Goal: Task Accomplishment & Management: Use online tool/utility

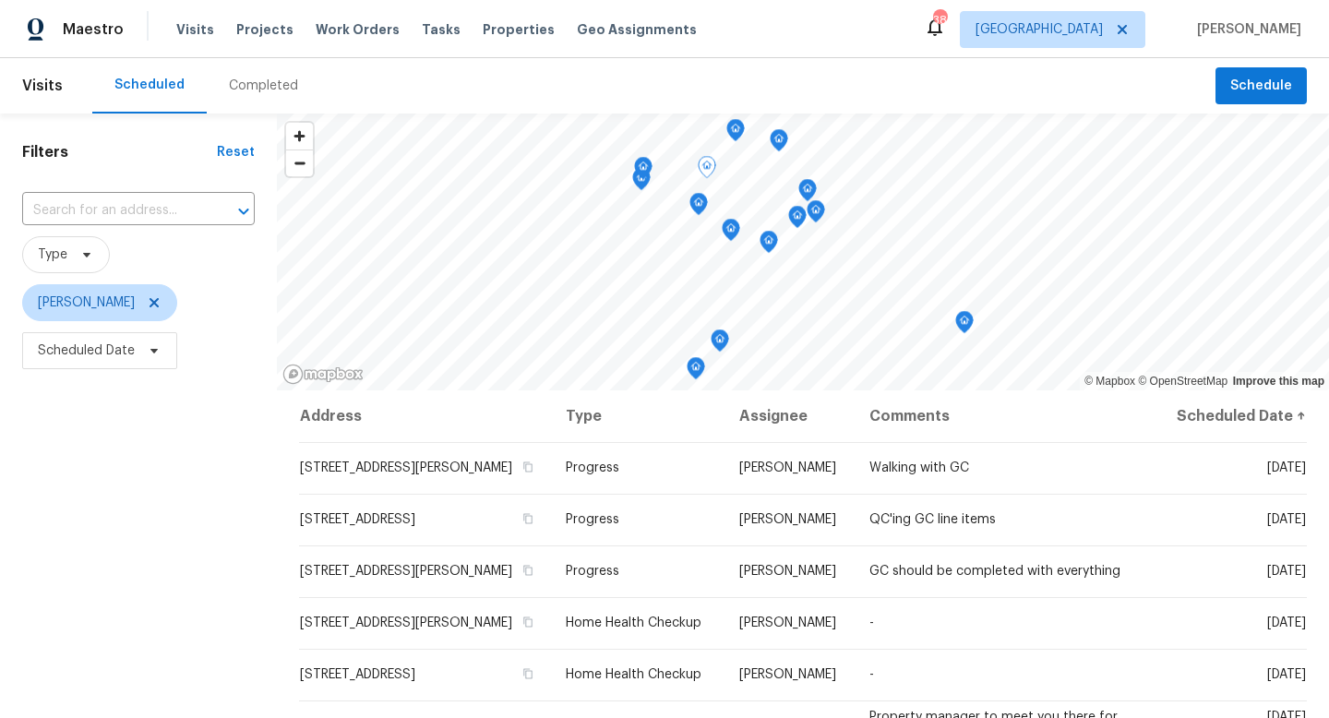
scroll to position [44, 0]
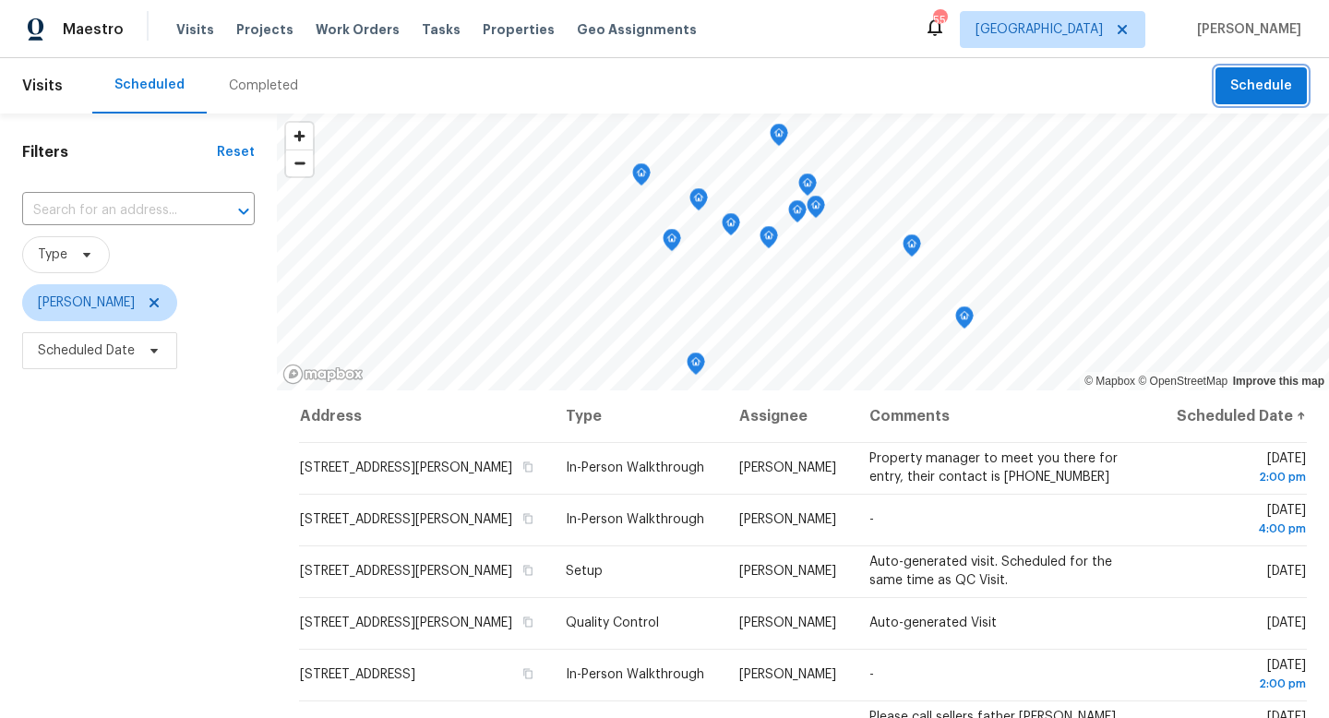
click at [1243, 94] on span "Schedule" at bounding box center [1262, 86] width 62 height 23
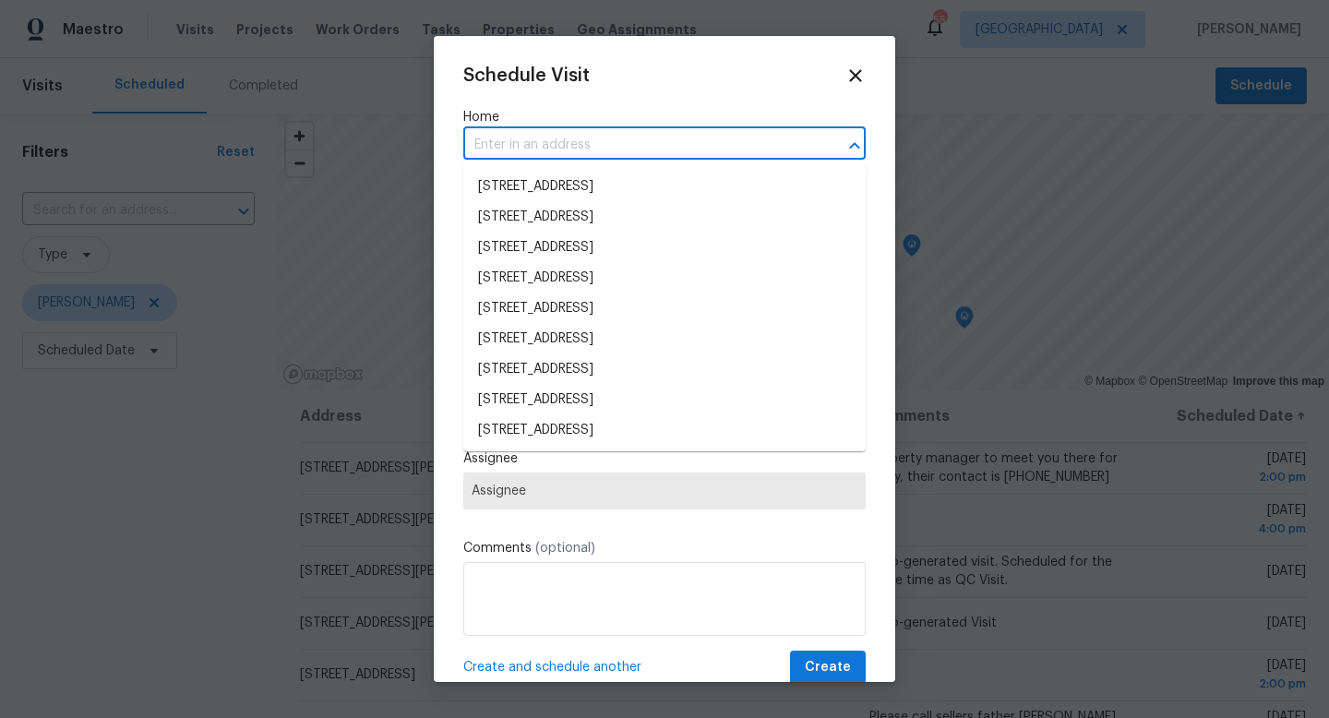
click at [708, 154] on input "text" at bounding box center [638, 145] width 351 height 29
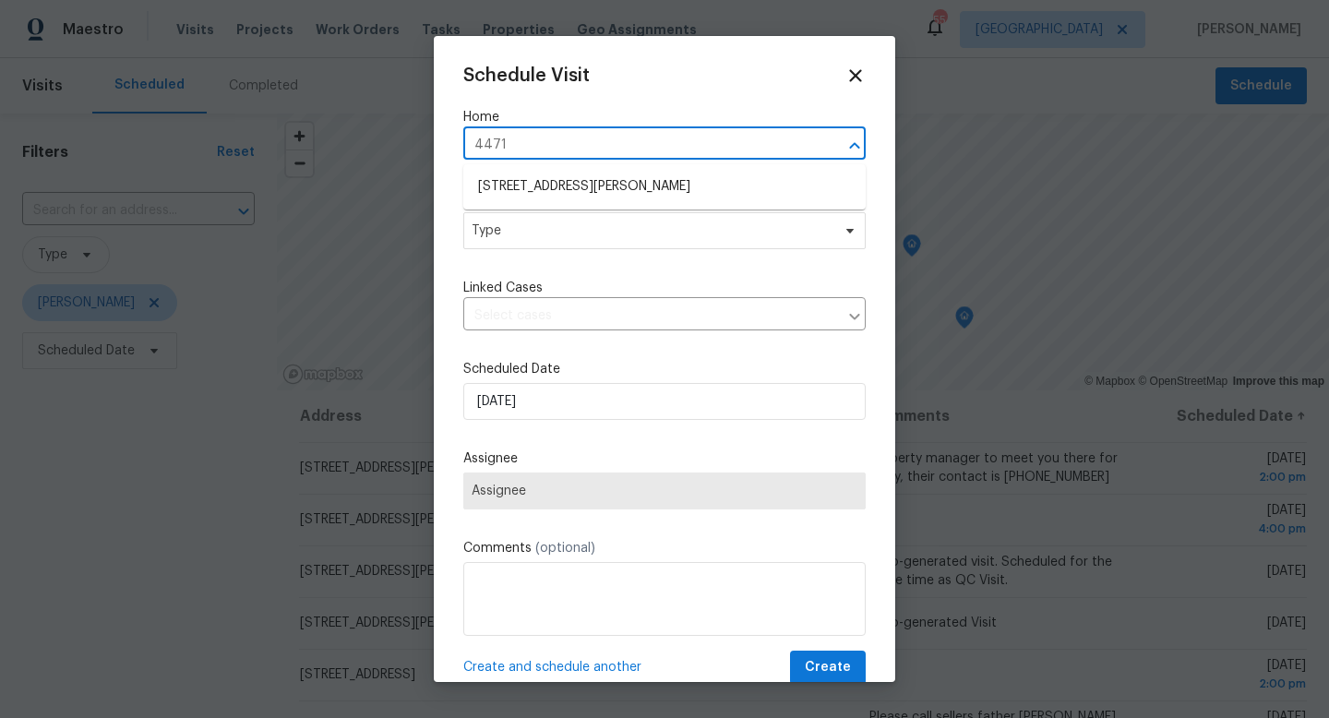
type input "4471"
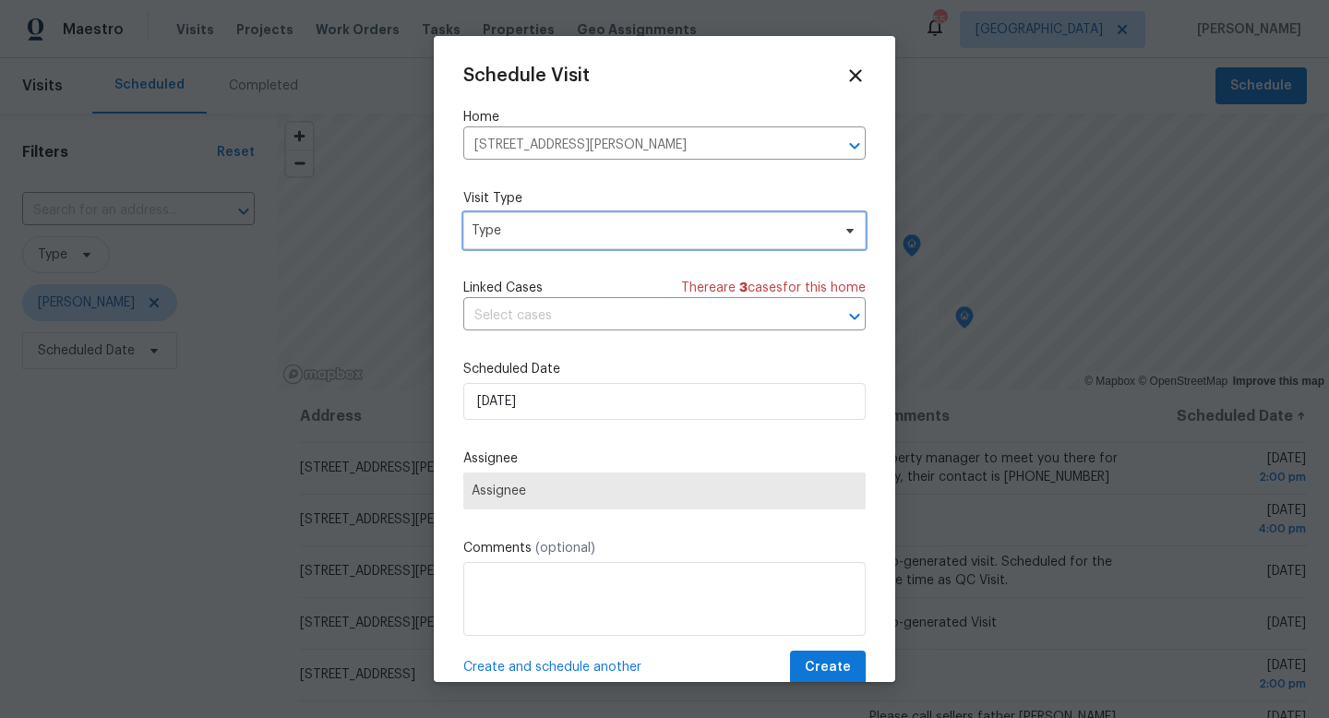
click at [615, 241] on span "Type" at bounding box center [664, 230] width 403 height 37
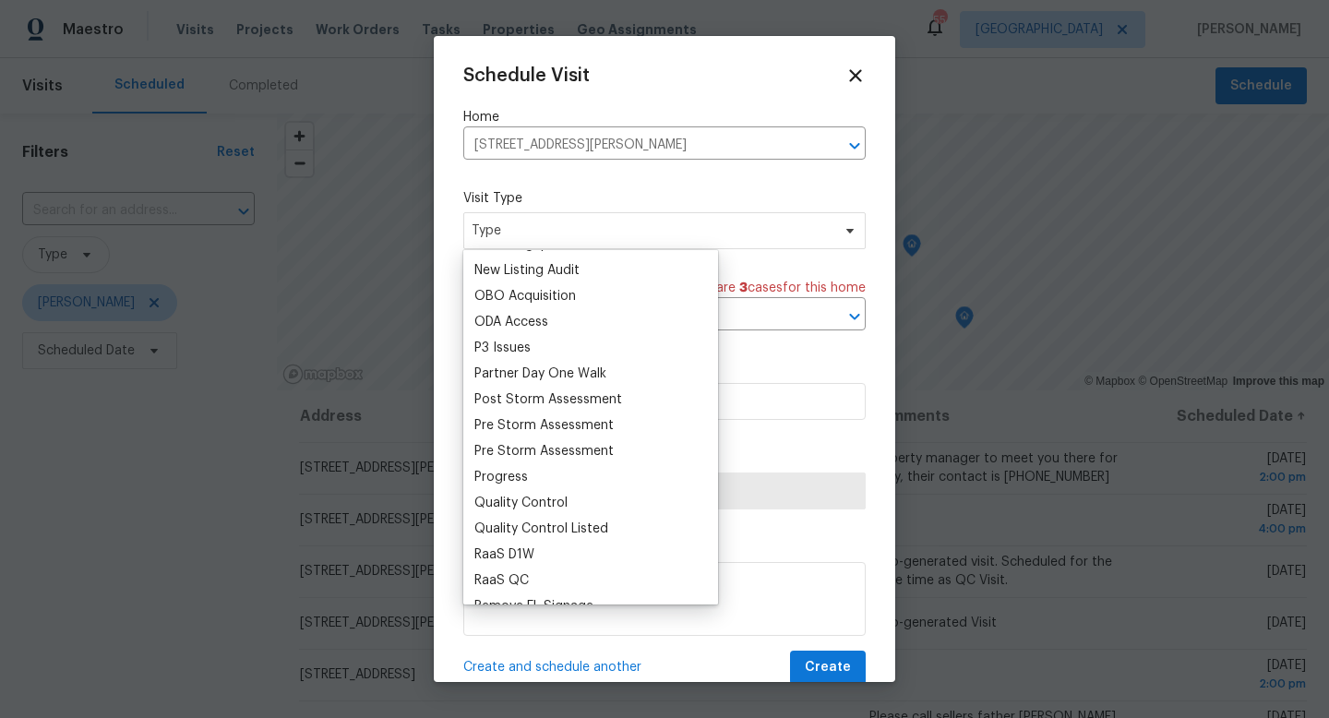
scroll to position [1054, 0]
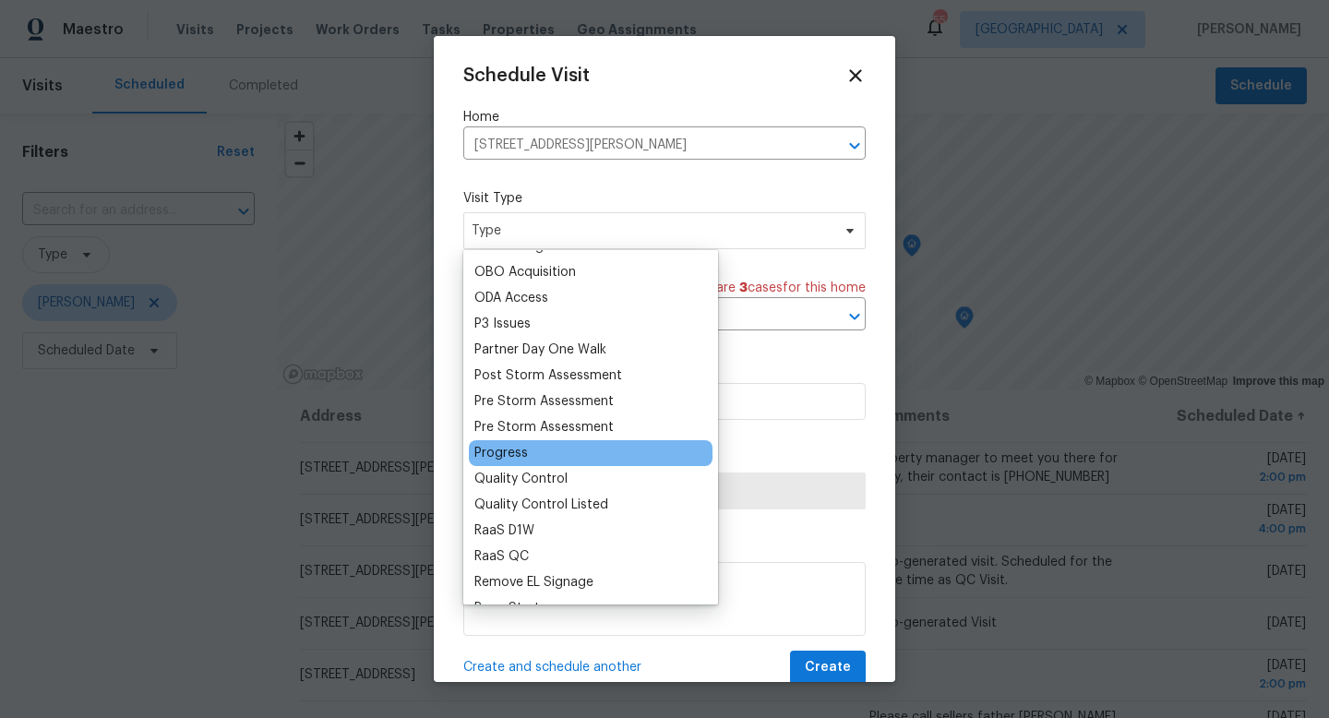
click at [504, 451] on div "Progress" at bounding box center [502, 453] width 54 height 18
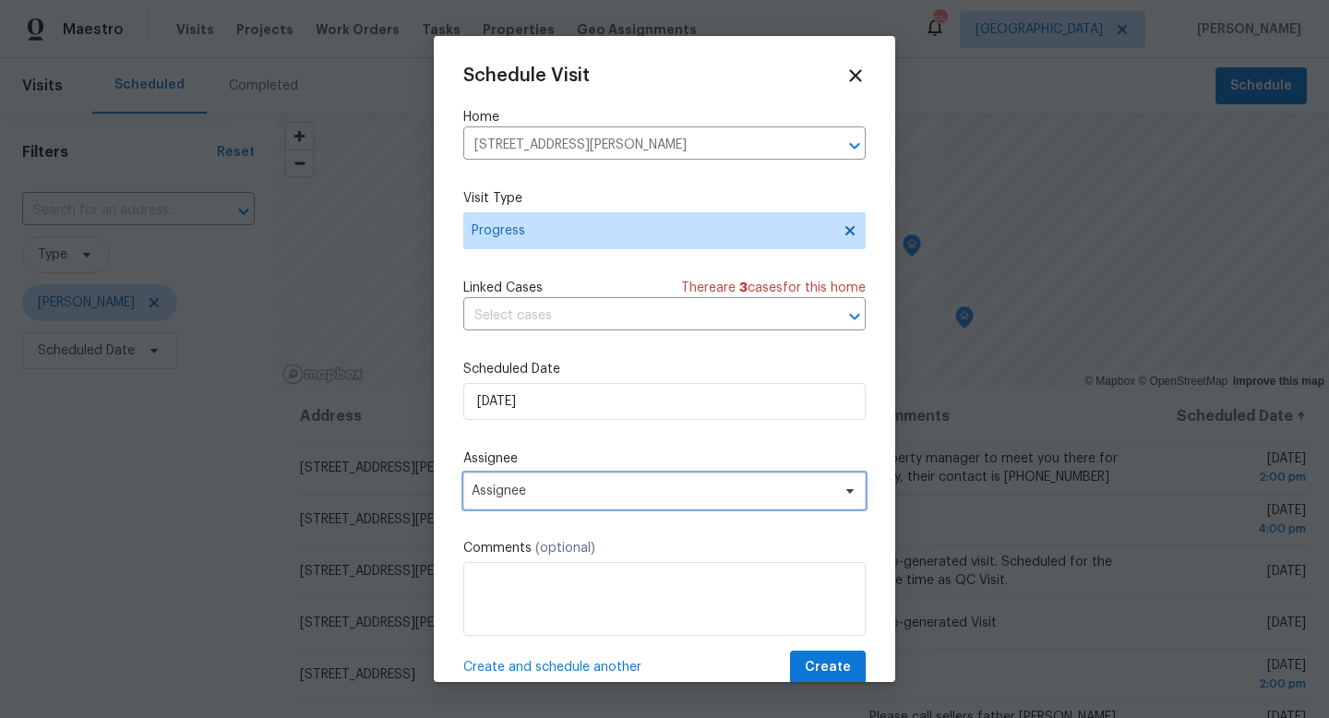
click at [509, 492] on span "Assignee" at bounding box center [653, 491] width 362 height 15
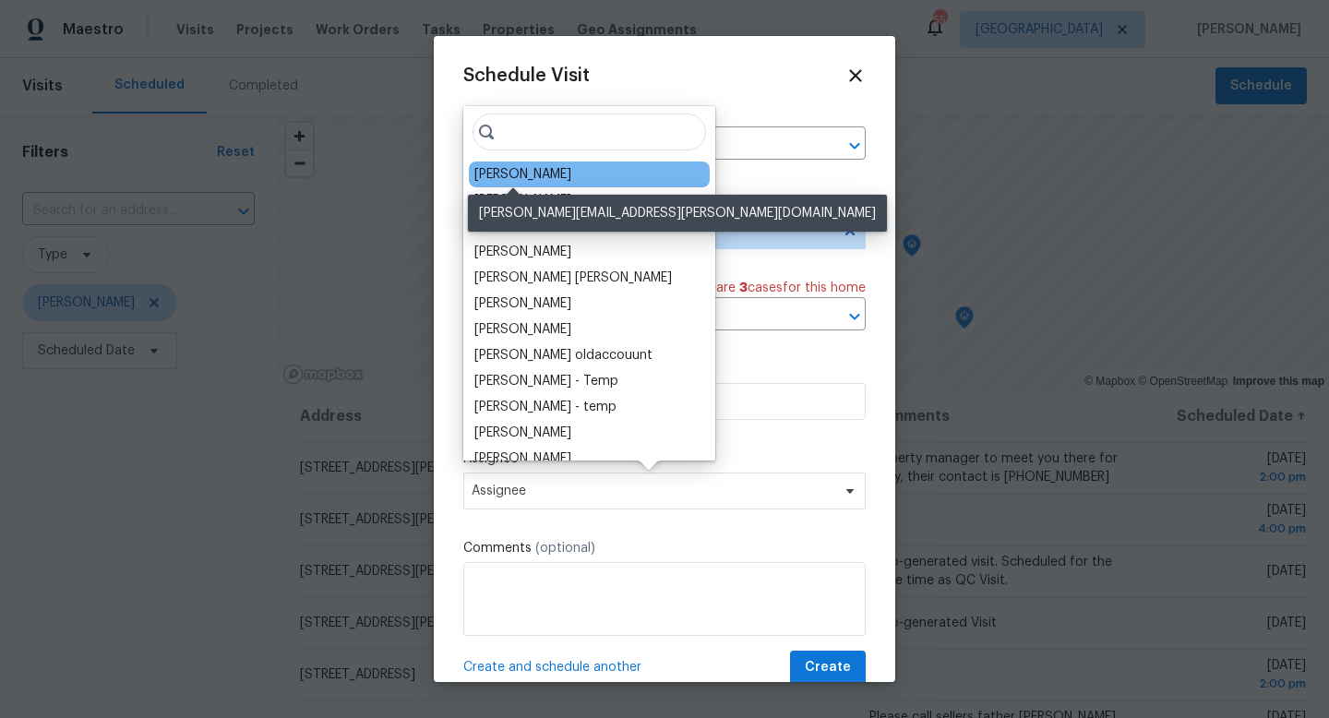
click at [512, 176] on div "[PERSON_NAME]" at bounding box center [523, 174] width 97 height 18
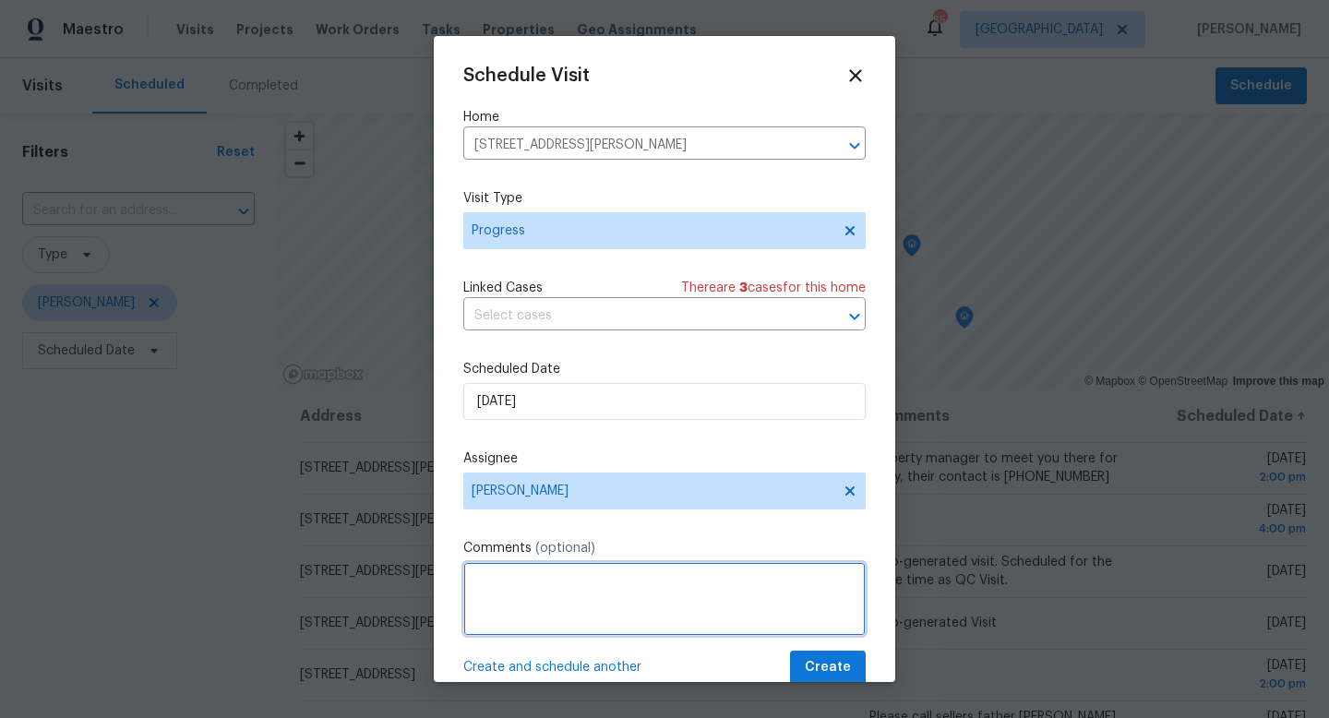
click at [504, 592] on textarea at bounding box center [664, 599] width 403 height 74
type textarea "In reno progress visit"
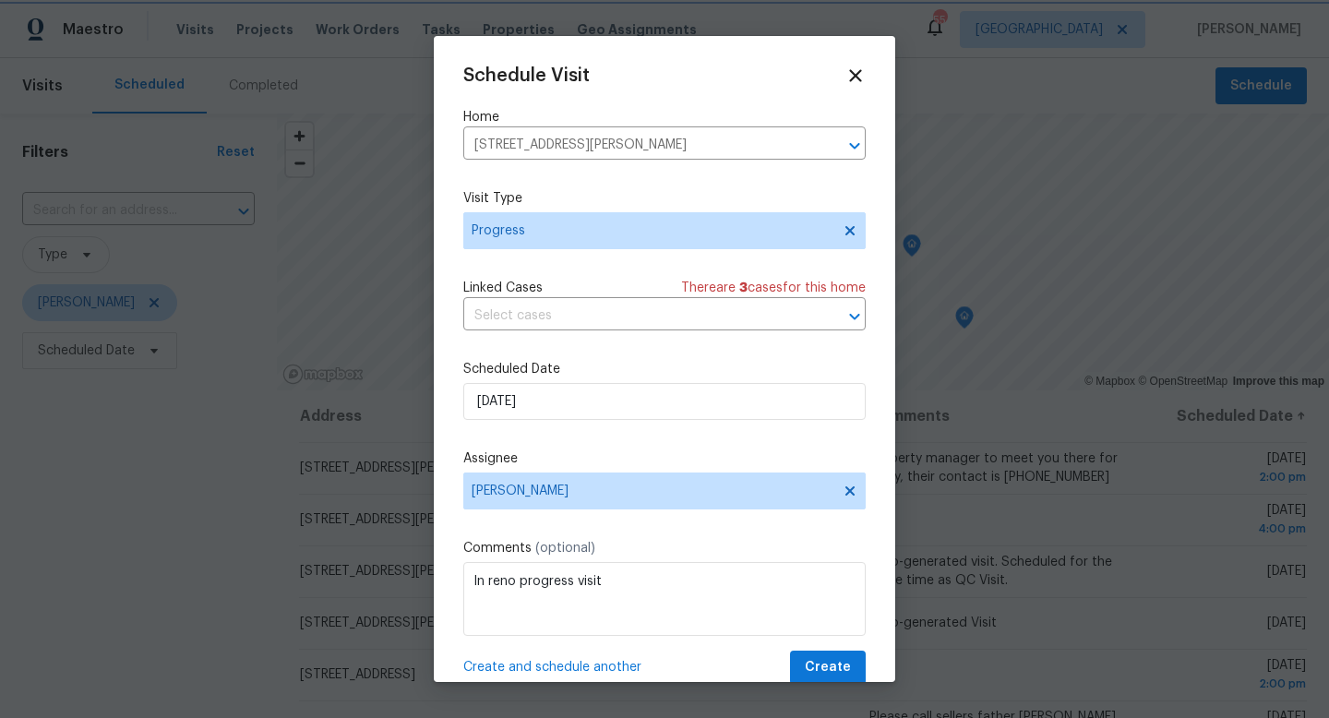
click at [850, 687] on div at bounding box center [664, 359] width 1329 height 718
click at [844, 676] on span "Create" at bounding box center [828, 667] width 46 height 23
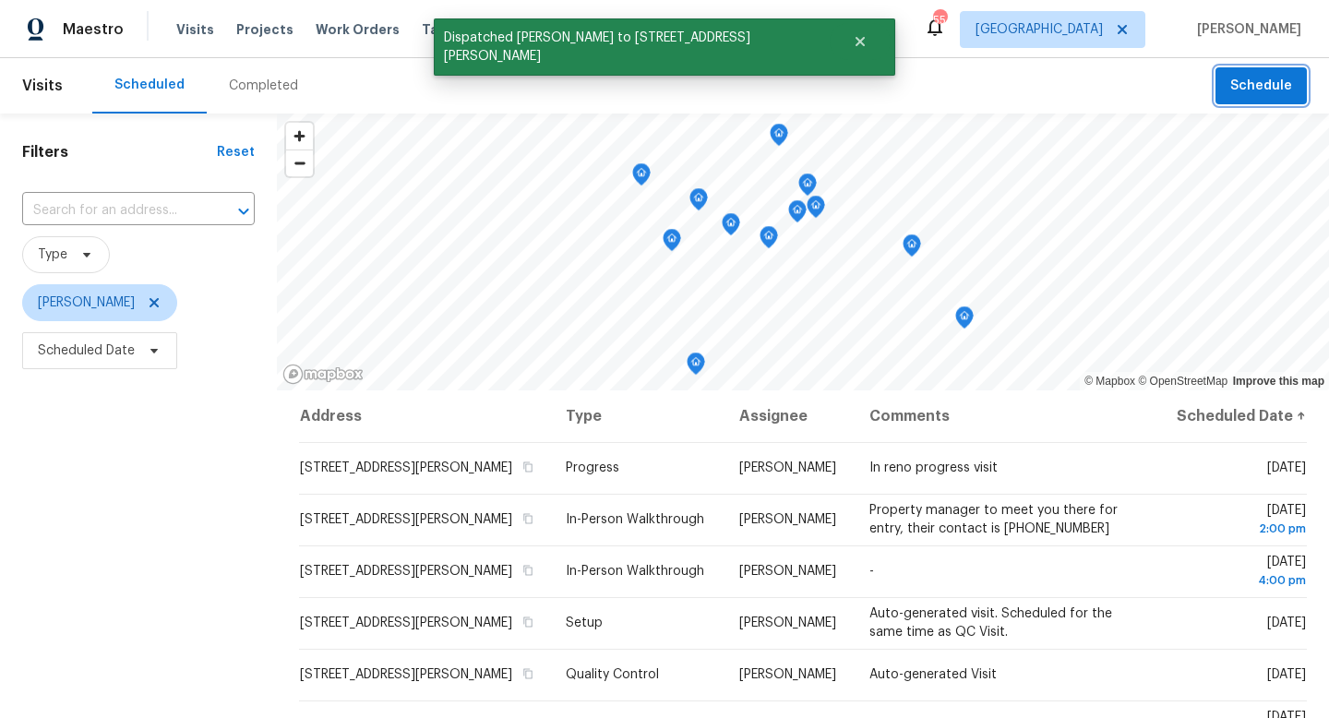
click at [1244, 98] on button "Schedule" at bounding box center [1261, 86] width 91 height 38
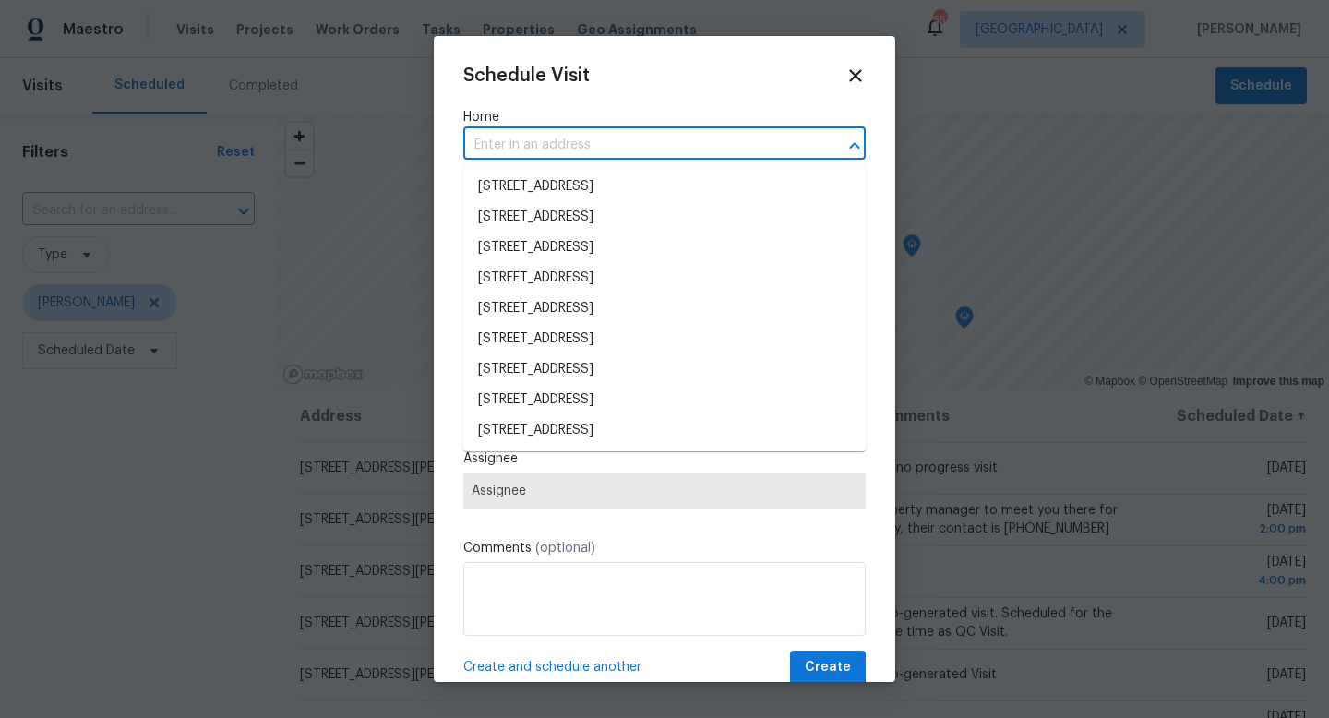
click at [624, 140] on input "text" at bounding box center [638, 145] width 351 height 29
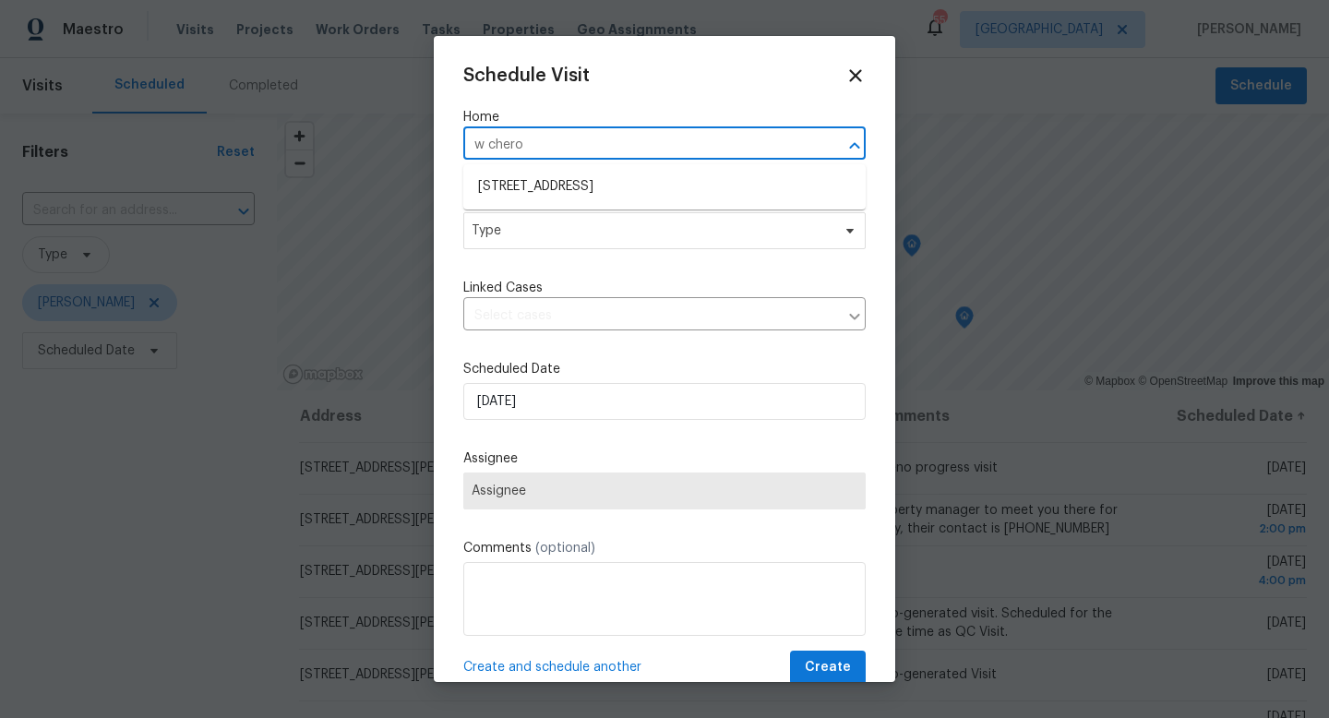
type input "[STREET_ADDRESS]"
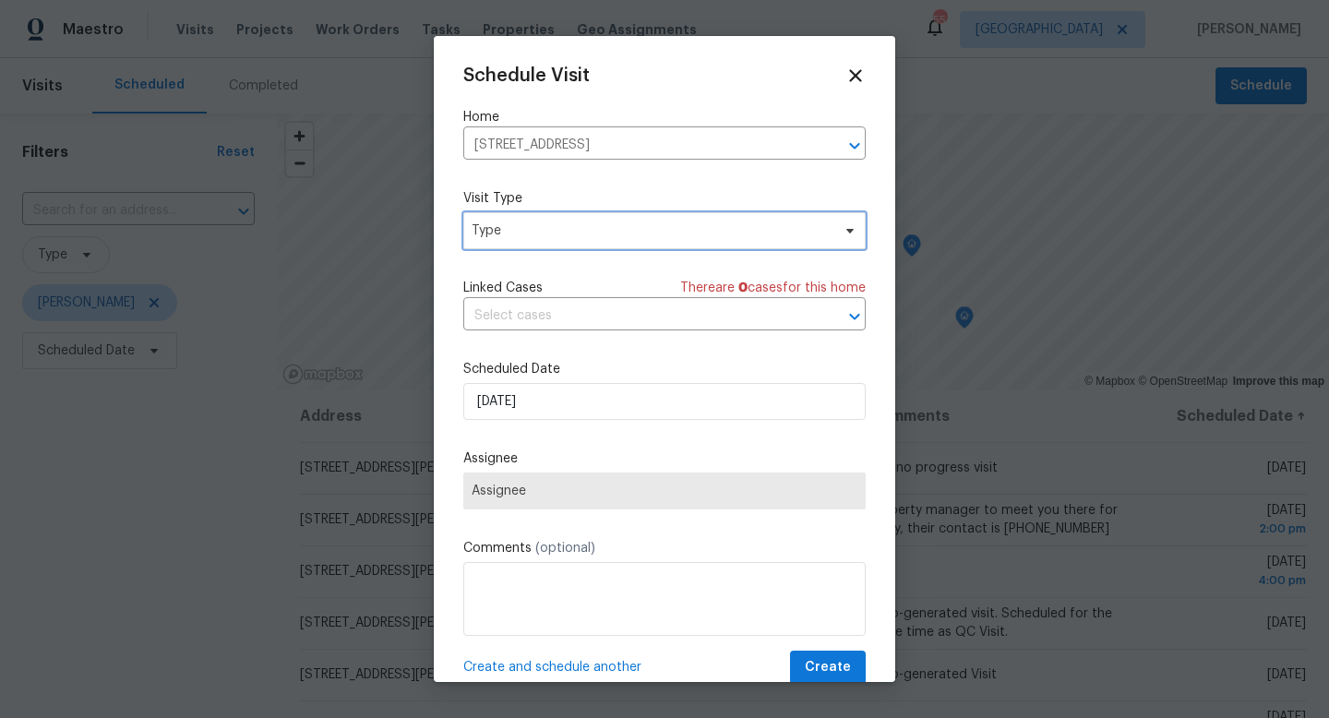
click at [537, 233] on span "Type" at bounding box center [651, 231] width 359 height 18
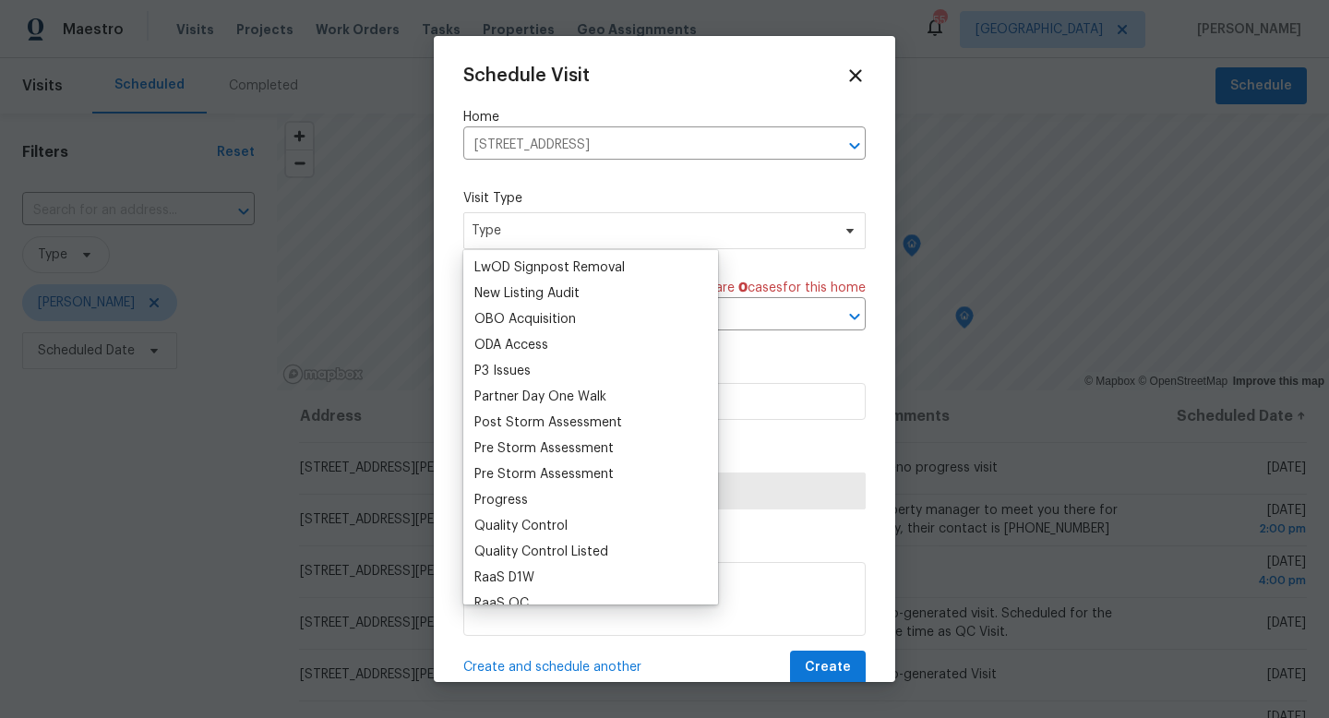
scroll to position [967, 0]
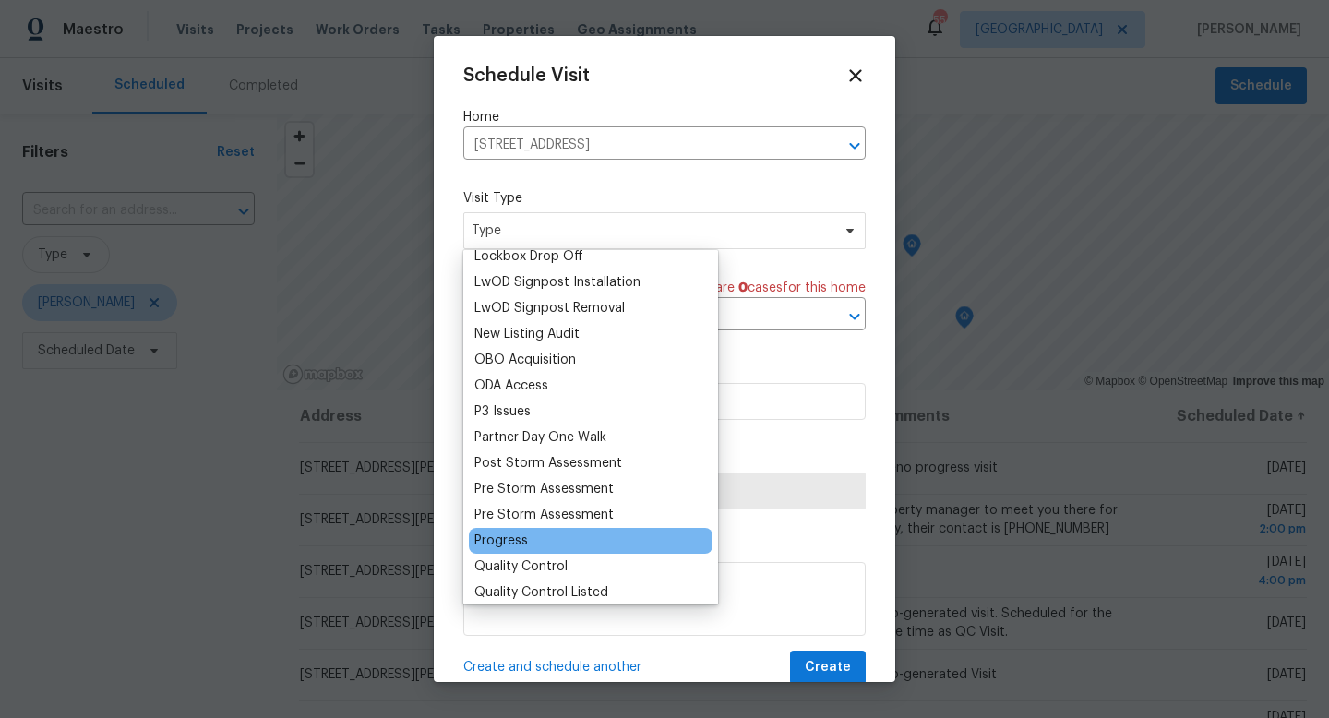
click at [519, 546] on div "Progress" at bounding box center [502, 541] width 54 height 18
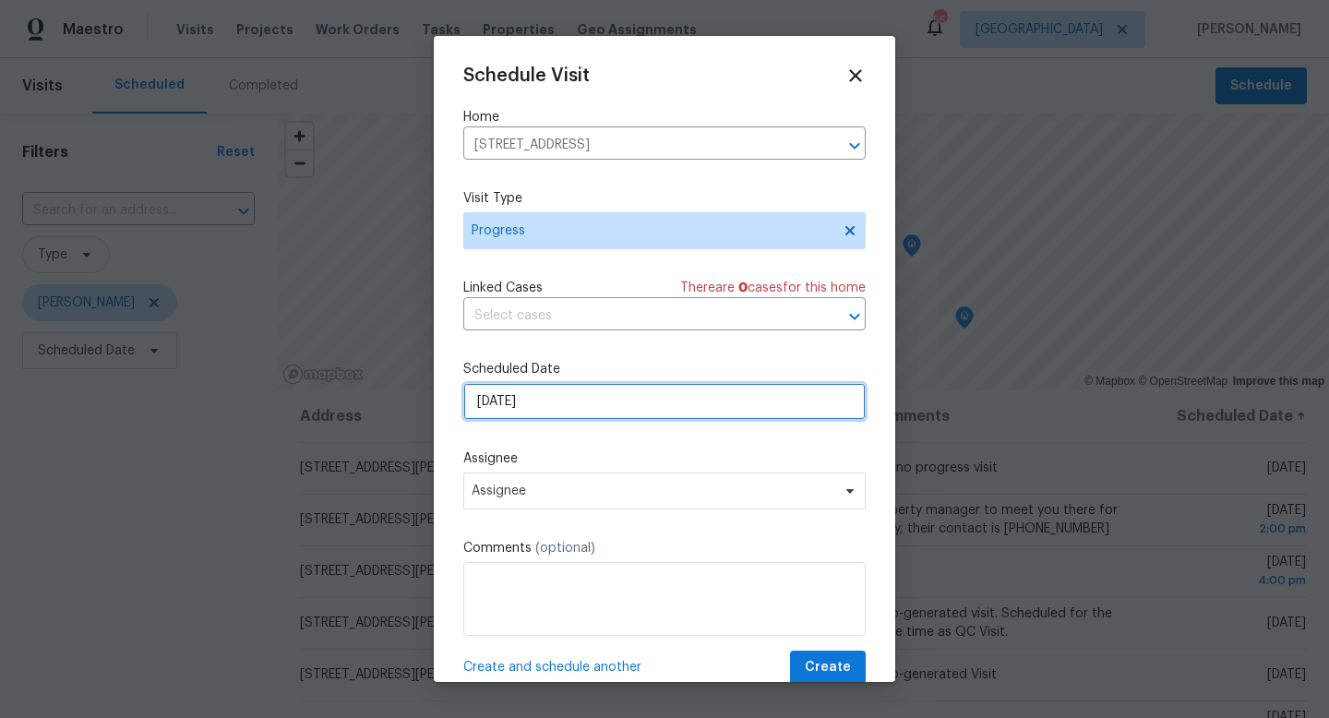
click at [499, 403] on input "[DATE]" at bounding box center [664, 401] width 403 height 37
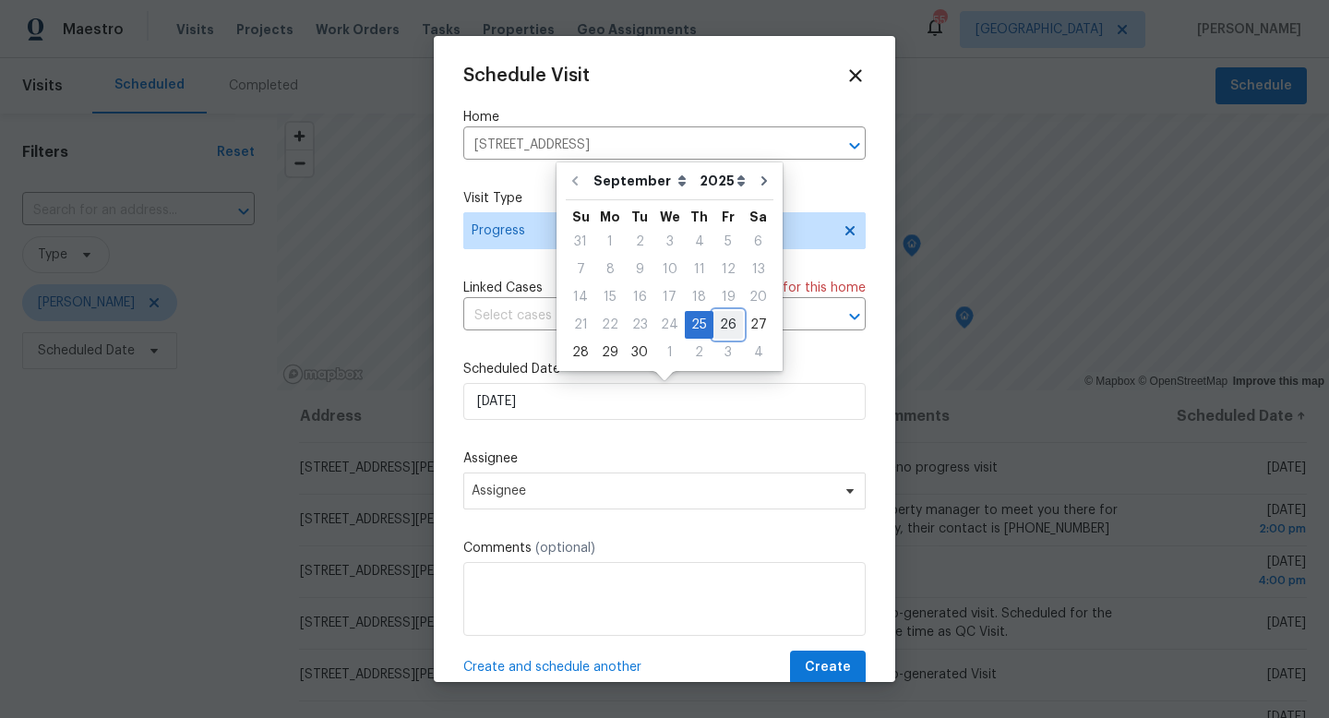
click at [724, 328] on div "26" at bounding box center [729, 325] width 30 height 26
type input "[DATE]"
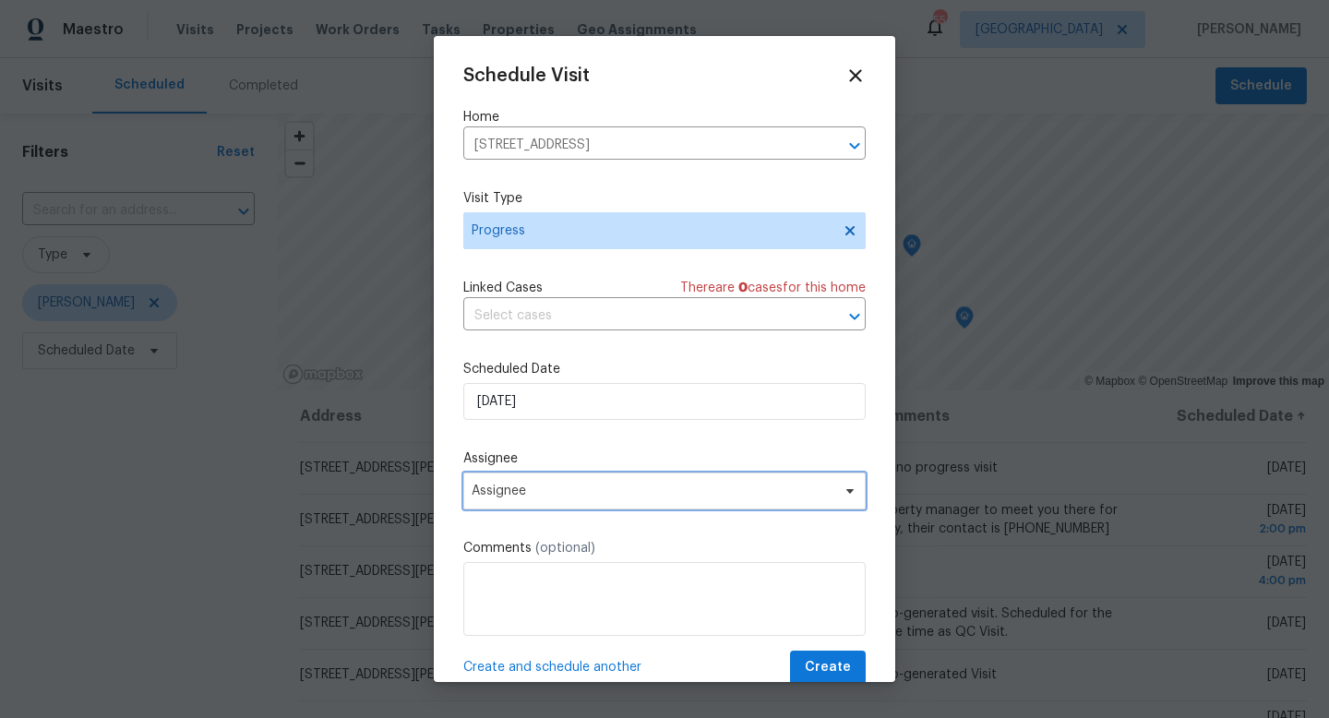
click at [541, 499] on span "Assignee" at bounding box center [653, 491] width 362 height 15
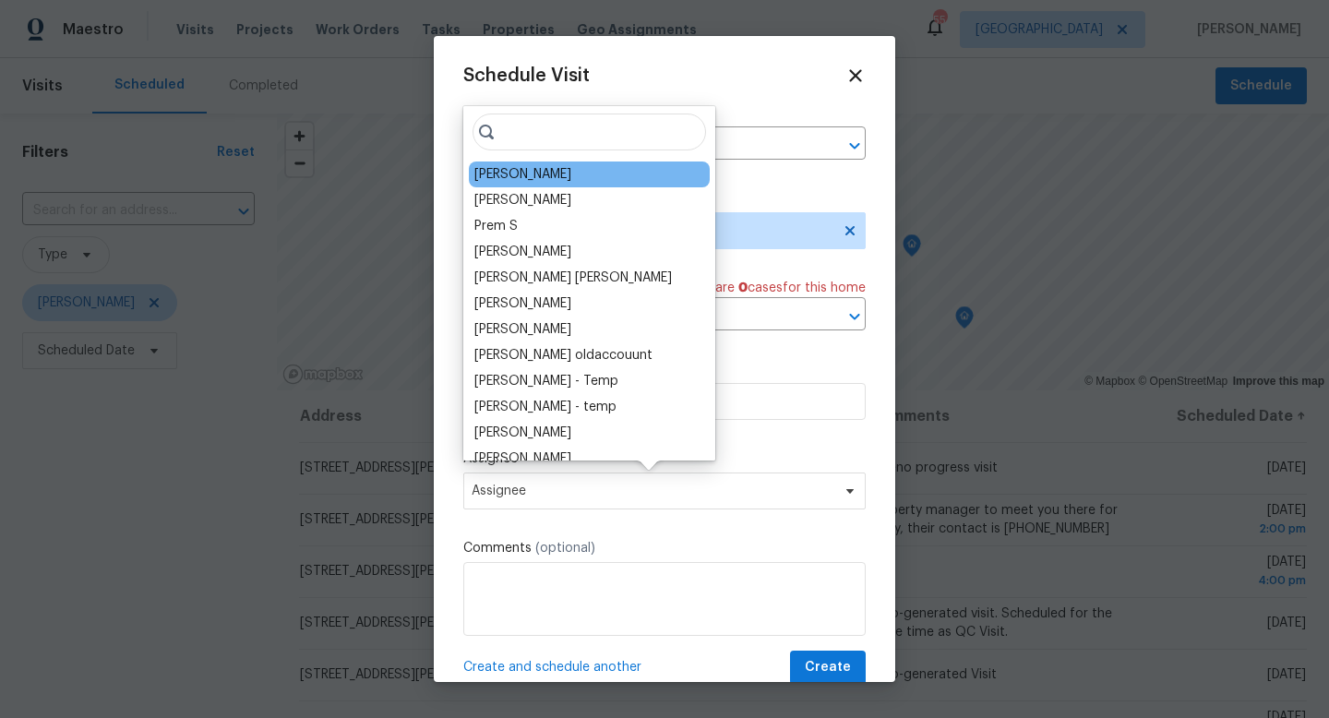
click at [515, 184] on div "[PERSON_NAME]" at bounding box center [589, 175] width 241 height 26
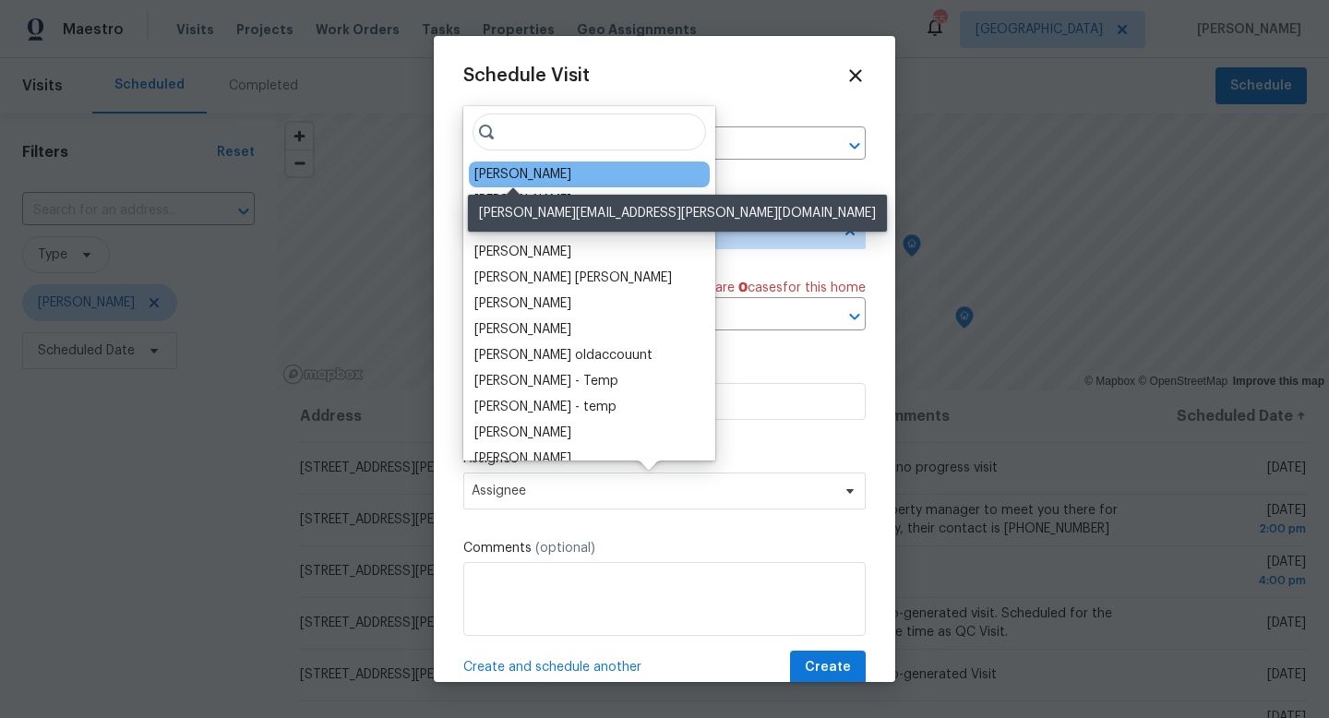
click at [501, 175] on div "[PERSON_NAME]" at bounding box center [523, 174] width 97 height 18
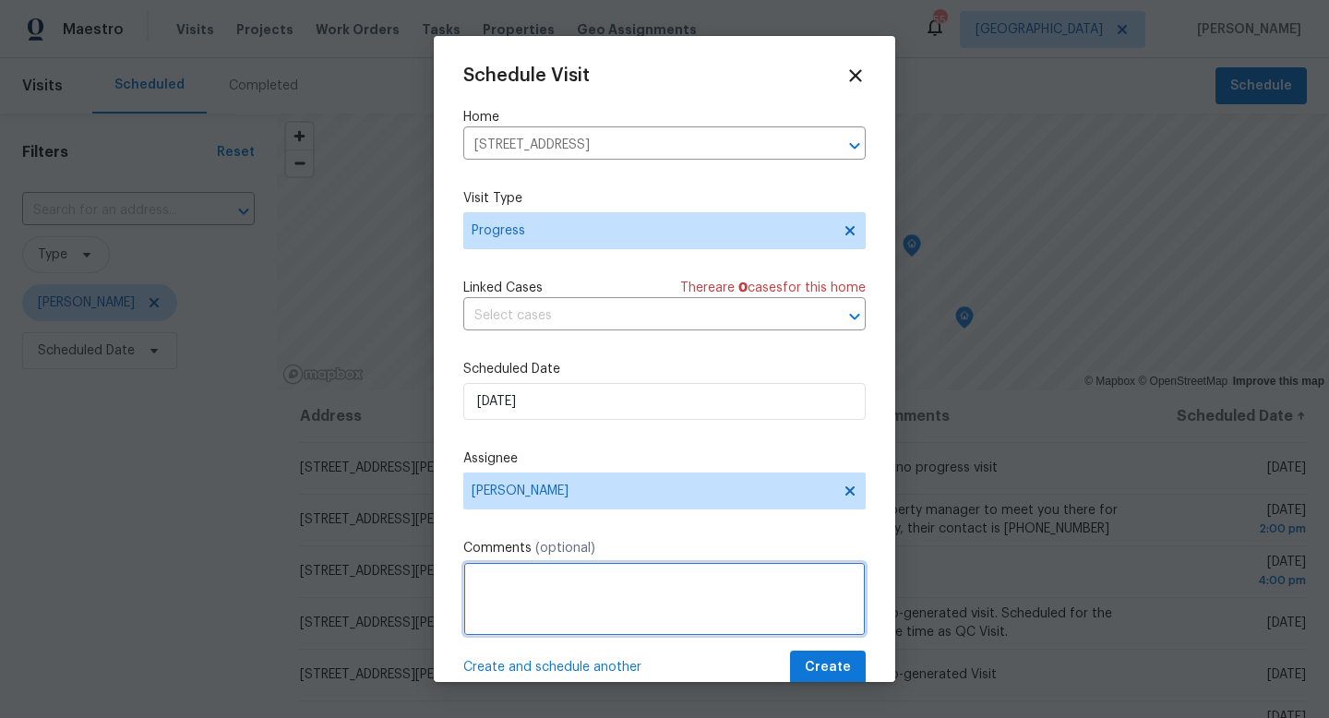
click at [513, 582] on textarea at bounding box center [664, 599] width 403 height 74
type textarea "QC for RaaS"
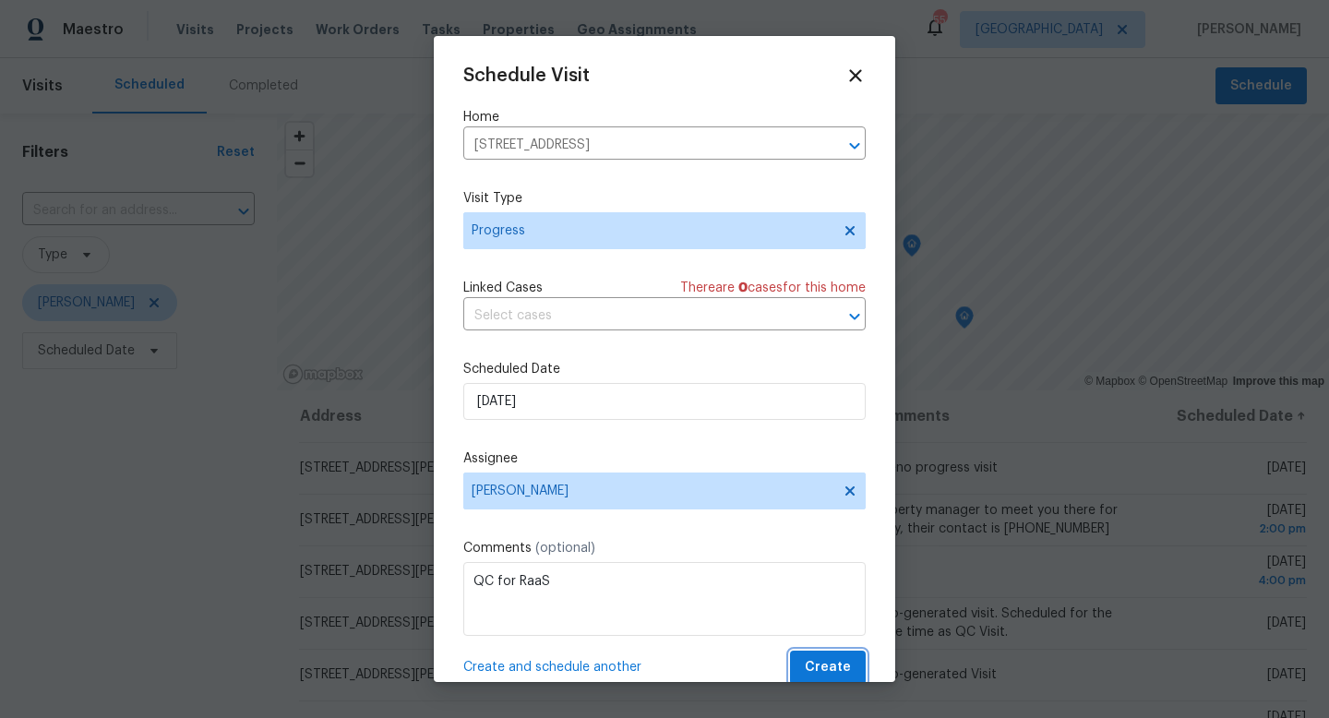
click at [829, 679] on span "Create" at bounding box center [828, 667] width 46 height 23
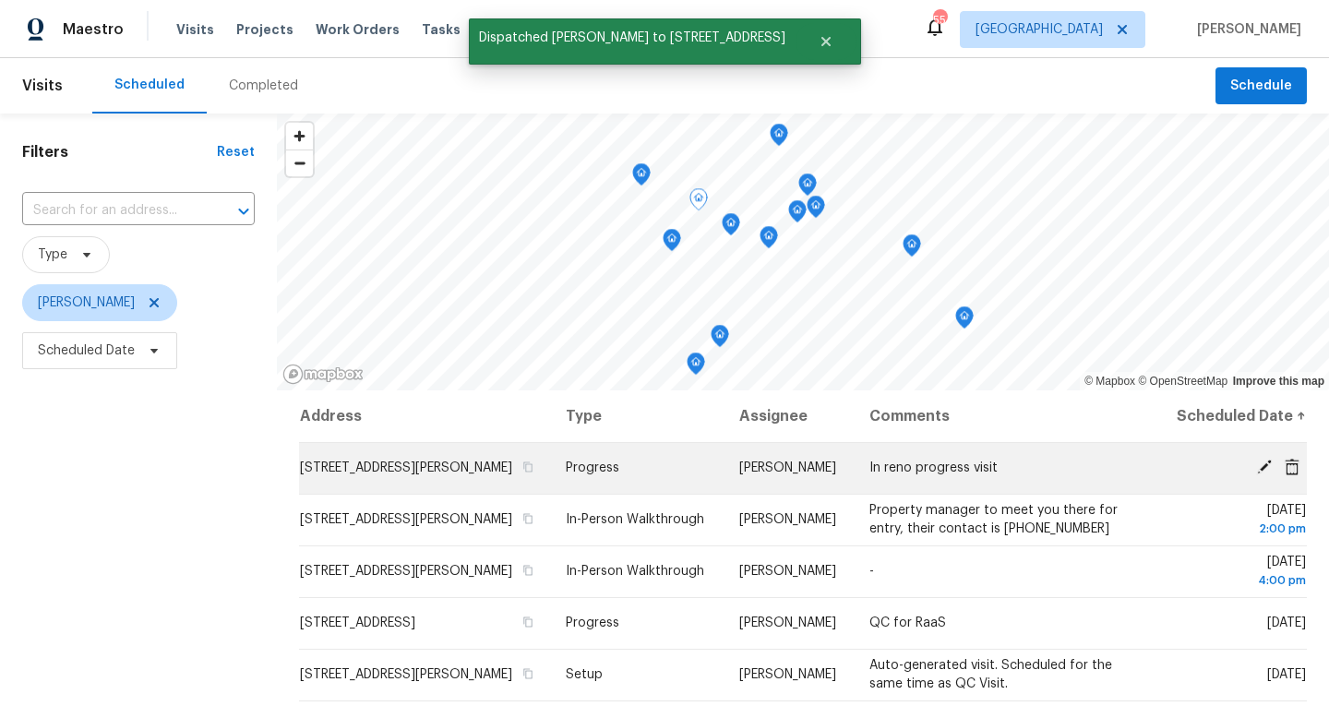
click at [1261, 475] on icon at bounding box center [1264, 467] width 17 height 17
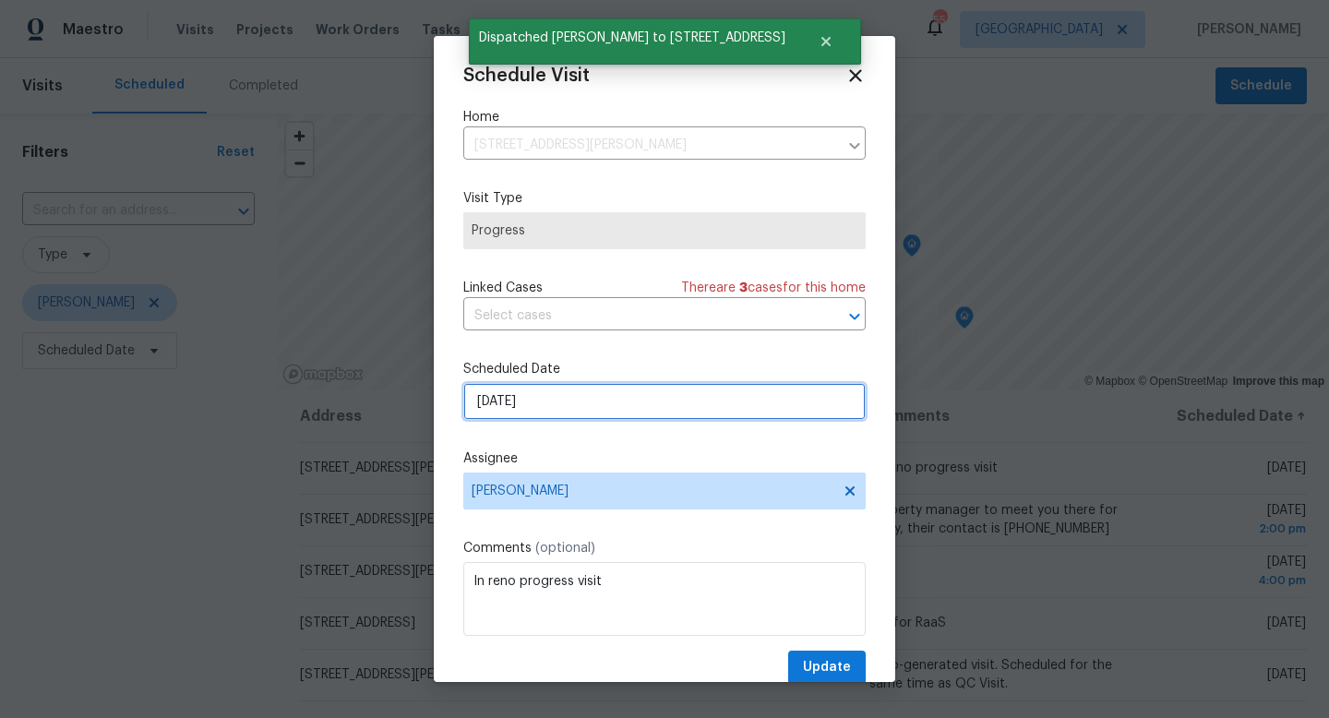
click at [552, 397] on input "[DATE]" at bounding box center [664, 401] width 403 height 37
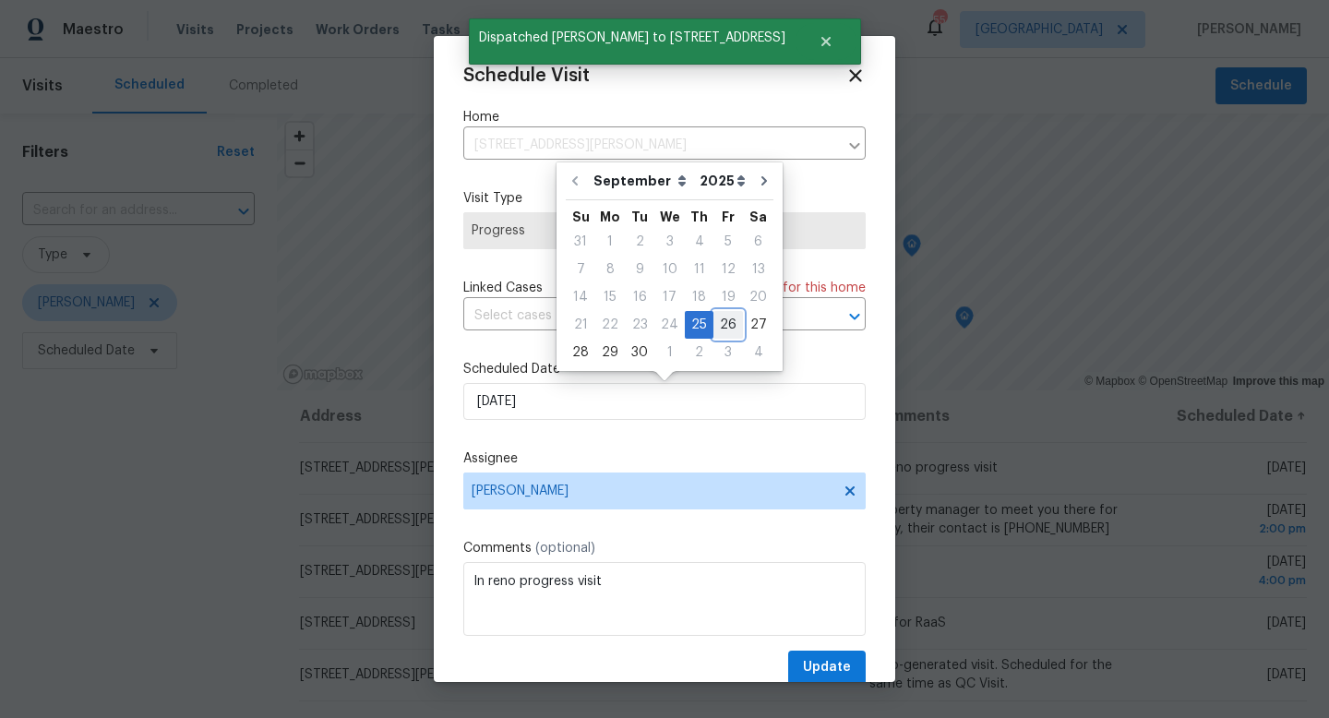
click at [719, 328] on div "26" at bounding box center [729, 325] width 30 height 26
type input "[DATE]"
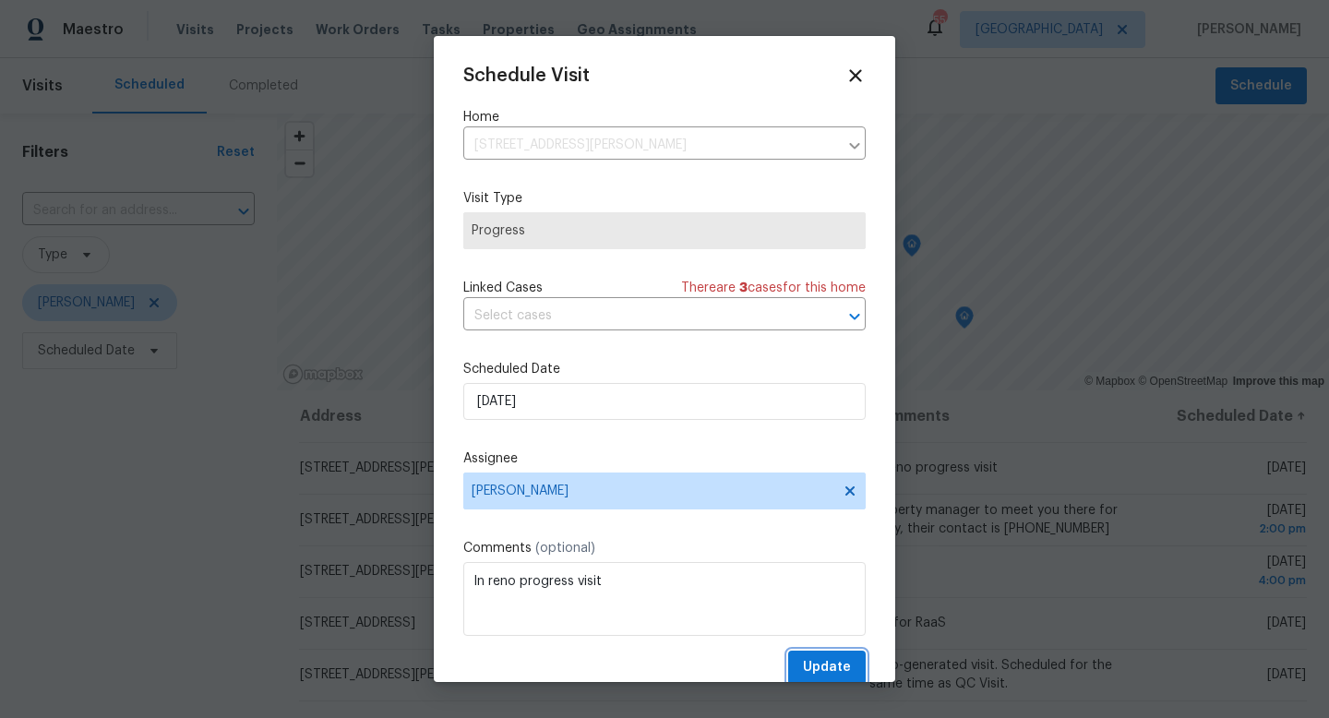
click at [814, 669] on span "Update" at bounding box center [827, 667] width 48 height 23
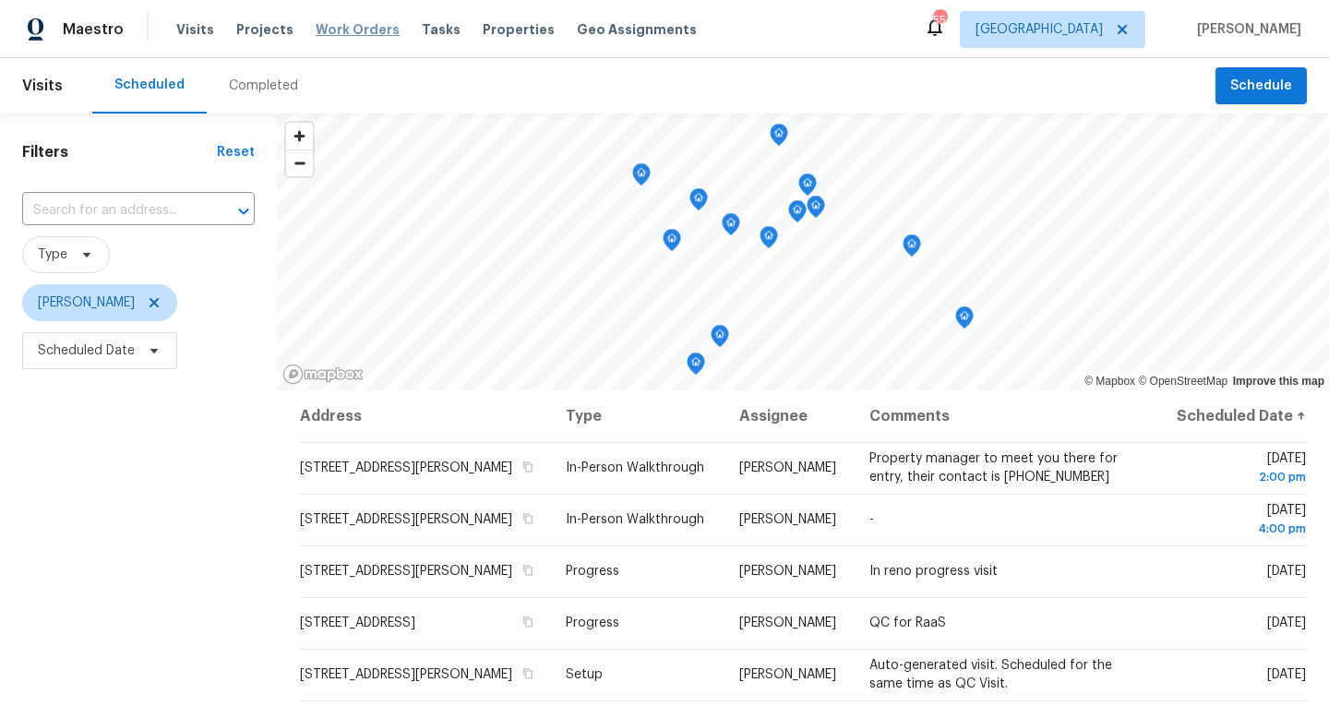
click at [355, 28] on span "Work Orders" at bounding box center [358, 29] width 84 height 18
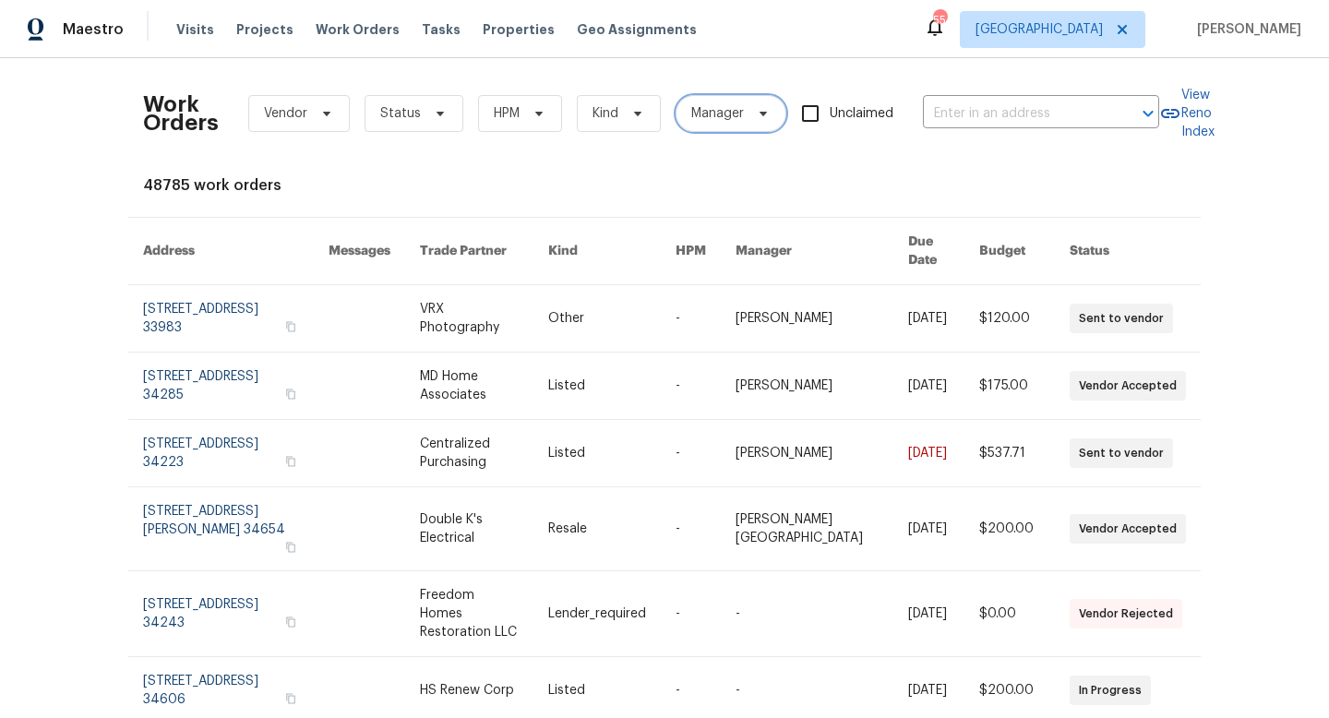
click at [762, 112] on icon at bounding box center [763, 114] width 7 height 5
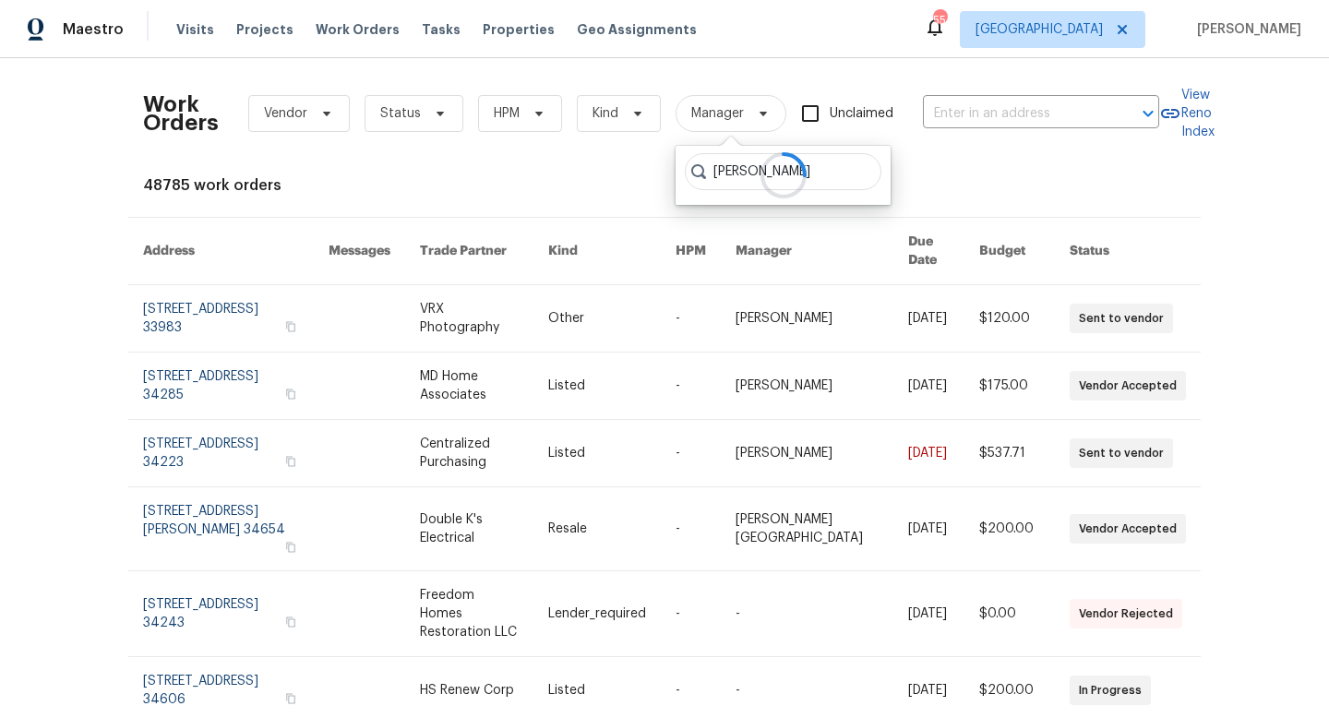
type input "[PERSON_NAME]"
click at [545, 114] on span "HPM" at bounding box center [520, 113] width 84 height 37
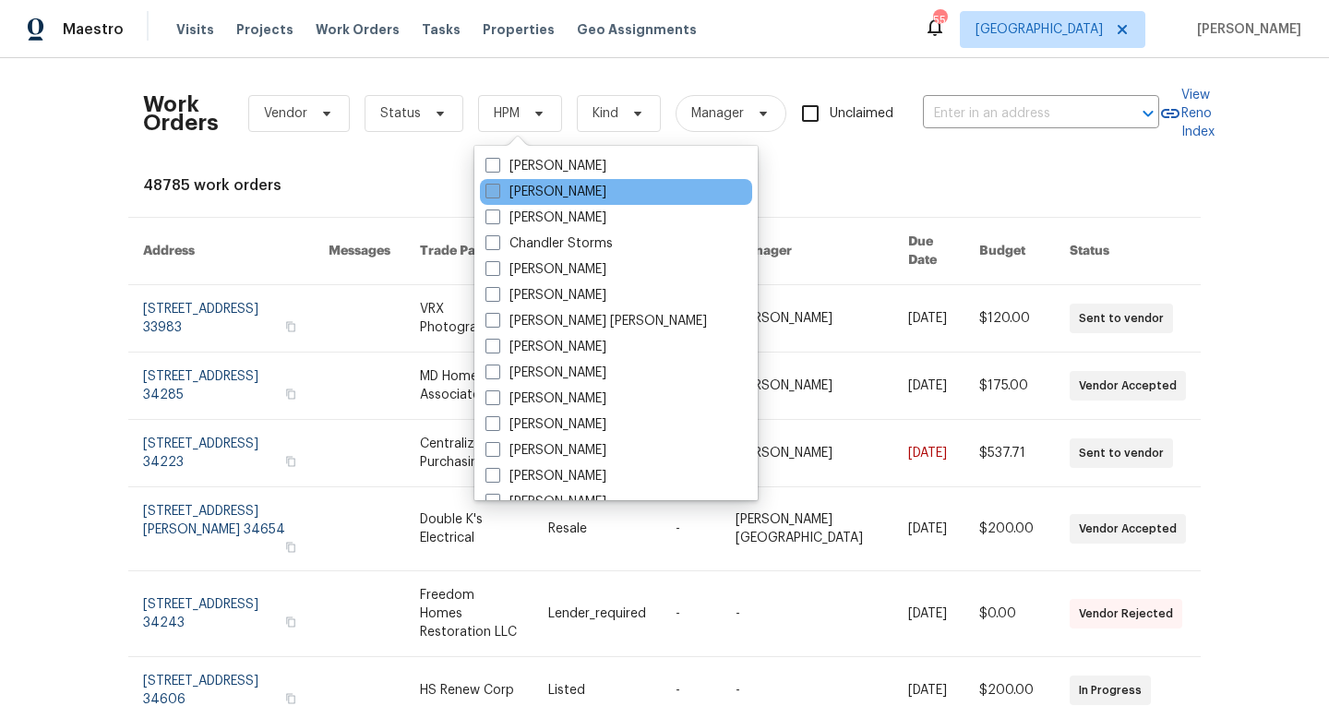
click at [500, 196] on label "[PERSON_NAME]" at bounding box center [546, 192] width 121 height 18
click at [498, 195] on input "[PERSON_NAME]" at bounding box center [492, 189] width 12 height 12
checkbox input "true"
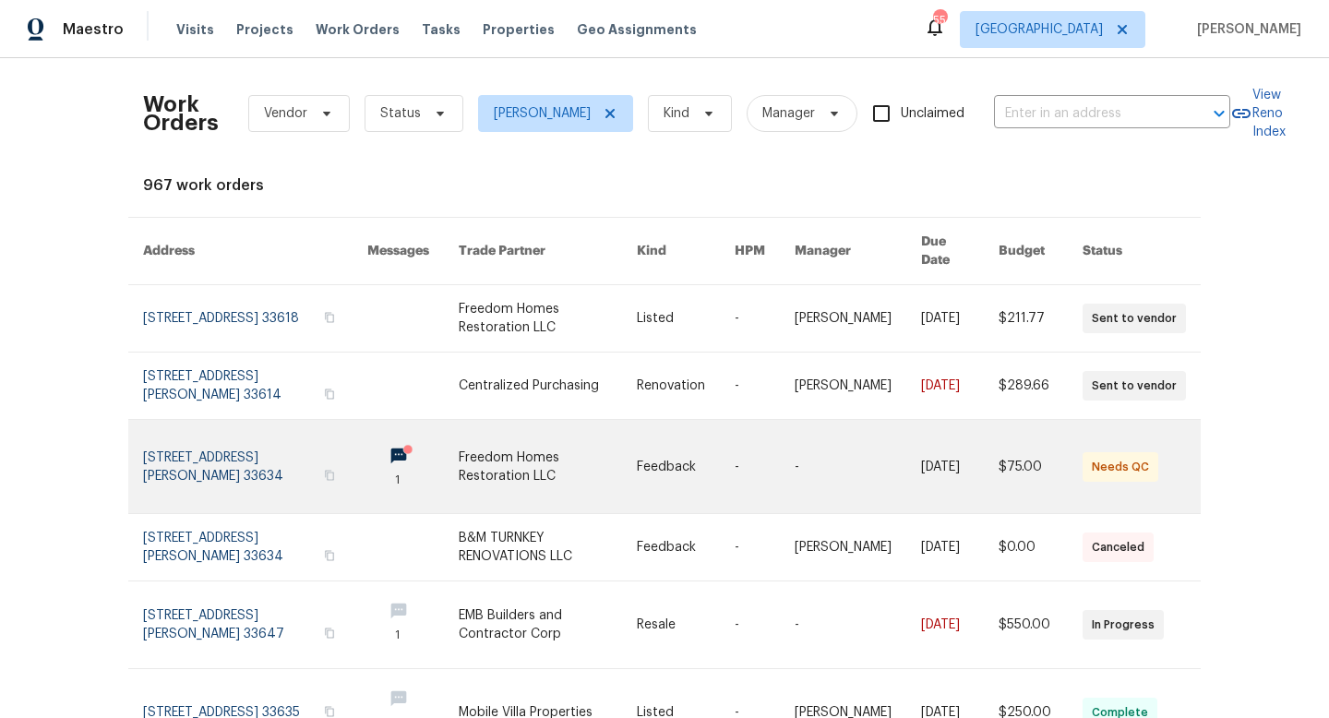
click at [235, 439] on link at bounding box center [255, 466] width 224 height 93
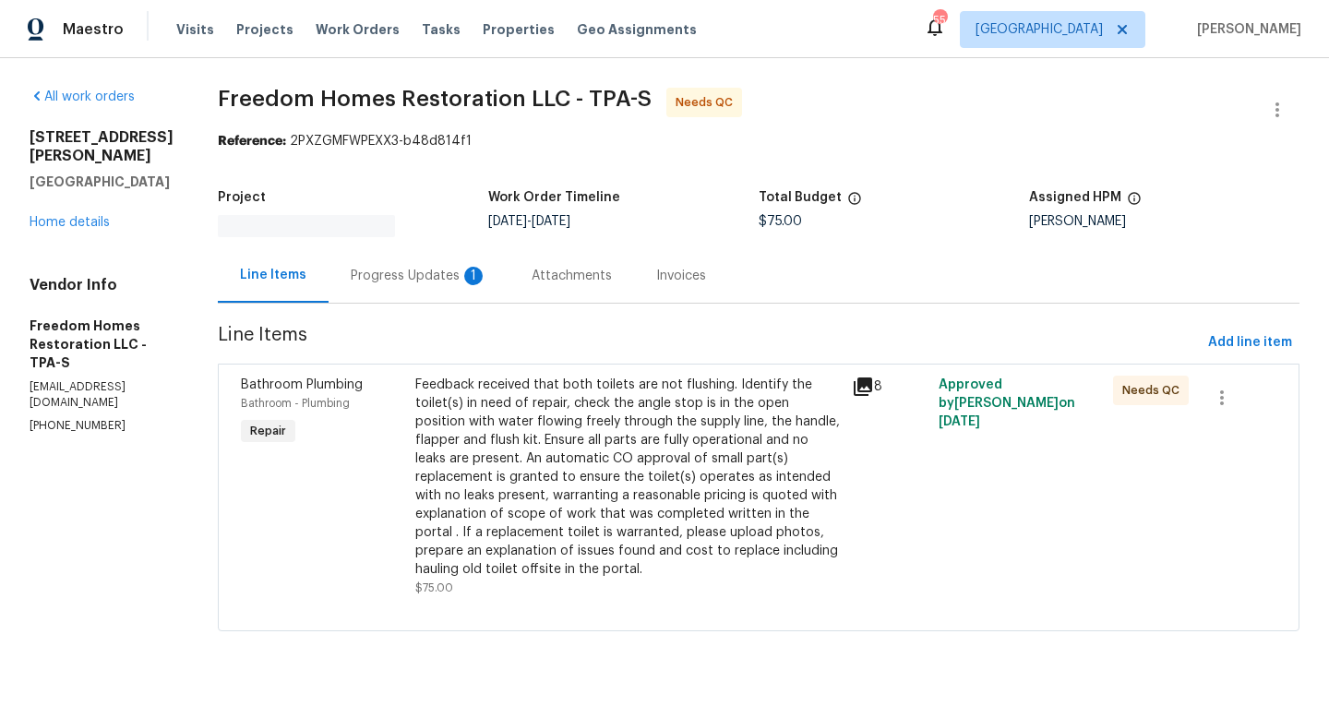
click at [426, 277] on div "Progress Updates 1" at bounding box center [419, 276] width 137 height 18
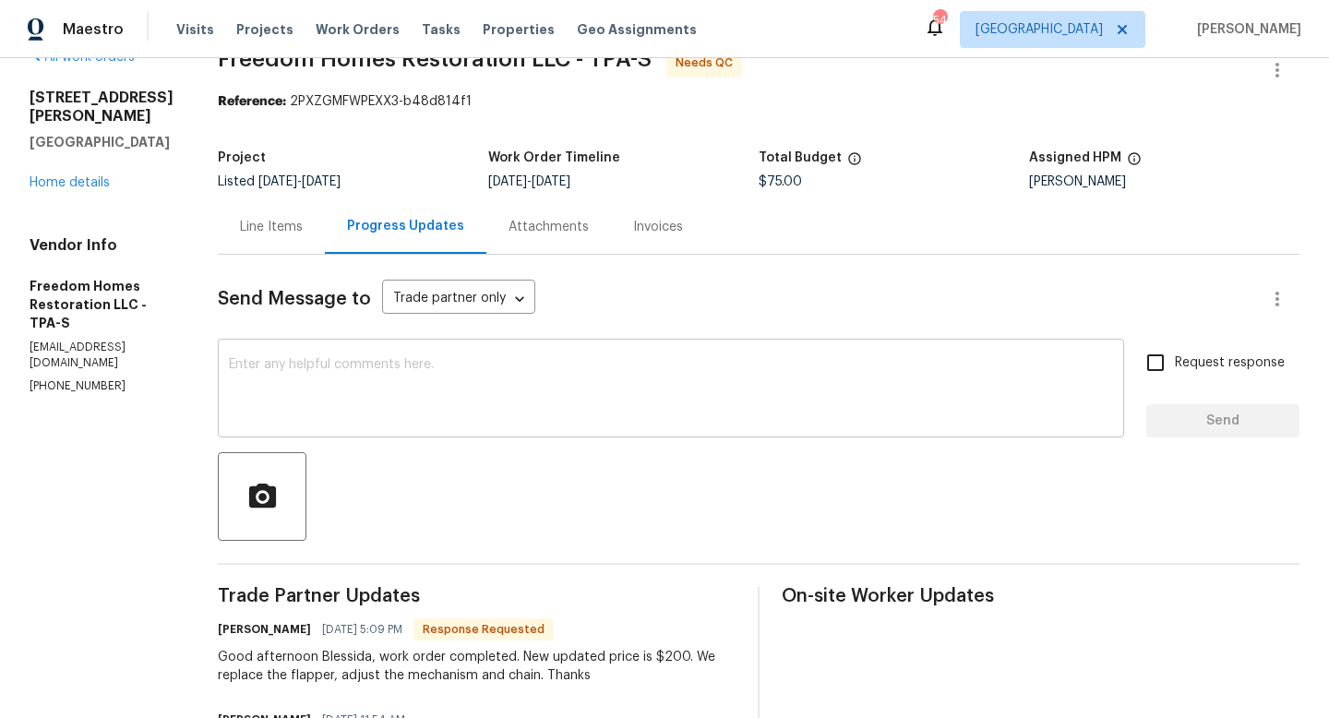
scroll to position [38, 0]
click at [295, 232] on div "Line Items" at bounding box center [271, 229] width 63 height 18
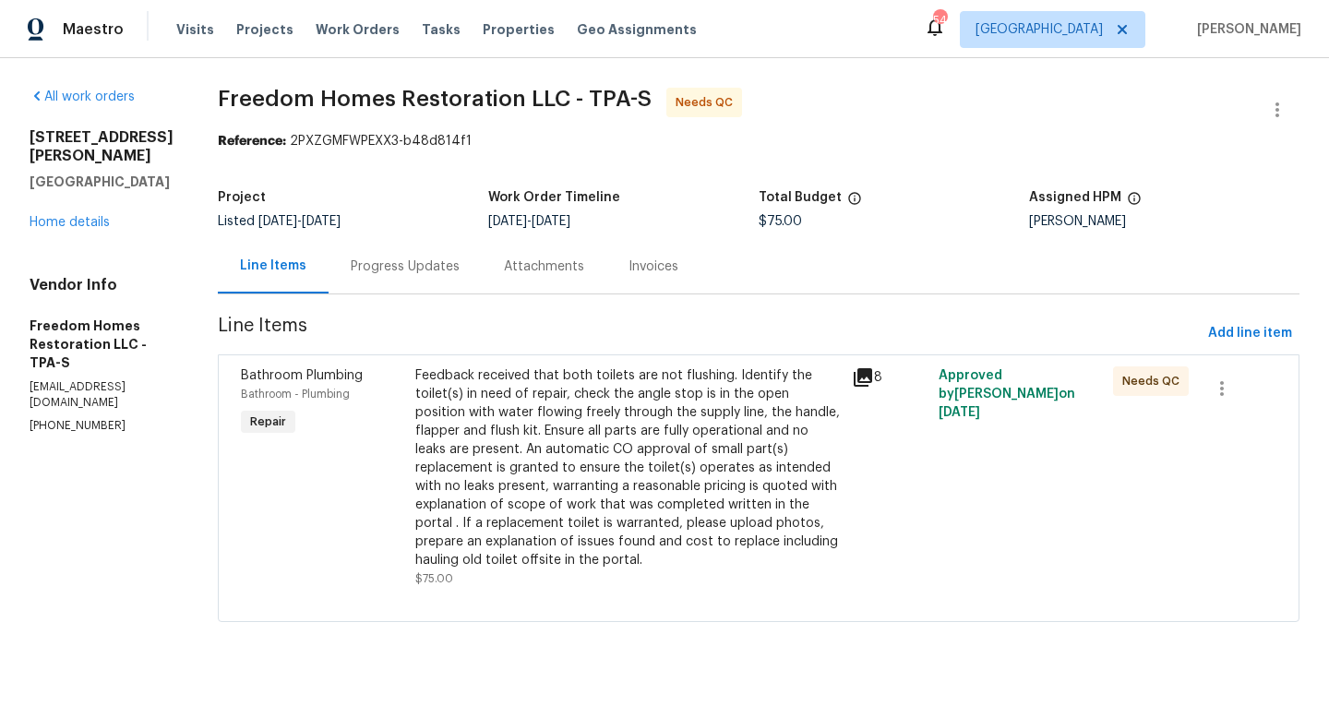
click at [480, 441] on div "Feedback received that both toilets are not flushing. Identify the toilet(s) in…" at bounding box center [628, 468] width 426 height 203
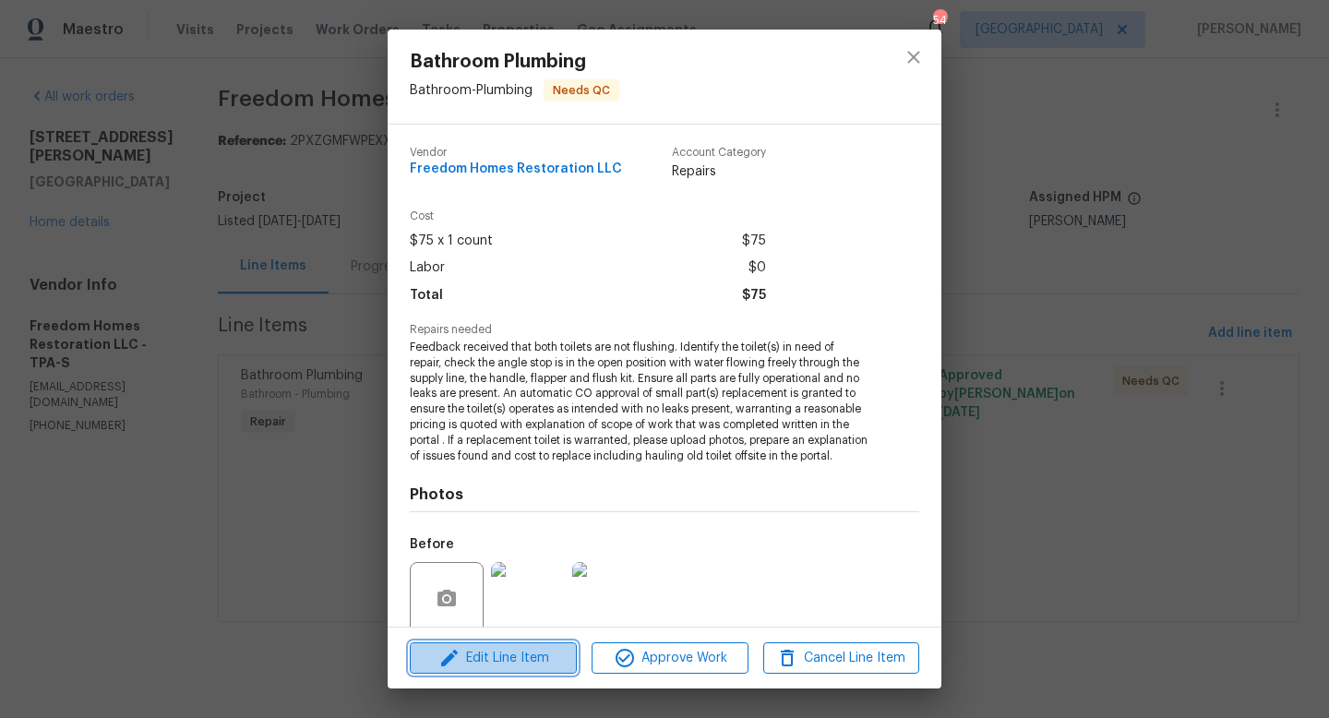
click at [537, 655] on span "Edit Line Item" at bounding box center [493, 658] width 156 height 23
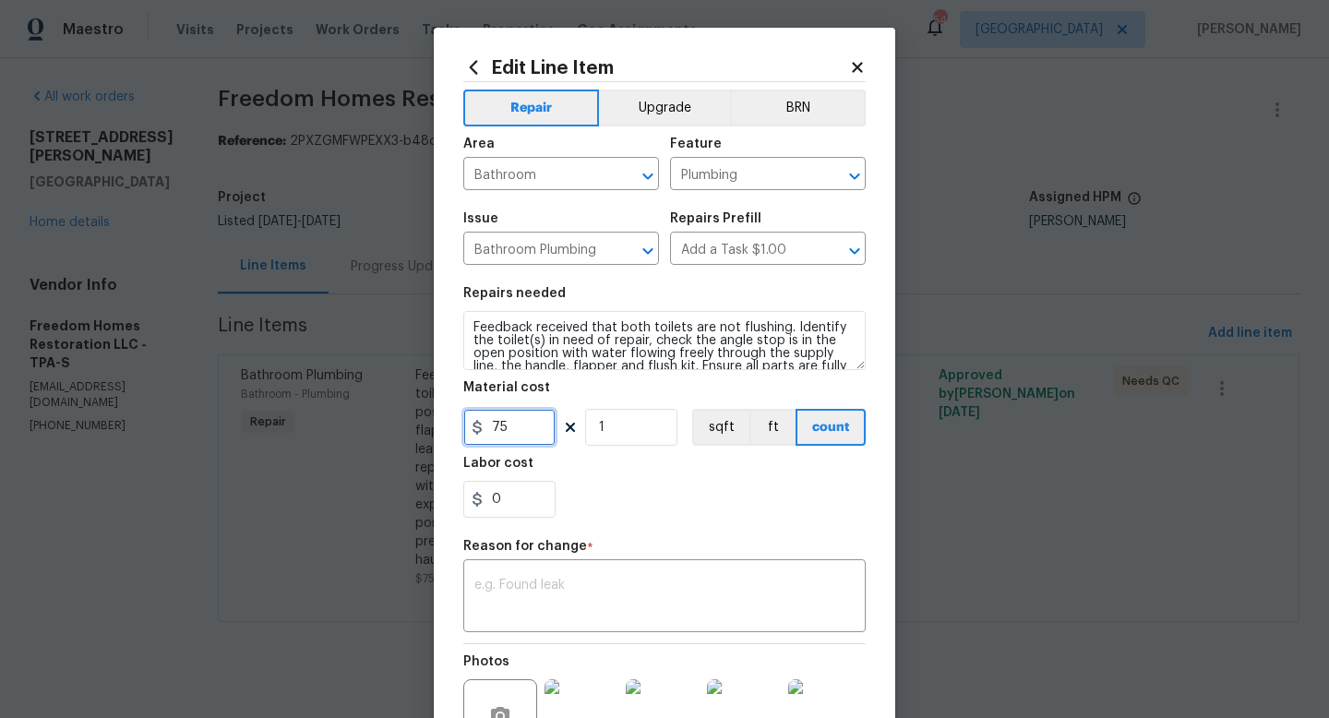
click at [523, 422] on input "75" at bounding box center [509, 427] width 92 height 37
type input "200"
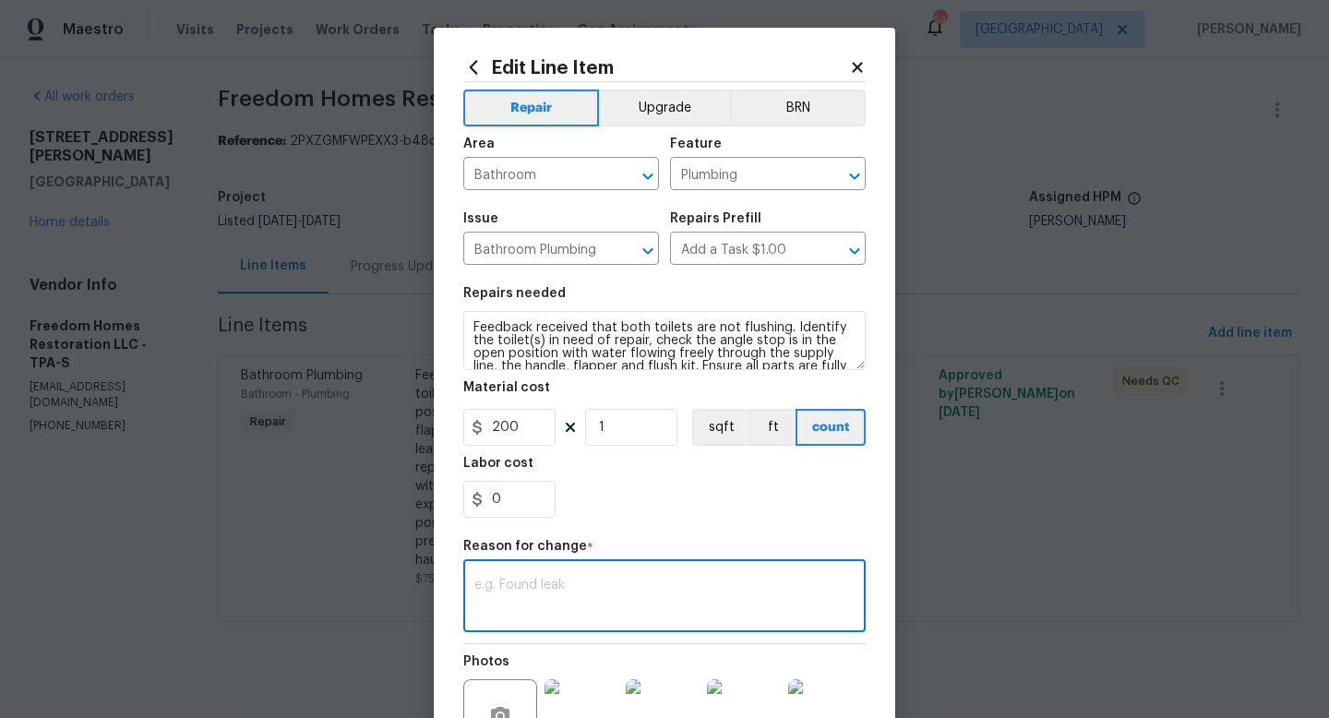
click at [573, 598] on textarea at bounding box center [665, 598] width 380 height 39
click at [343, 558] on body "Maestro Visits Projects Work Orders Tasks Properties Geo Assignments 54 [GEOGRA…" at bounding box center [664, 337] width 1329 height 674
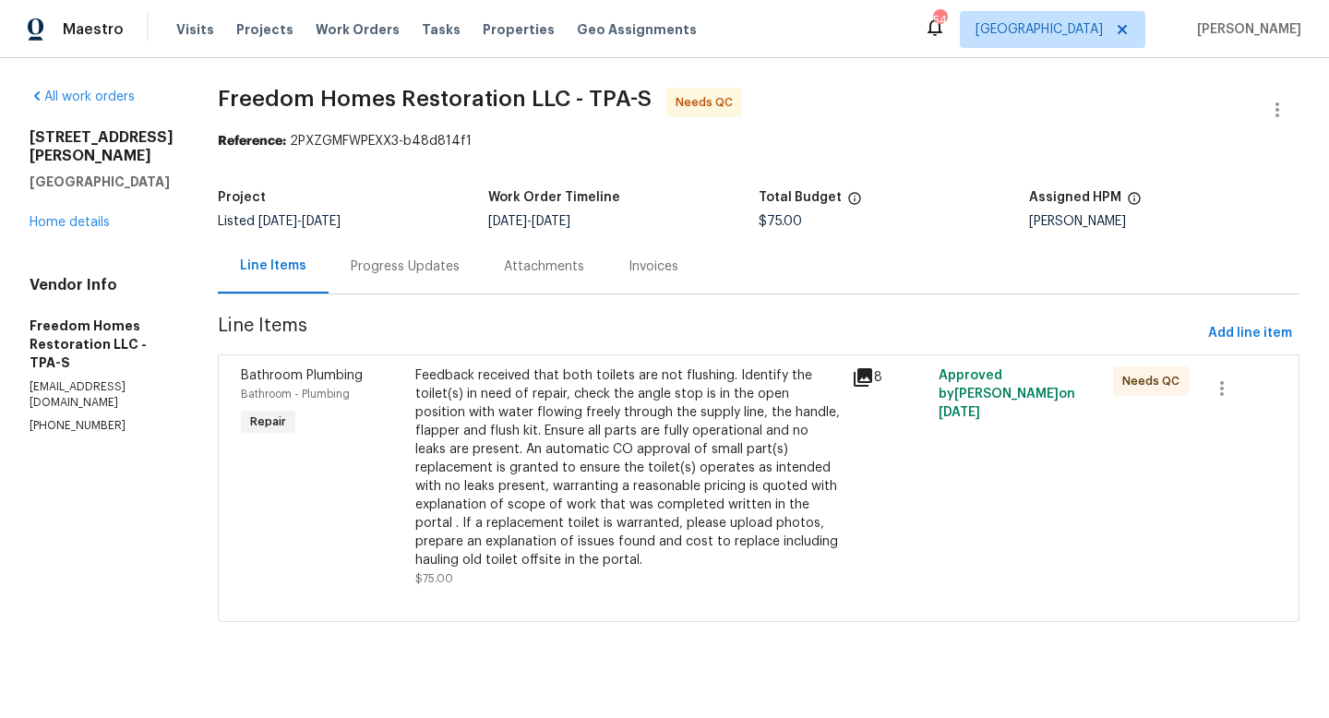
click at [422, 232] on div "Project Listed [DATE] - [DATE] Work Order Timeline [DATE] - [DATE] Total Budget…" at bounding box center [759, 209] width 1082 height 59
click at [403, 269] on div "Progress Updates" at bounding box center [405, 267] width 109 height 18
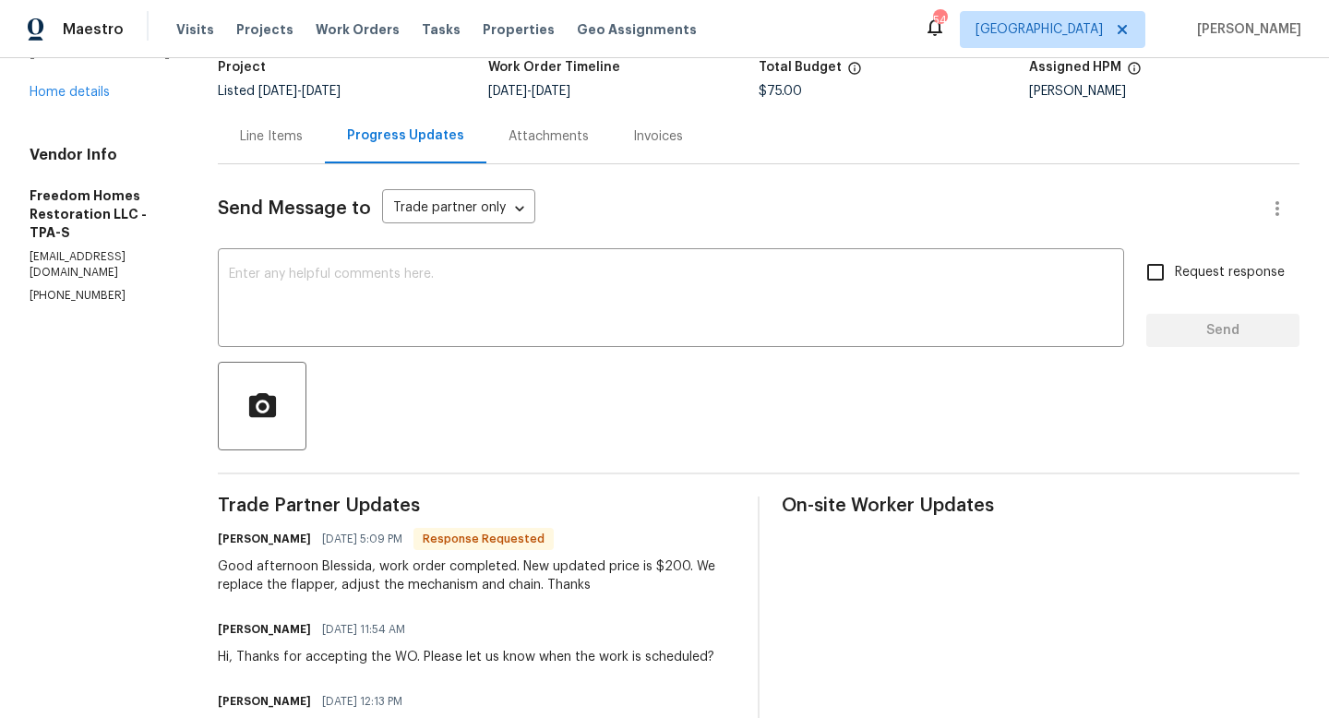
scroll to position [132, 0]
click at [276, 136] on div "Line Items" at bounding box center [271, 135] width 63 height 18
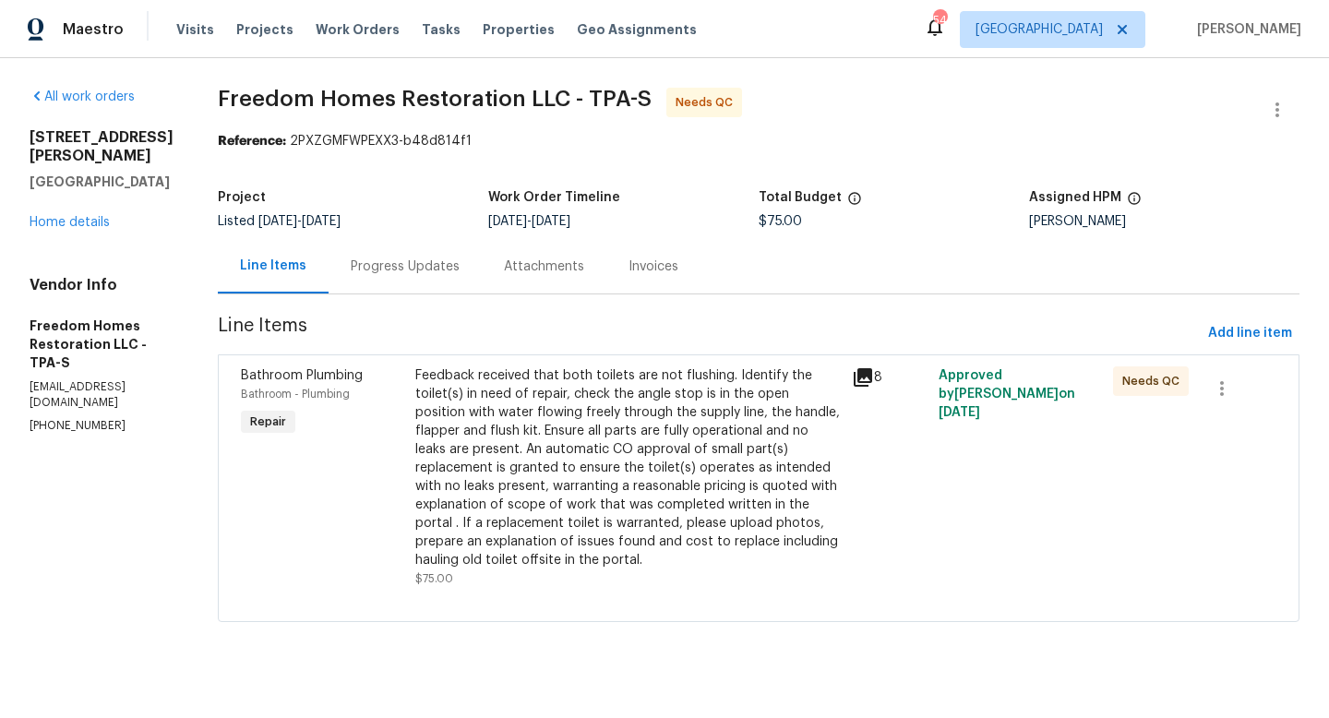
click at [413, 265] on div "Progress Updates" at bounding box center [405, 267] width 109 height 18
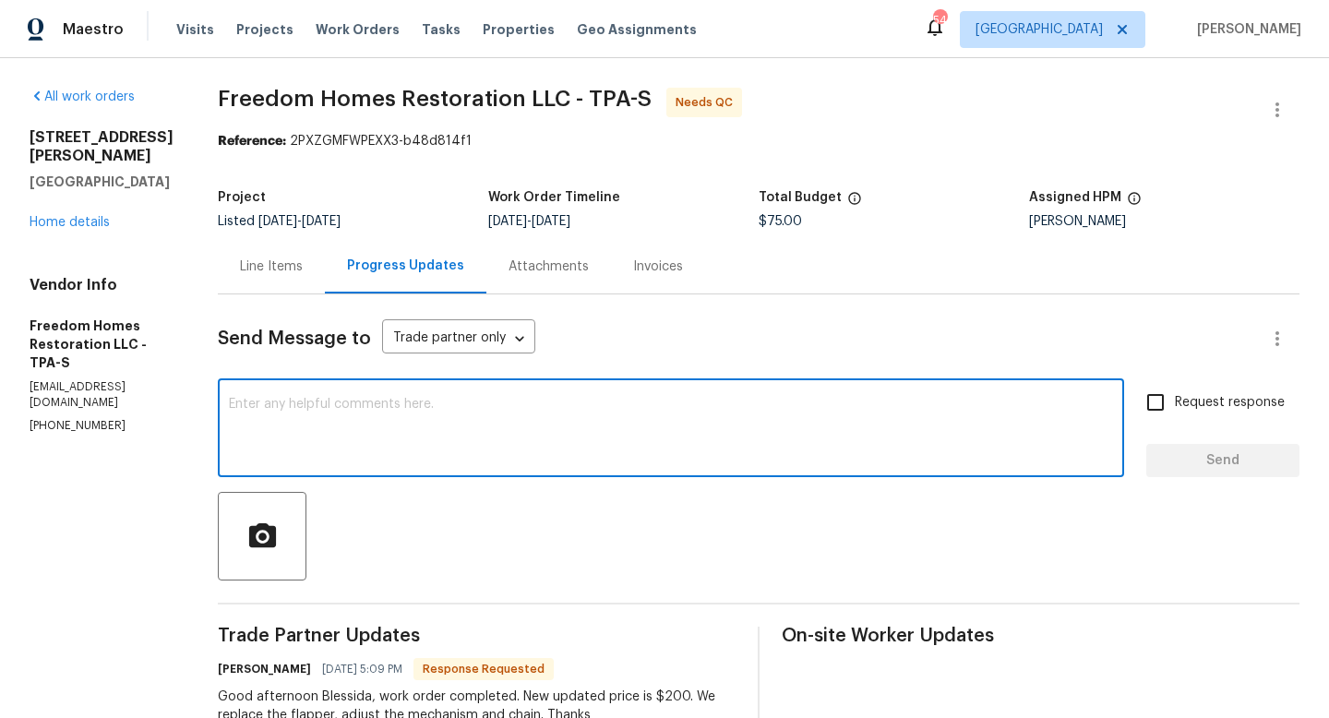
click at [467, 415] on textarea at bounding box center [671, 430] width 884 height 65
click at [268, 267] on div "Line Items" at bounding box center [271, 267] width 63 height 18
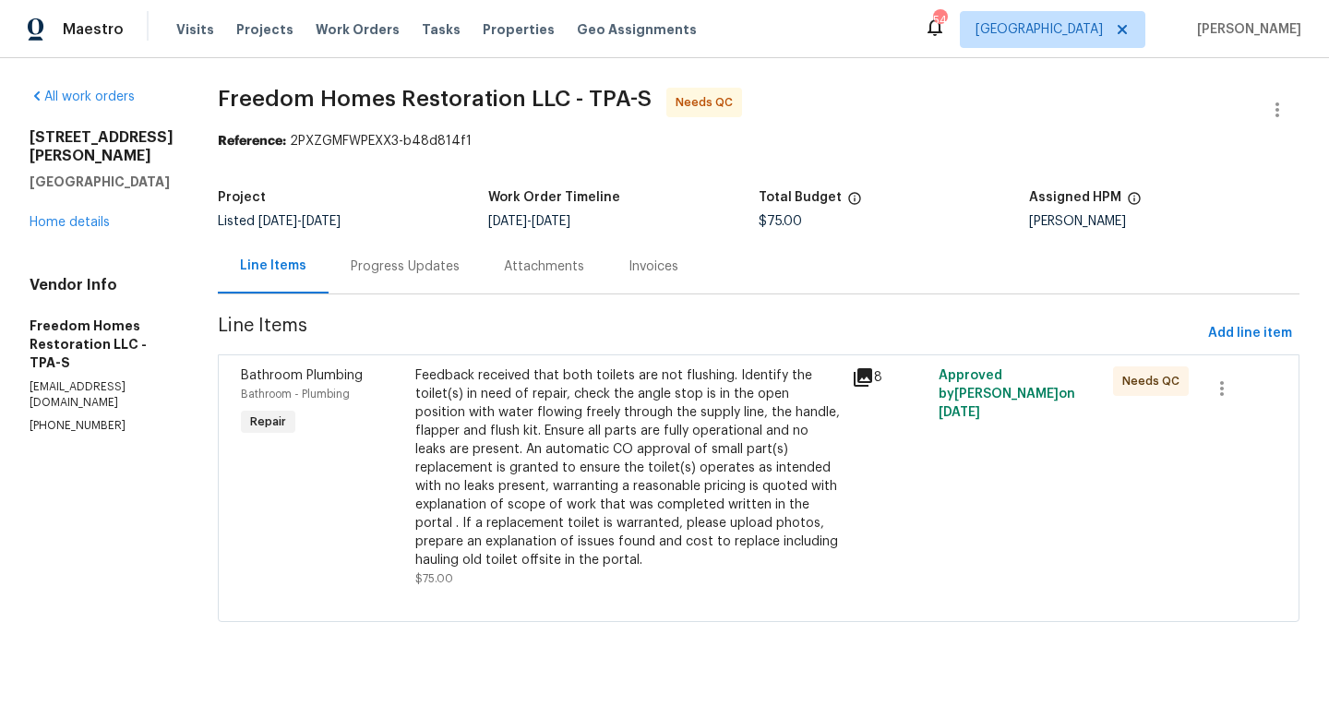
click at [438, 436] on div "Feedback received that both toilets are not flushing. Identify the toilet(s) in…" at bounding box center [628, 468] width 426 height 203
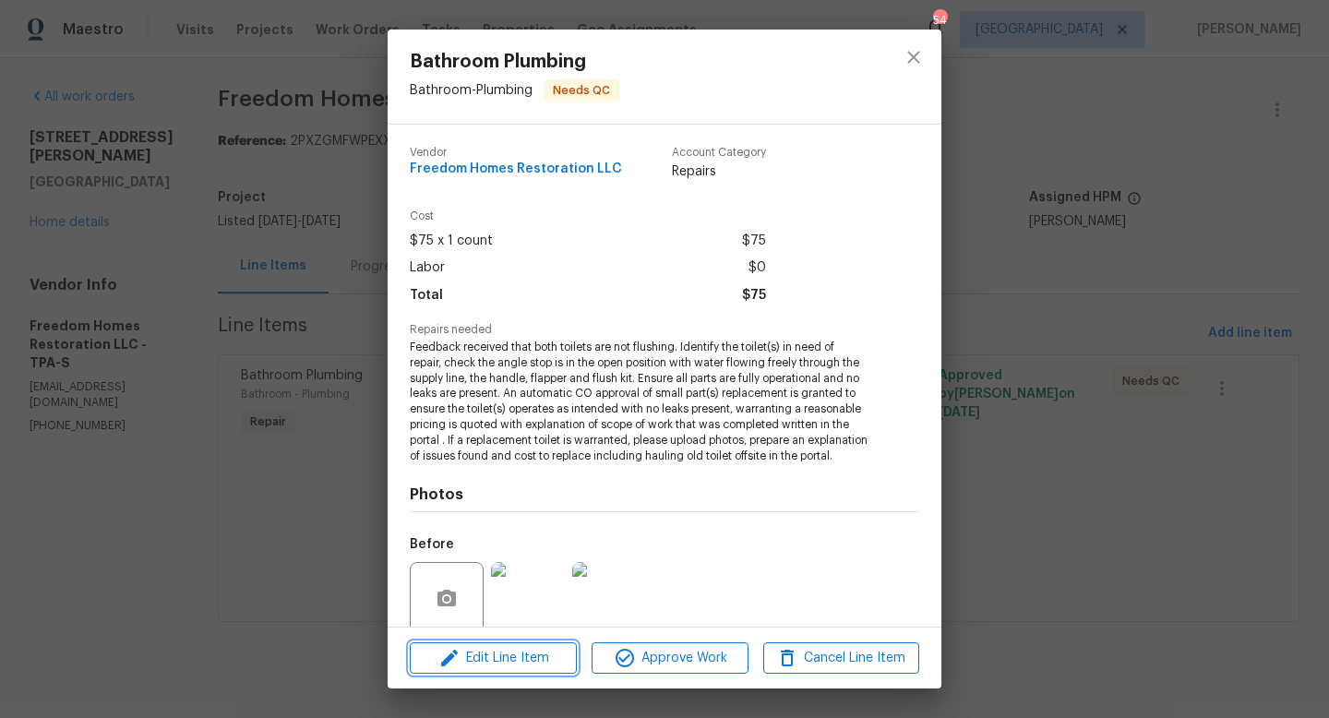
click at [468, 658] on span "Edit Line Item" at bounding box center [493, 658] width 156 height 23
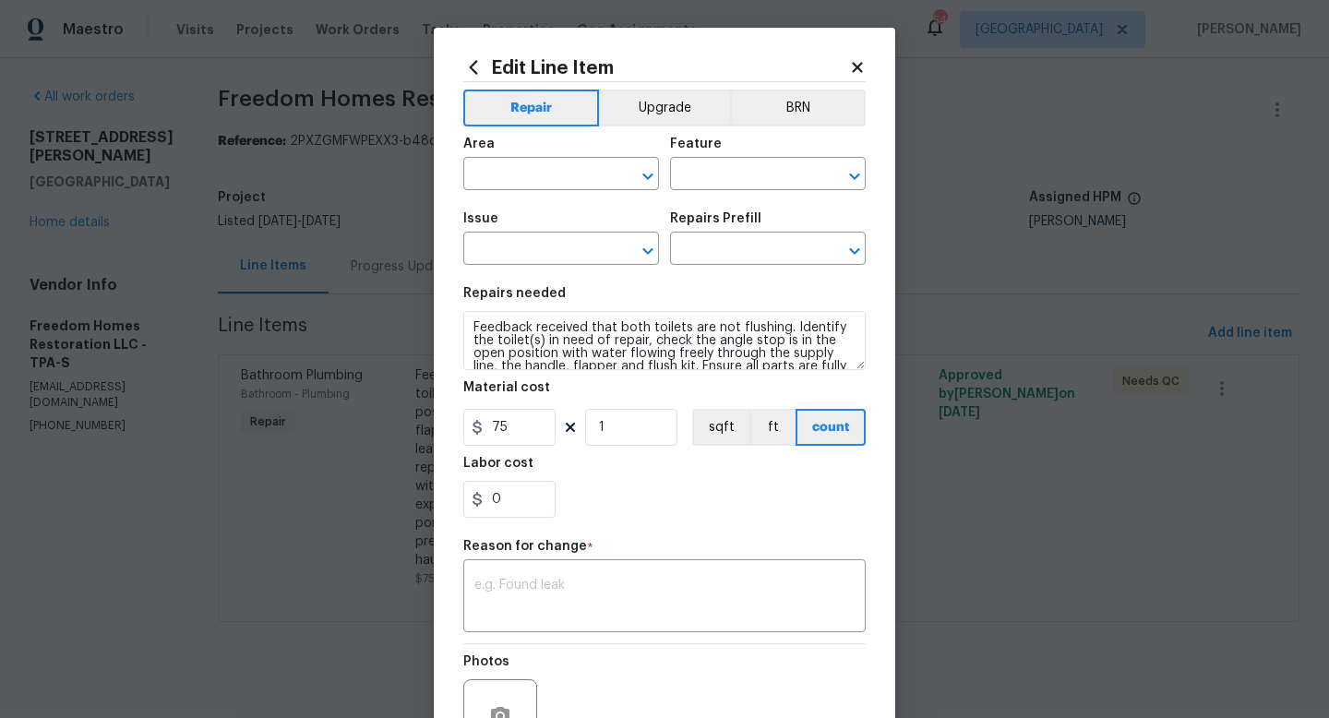
type input "Bathroom"
type input "Plumbing"
type input "Bathroom Plumbing"
type input "Add a Task $1.00"
click at [514, 427] on input "75" at bounding box center [509, 427] width 92 height 37
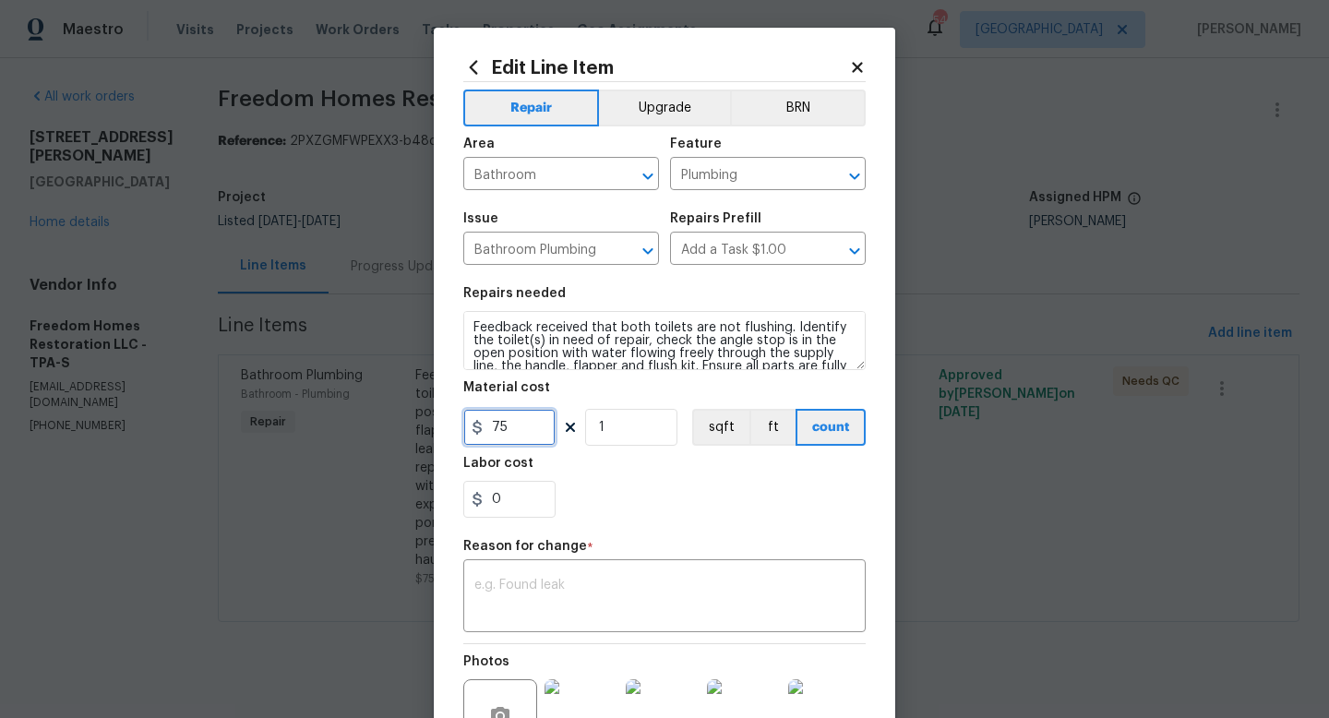
click at [514, 427] on input "75" at bounding box center [509, 427] width 92 height 37
type input "200"
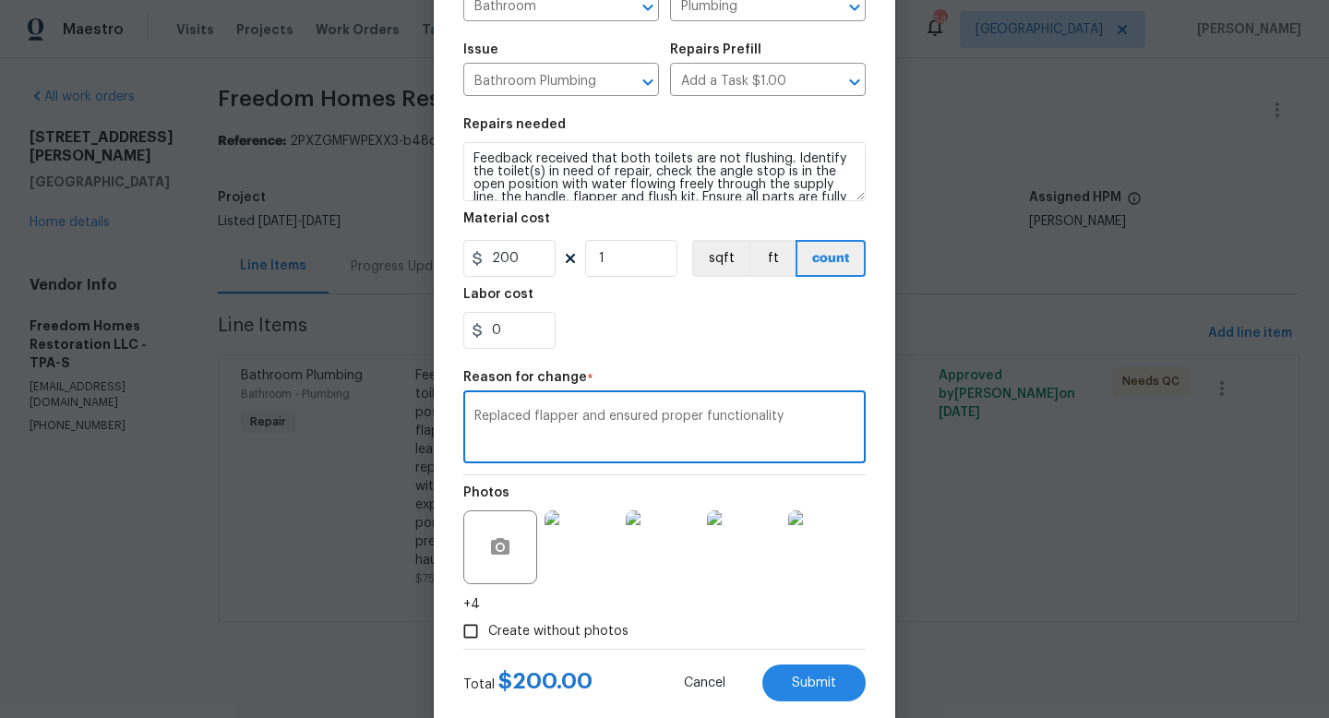
scroll to position [210, 0]
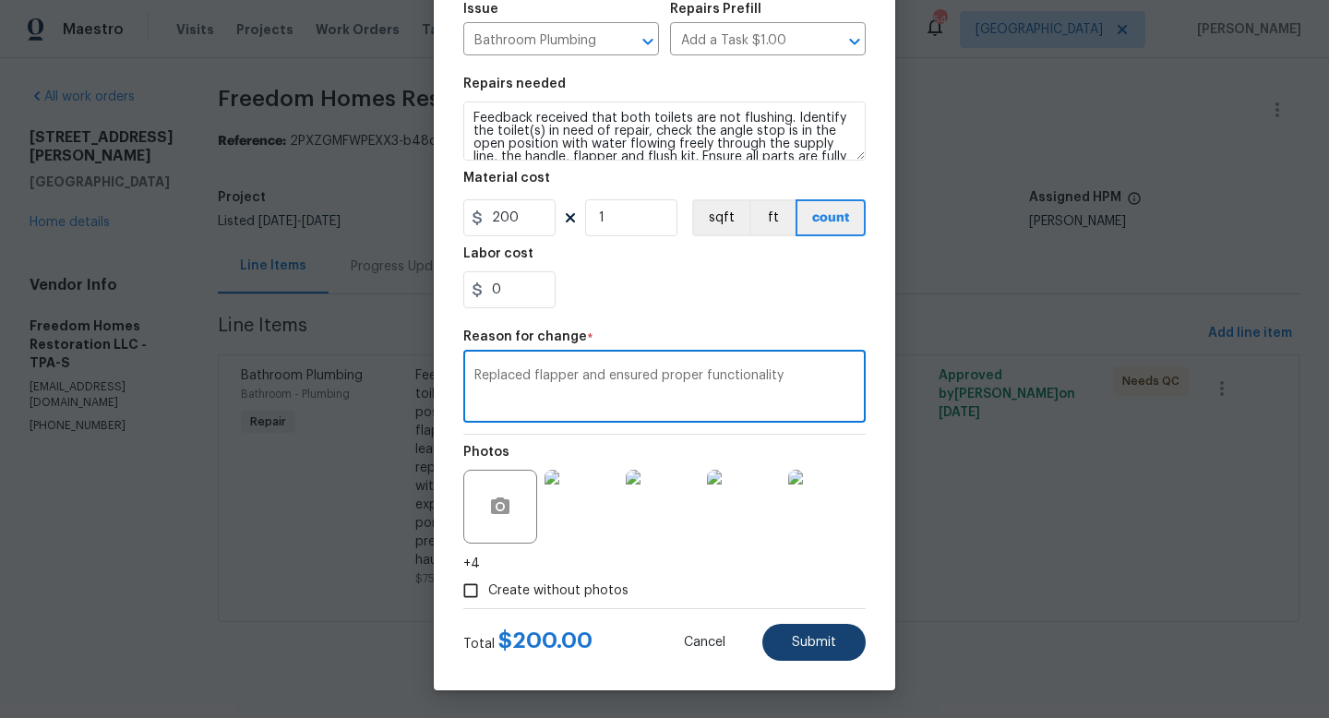
type textarea "Replaced flapper and ensured proper functionality"
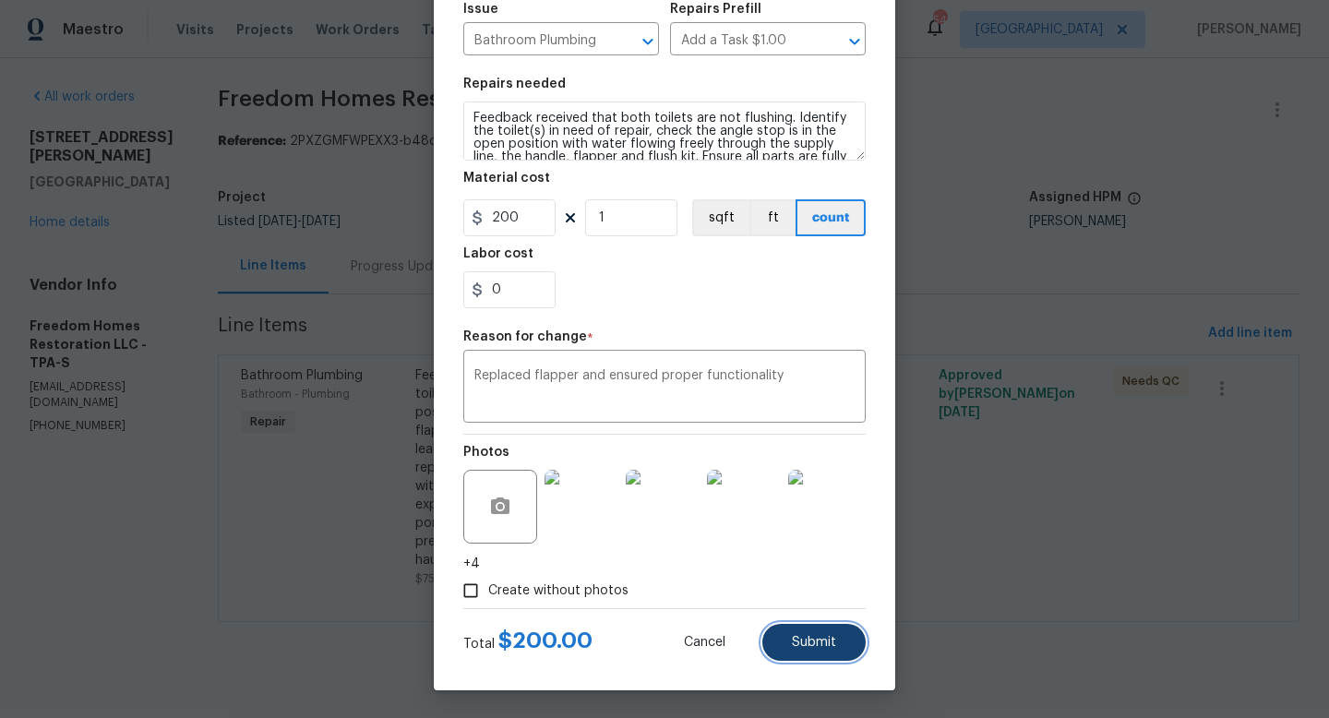
click at [788, 643] on button "Submit" at bounding box center [814, 642] width 103 height 37
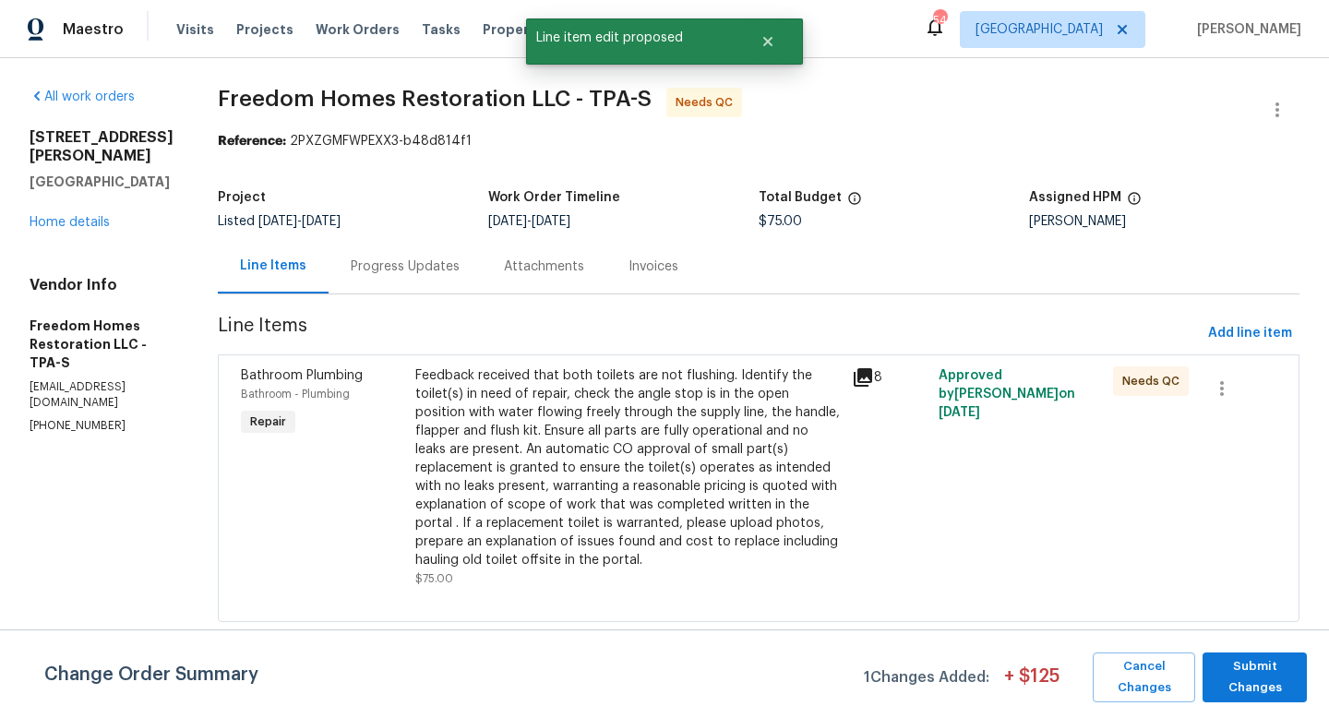
scroll to position [0, 0]
click at [1213, 680] on span "Submit Changes" at bounding box center [1255, 677] width 86 height 42
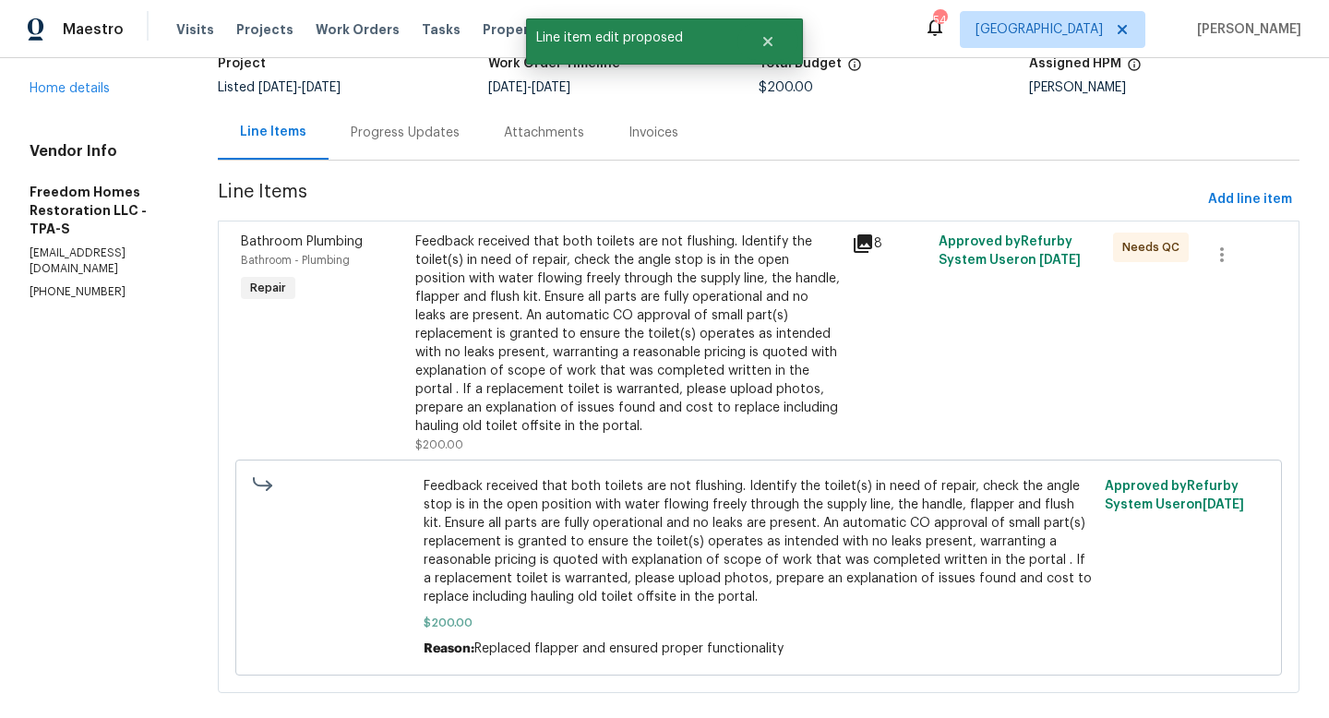
scroll to position [162, 0]
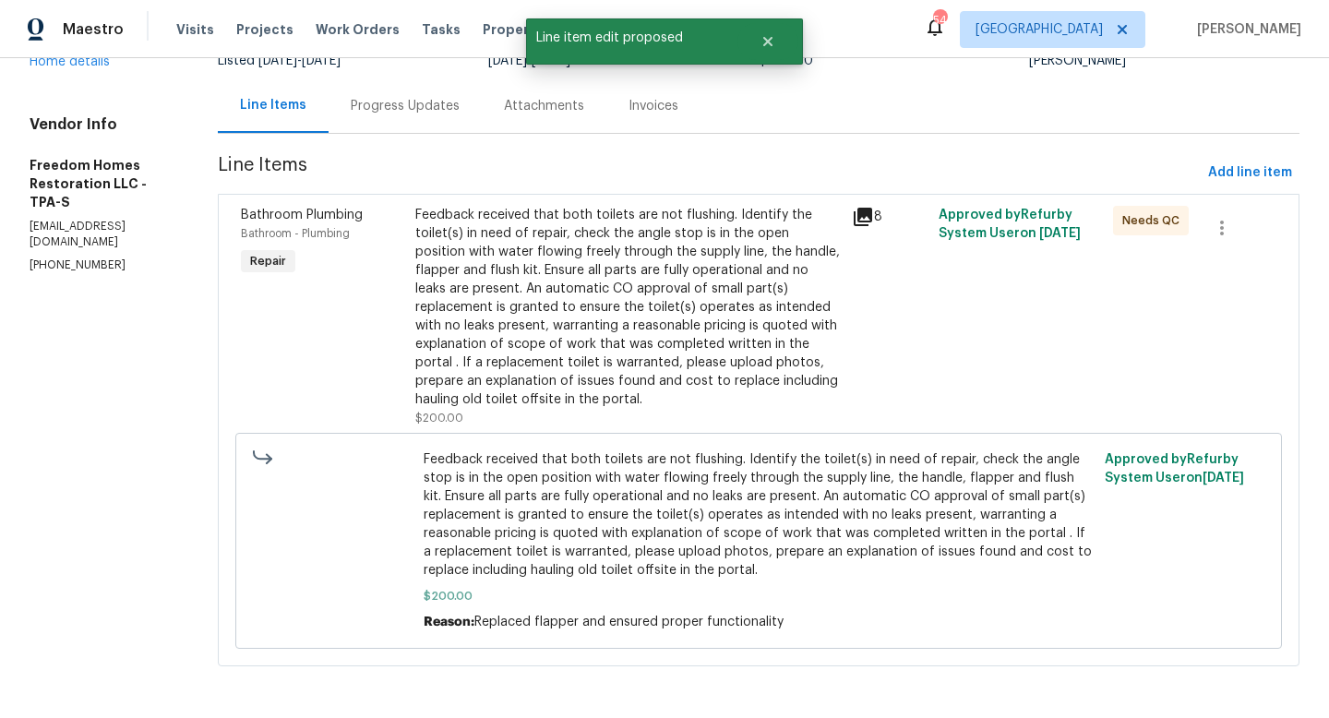
click at [487, 321] on div "Feedback received that both toilets are not flushing. Identify the toilet(s) in…" at bounding box center [628, 307] width 426 height 203
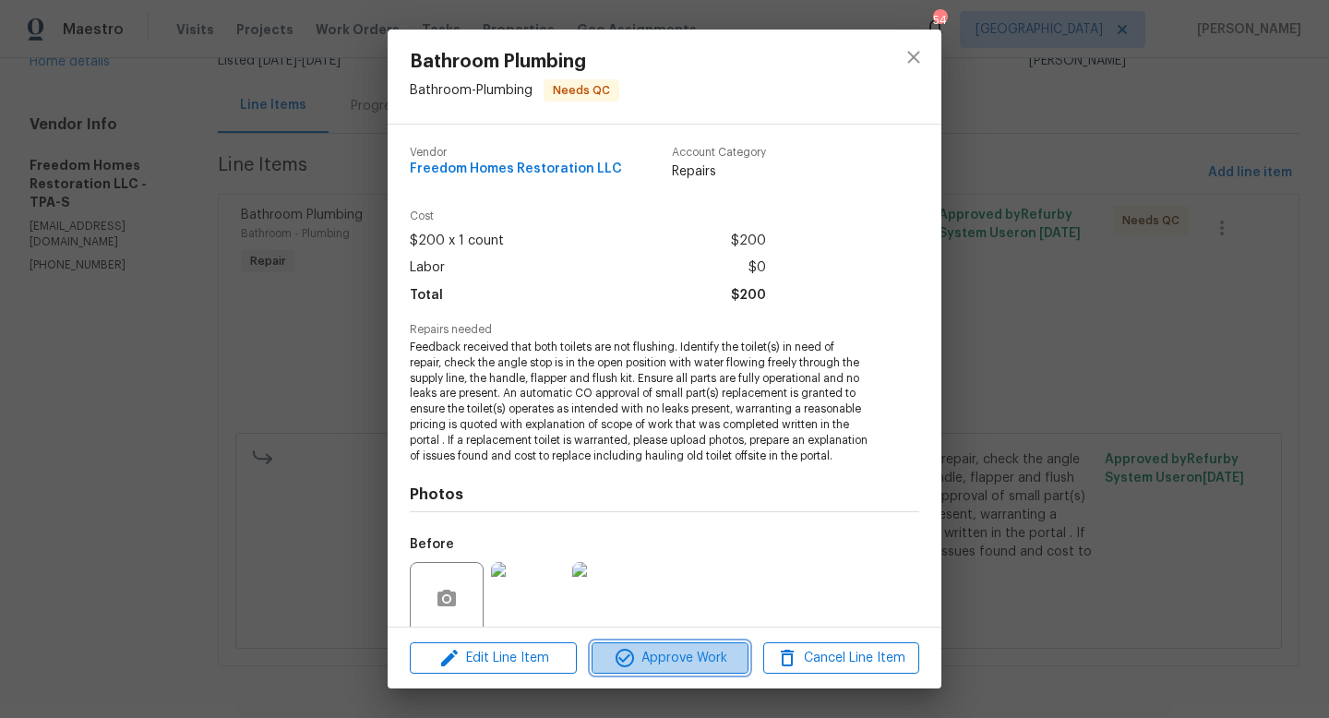
click at [678, 647] on span "Approve Work" at bounding box center [669, 658] width 145 height 23
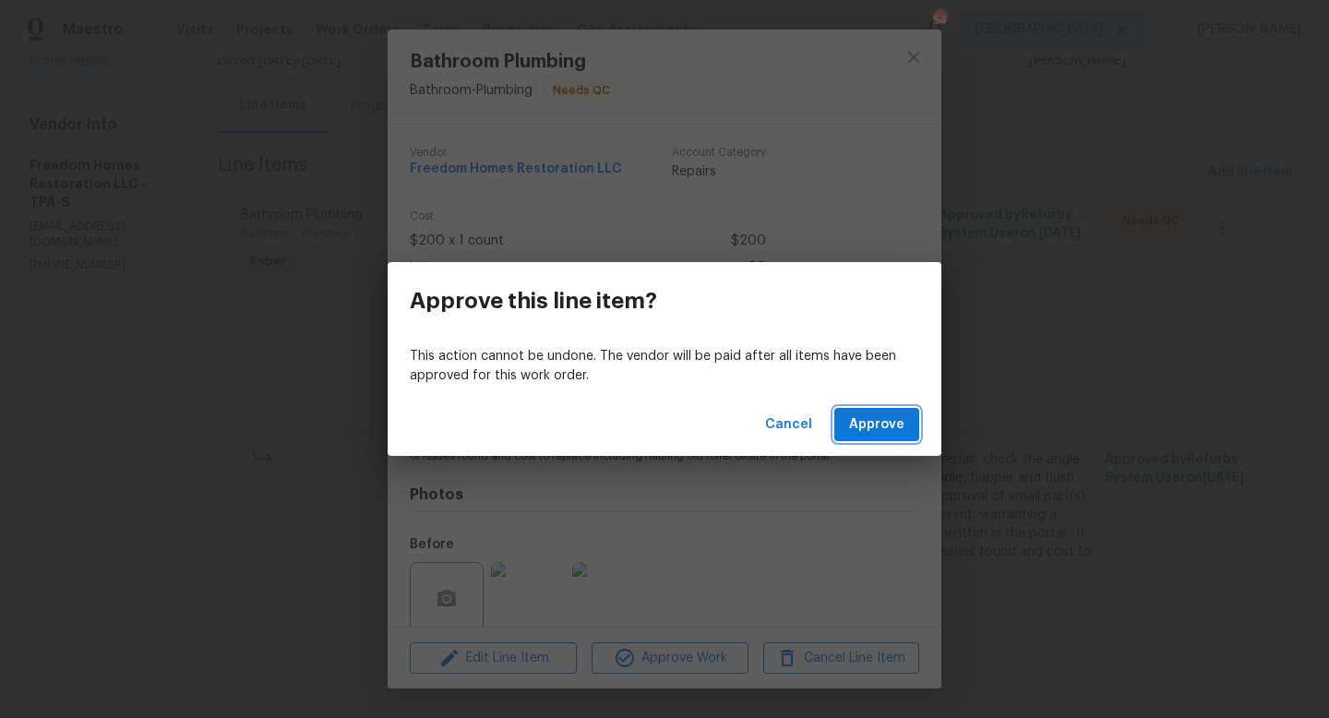
click at [875, 430] on span "Approve" at bounding box center [876, 425] width 55 height 23
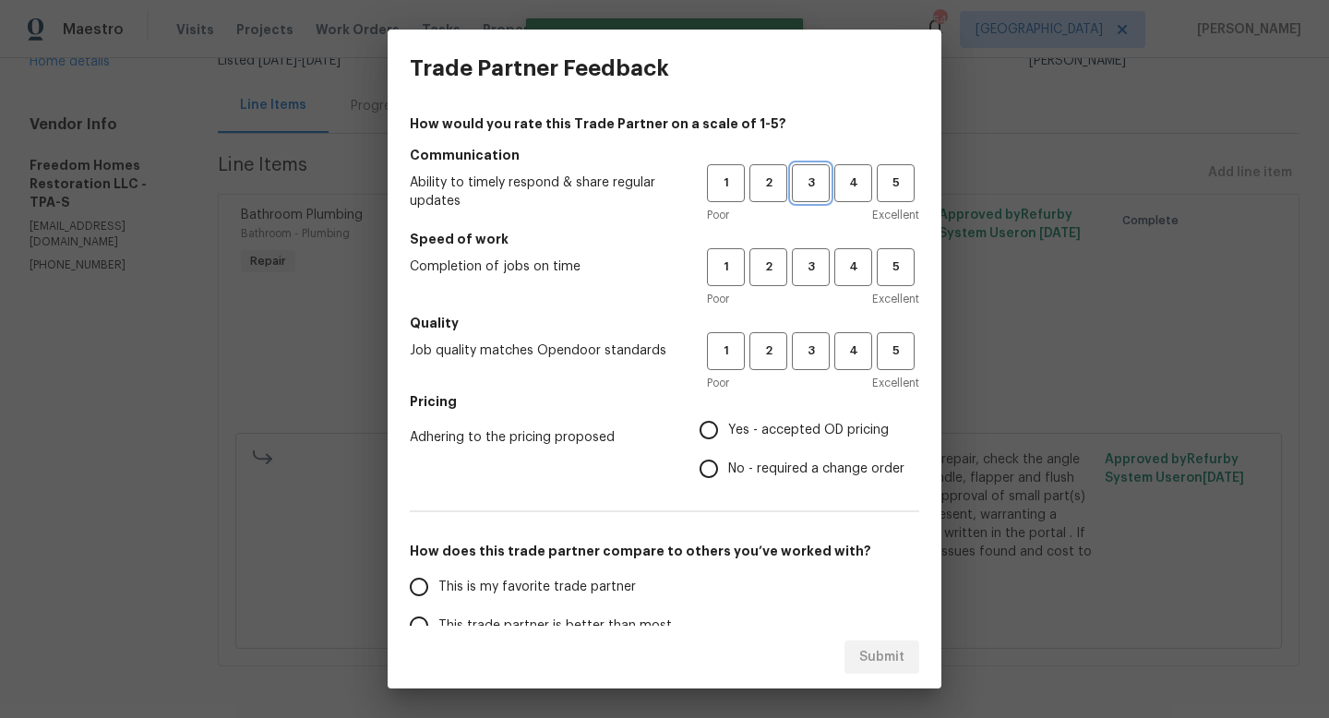
click at [825, 187] on span "3" at bounding box center [811, 183] width 34 height 21
click at [816, 266] on span "3" at bounding box center [811, 267] width 34 height 21
click at [812, 365] on button "3" at bounding box center [811, 351] width 38 height 38
click at [767, 434] on span "Yes - accepted OD pricing" at bounding box center [808, 430] width 161 height 19
click at [728, 434] on input "Yes - accepted OD pricing" at bounding box center [709, 430] width 39 height 39
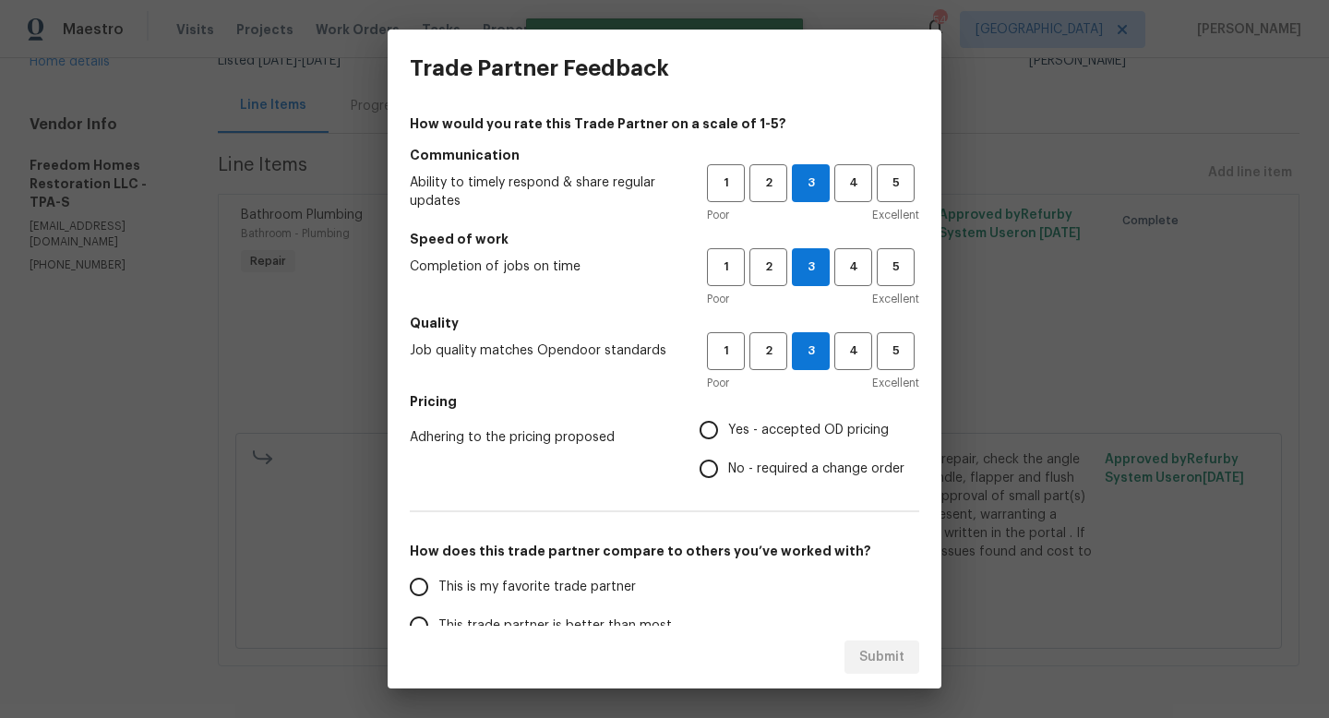
radio input "true"
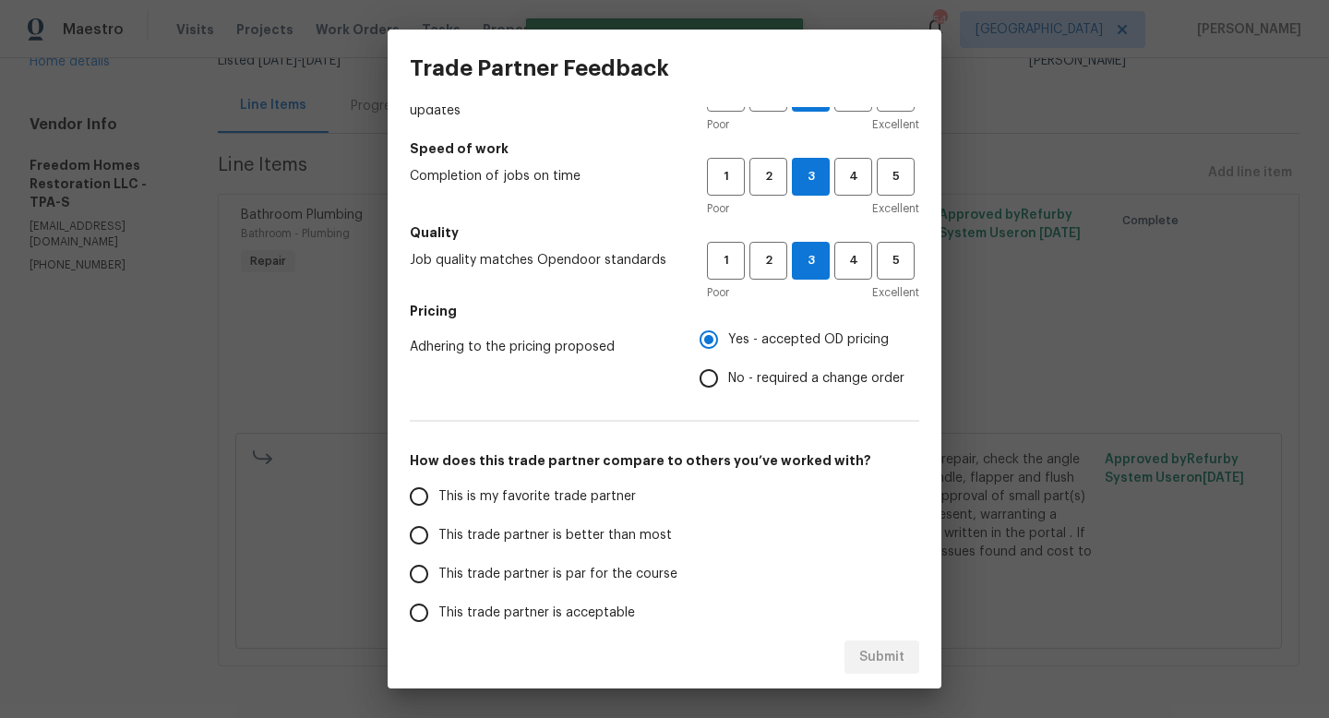
scroll to position [131, 0]
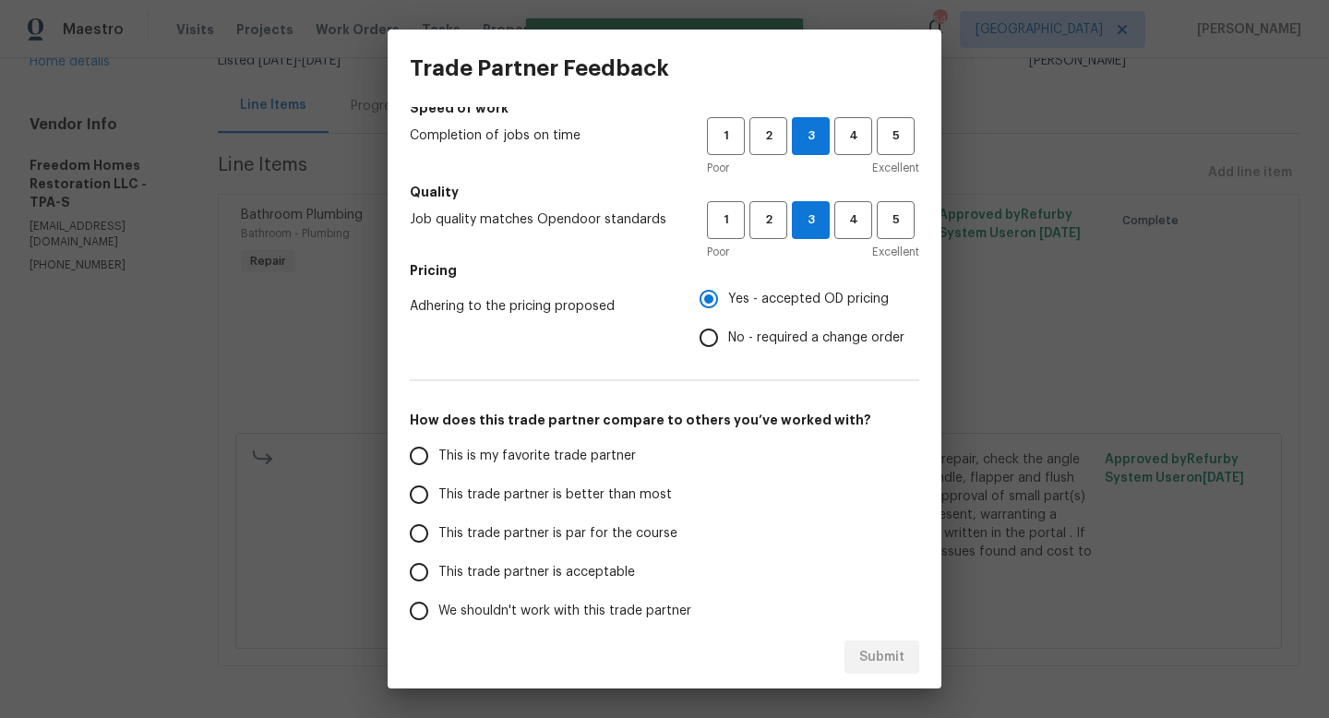
click at [561, 533] on span "This trade partner is par for the course" at bounding box center [558, 533] width 239 height 19
click at [439, 533] on input "This trade partner is par for the course" at bounding box center [419, 533] width 39 height 39
click at [887, 665] on span "Submit" at bounding box center [881, 657] width 45 height 23
radio input "true"
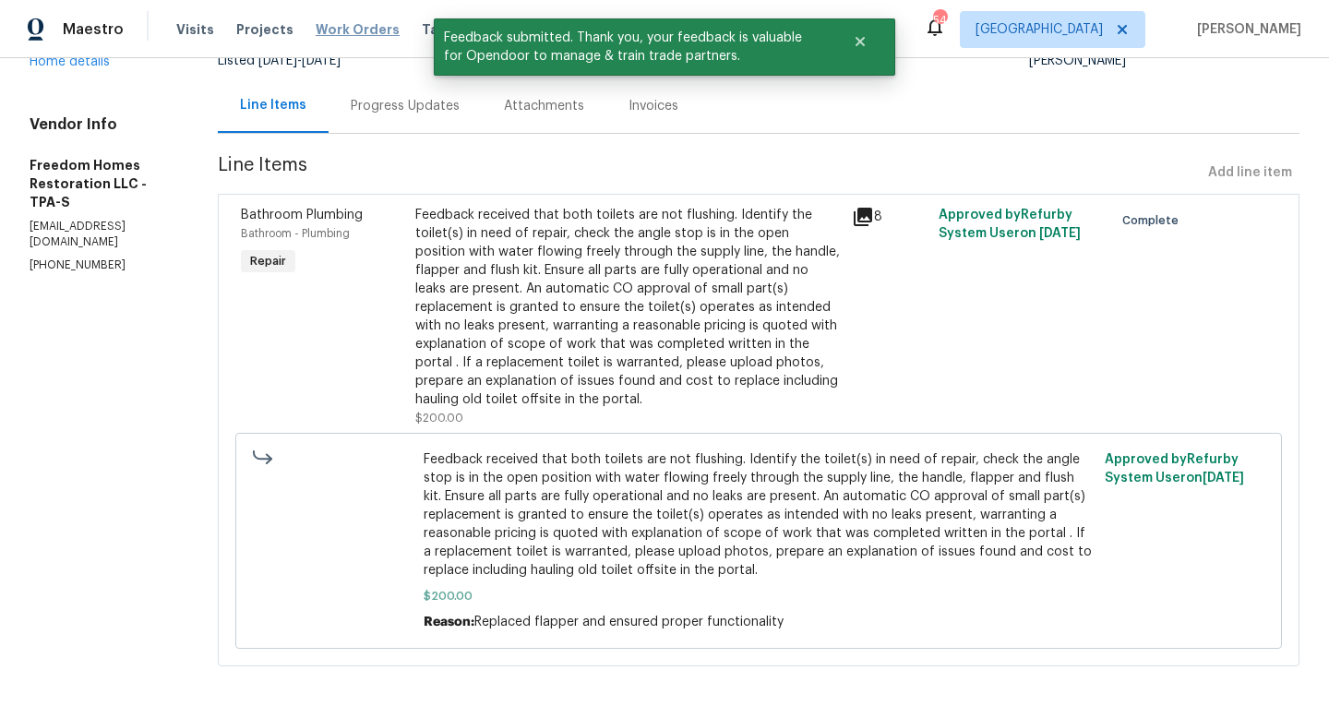
click at [353, 26] on span "Work Orders" at bounding box center [358, 29] width 84 height 18
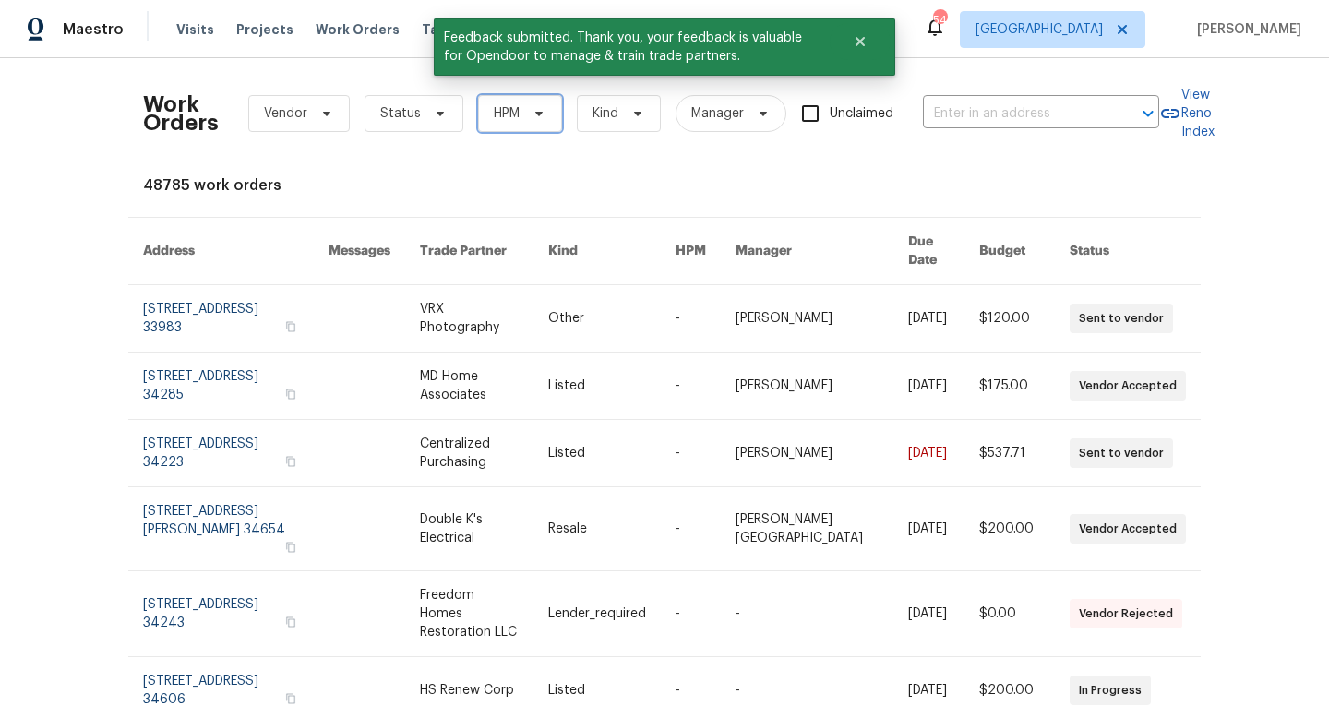
click at [532, 127] on span "HPM" at bounding box center [520, 113] width 84 height 37
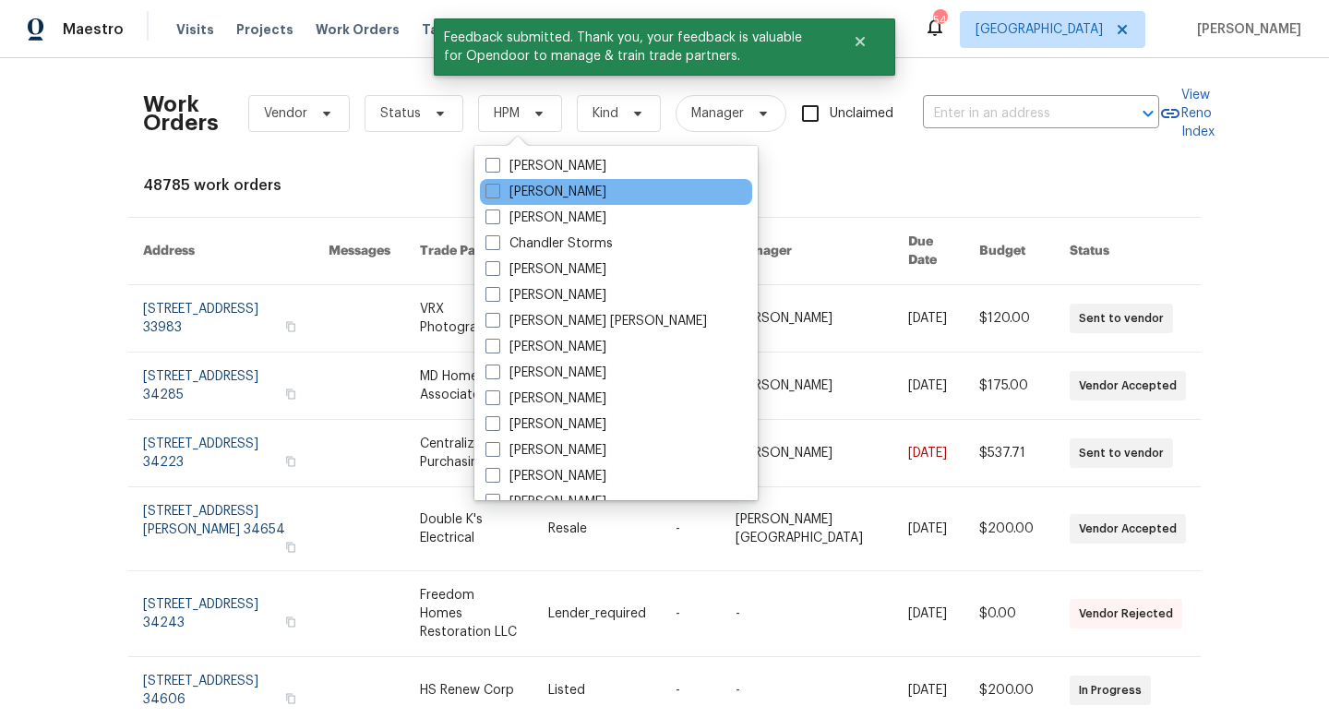
click at [492, 201] on div "[PERSON_NAME]" at bounding box center [616, 192] width 272 height 26
click at [492, 194] on span at bounding box center [493, 191] width 15 height 15
click at [492, 194] on input "[PERSON_NAME]" at bounding box center [492, 189] width 12 height 12
checkbox input "true"
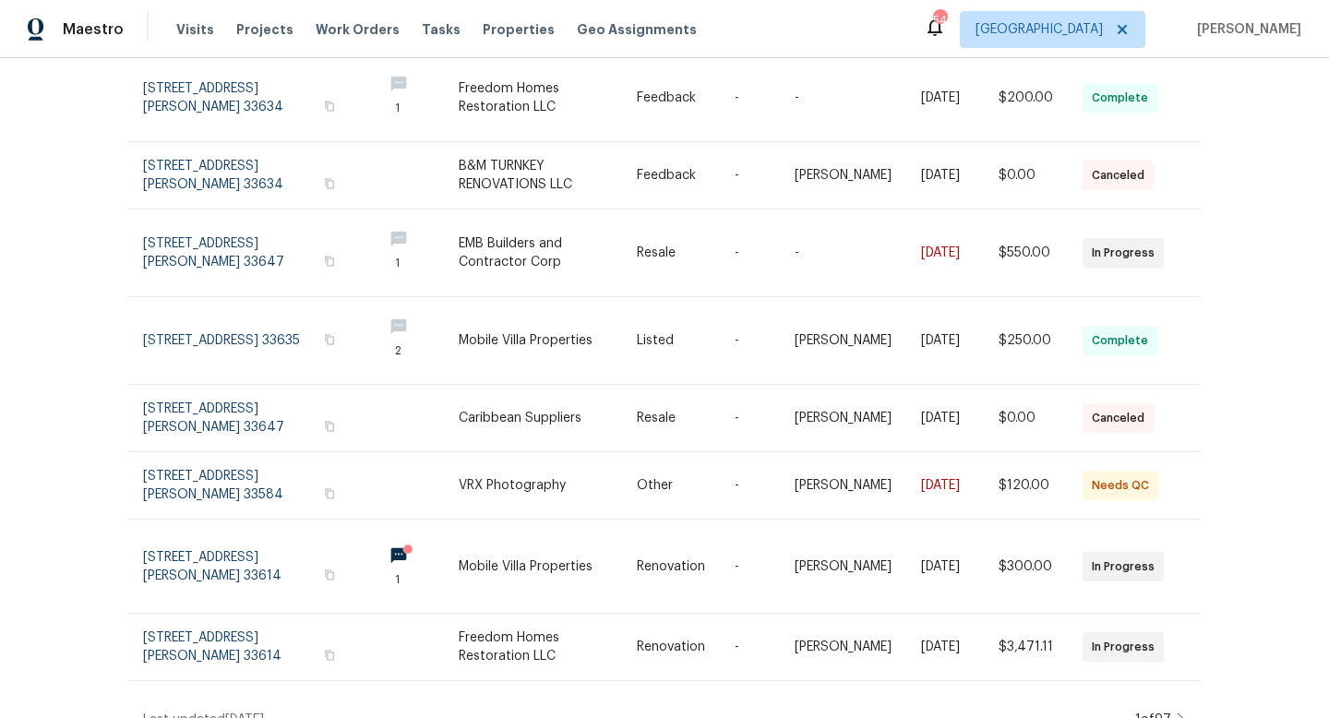
scroll to position [368, 0]
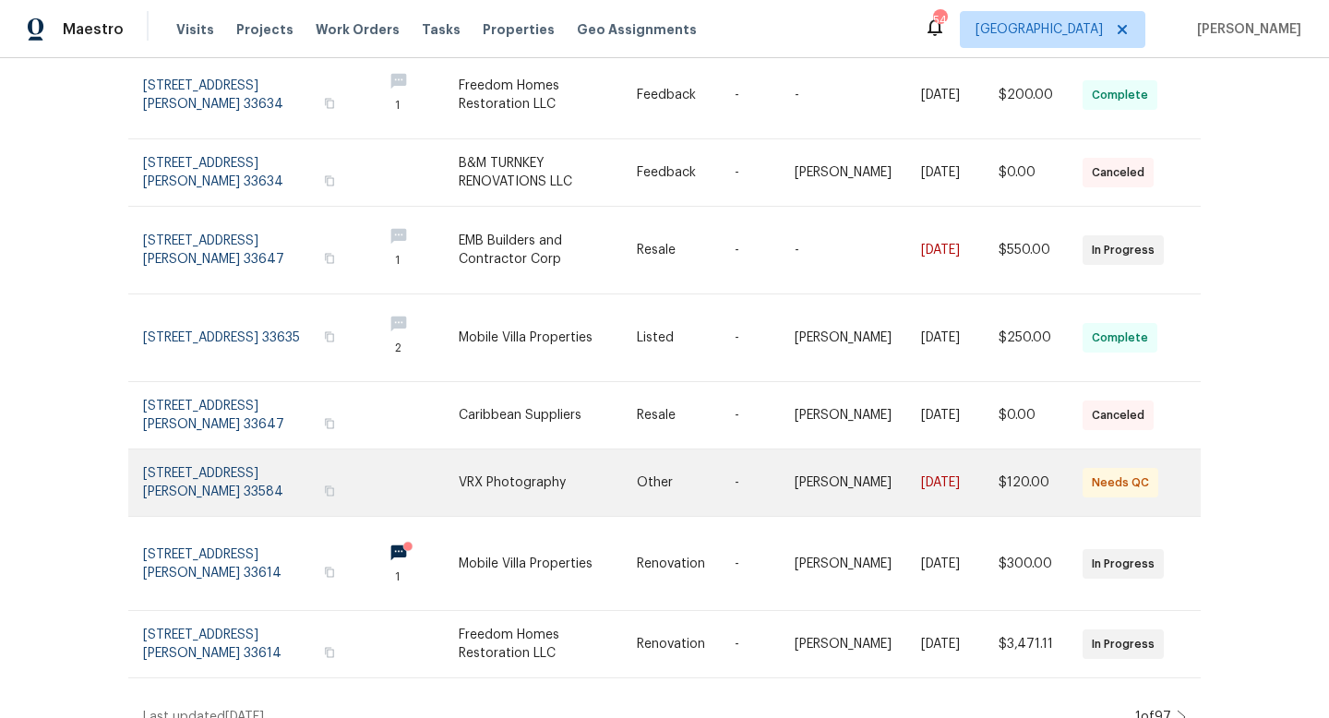
click at [257, 458] on link at bounding box center [255, 483] width 224 height 66
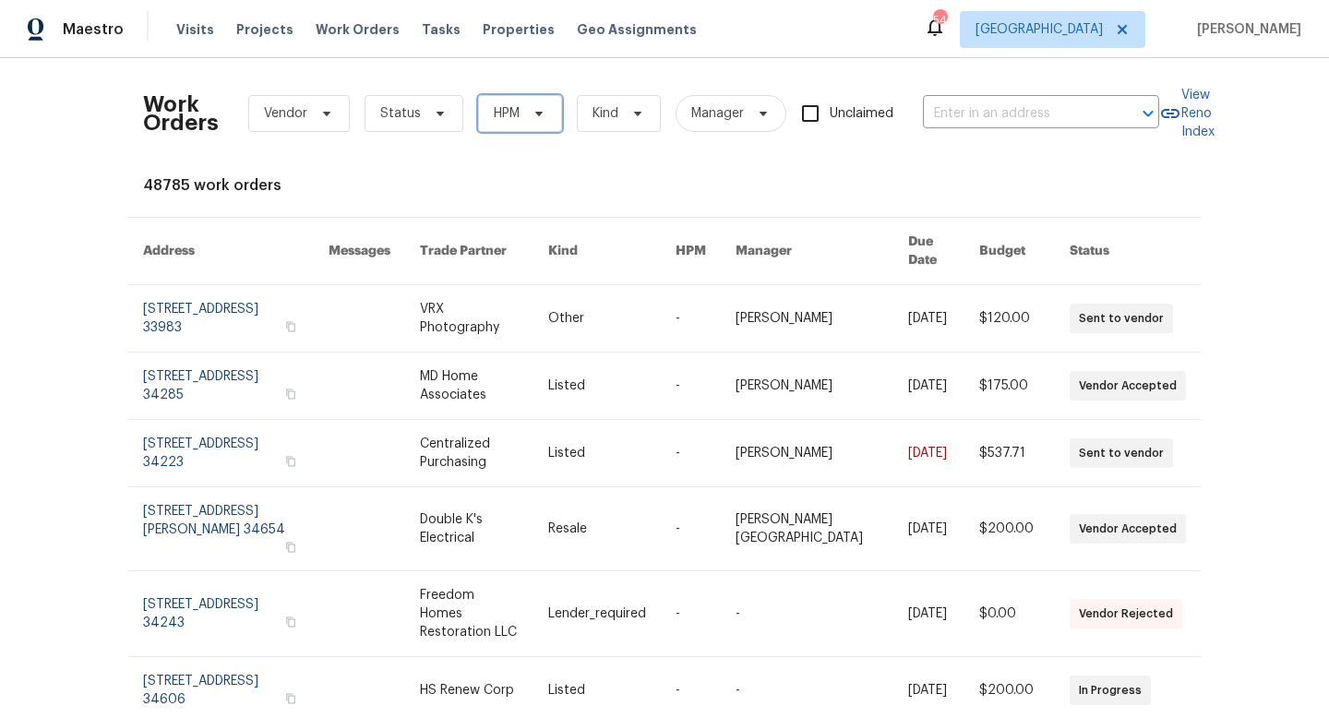
click at [536, 127] on span "HPM" at bounding box center [520, 113] width 84 height 37
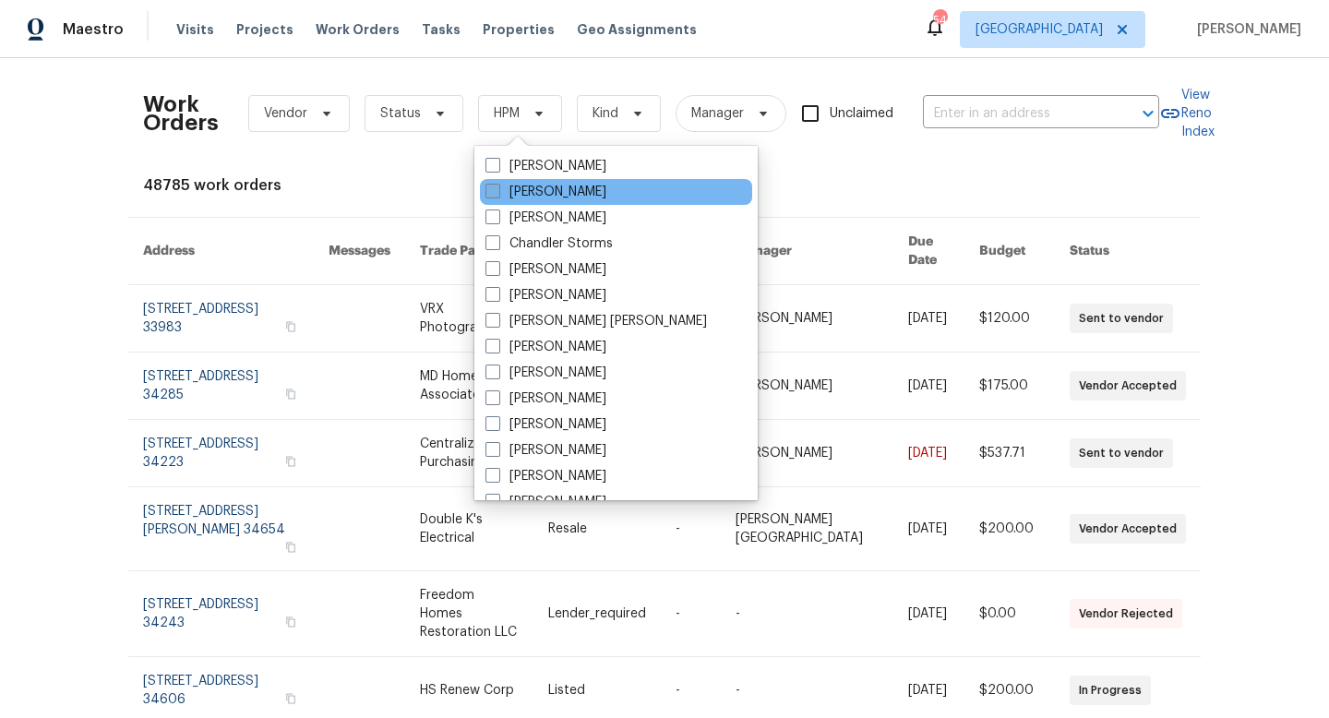
click at [490, 198] on span at bounding box center [493, 191] width 15 height 15
click at [490, 195] on input "[PERSON_NAME]" at bounding box center [492, 189] width 12 height 12
checkbox input "true"
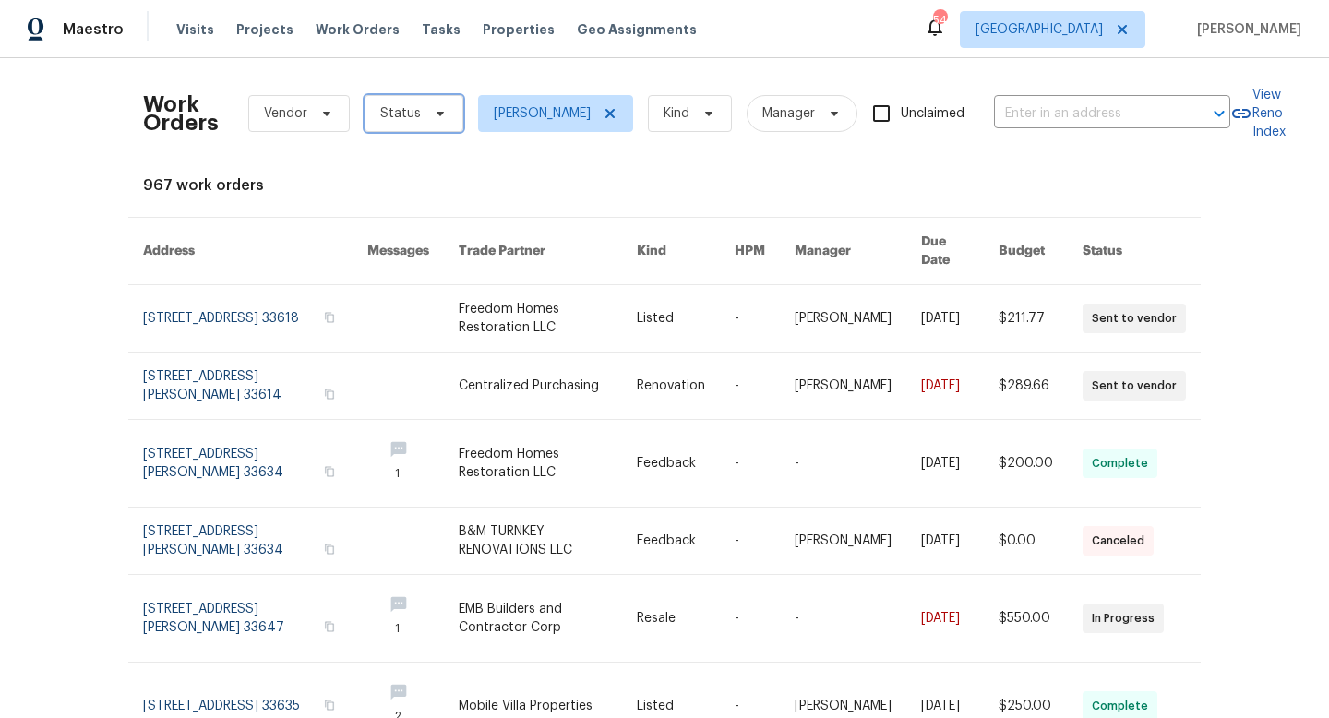
click at [424, 105] on span "Status" at bounding box center [414, 113] width 99 height 37
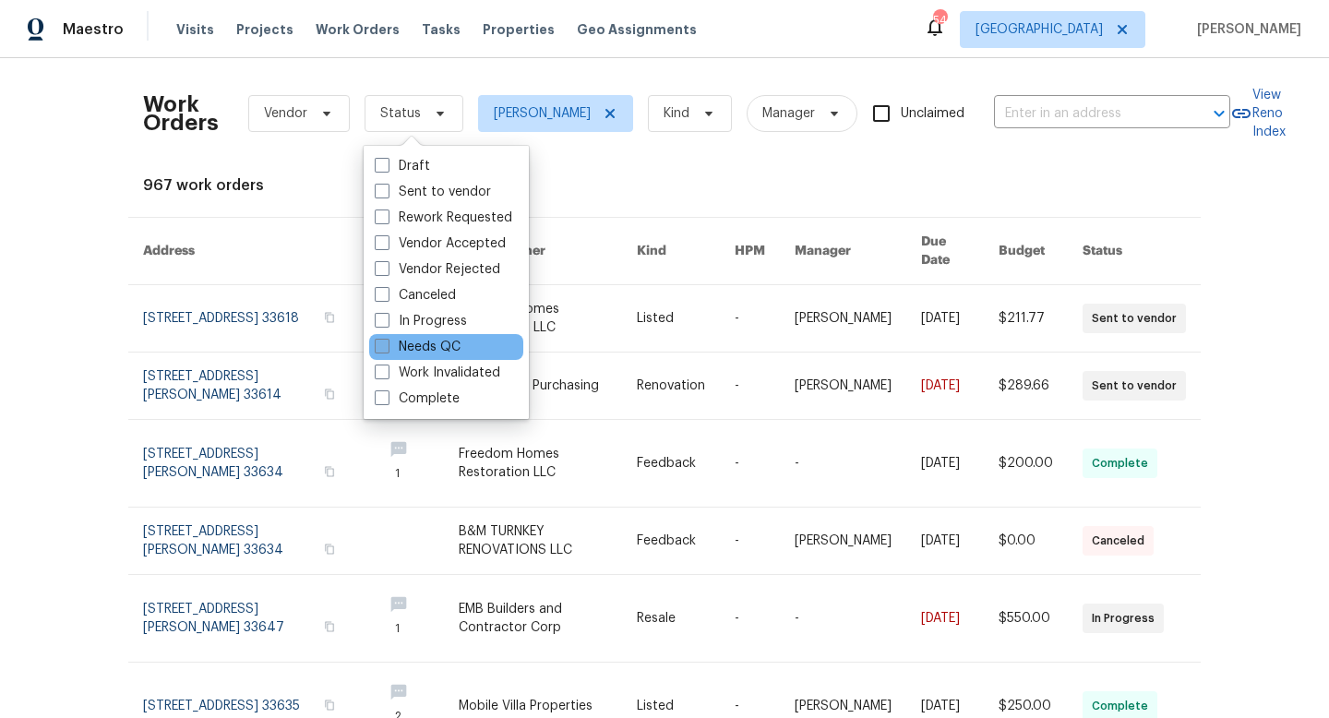
click at [384, 342] on span at bounding box center [382, 346] width 15 height 15
click at [384, 342] on input "Needs QC" at bounding box center [381, 344] width 12 height 12
checkbox input "true"
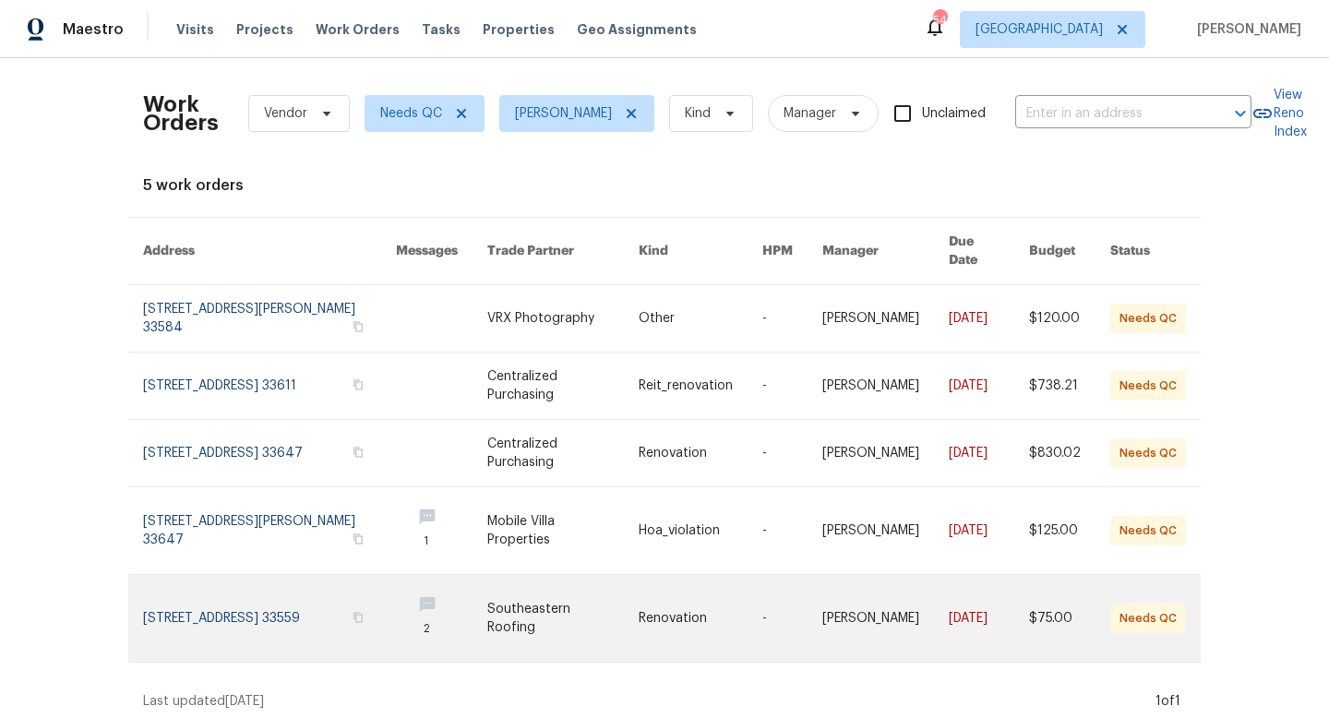
click at [242, 592] on link at bounding box center [269, 618] width 253 height 87
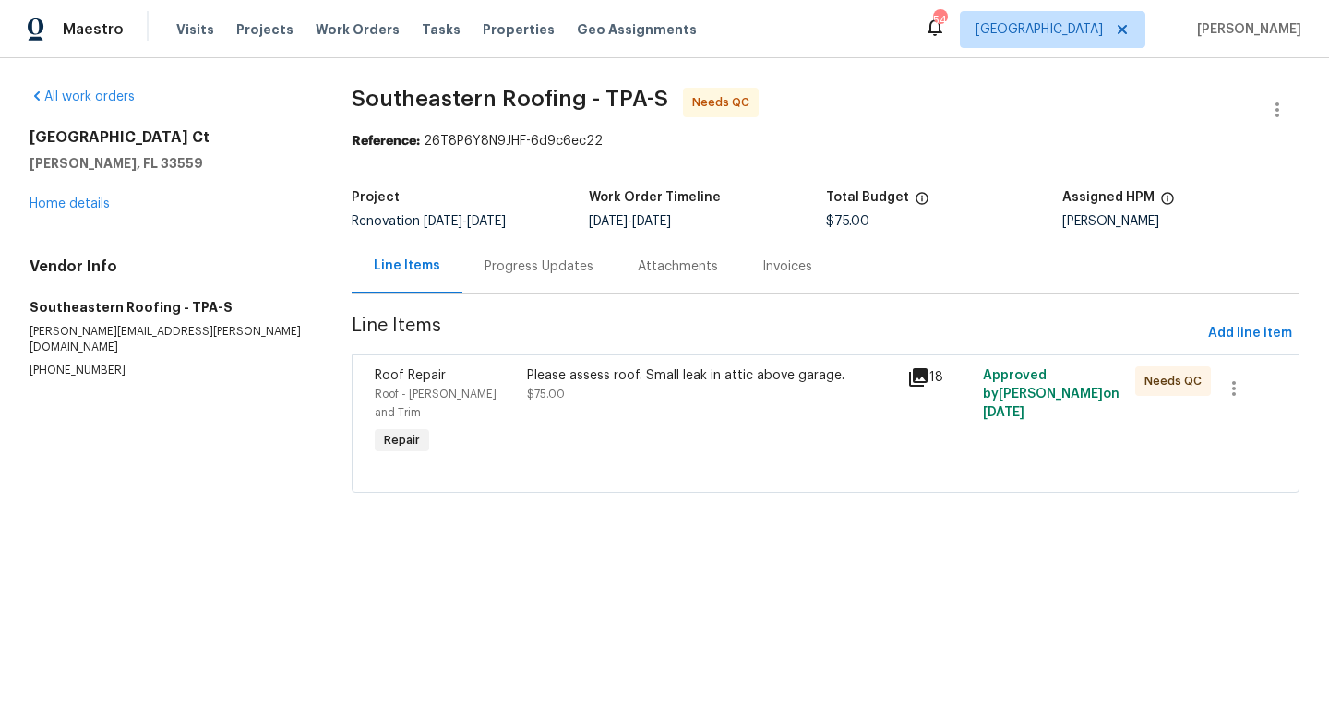
click at [547, 269] on div "Progress Updates" at bounding box center [539, 267] width 109 height 18
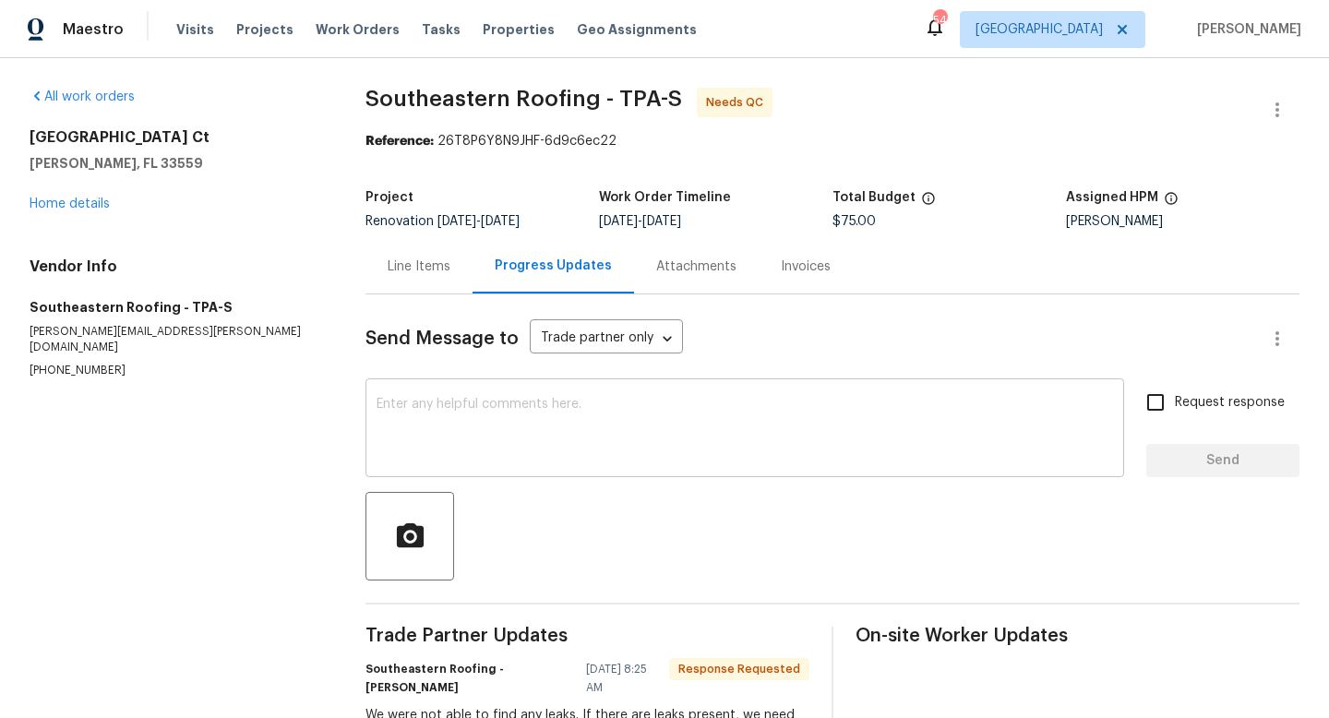
scroll to position [93, 0]
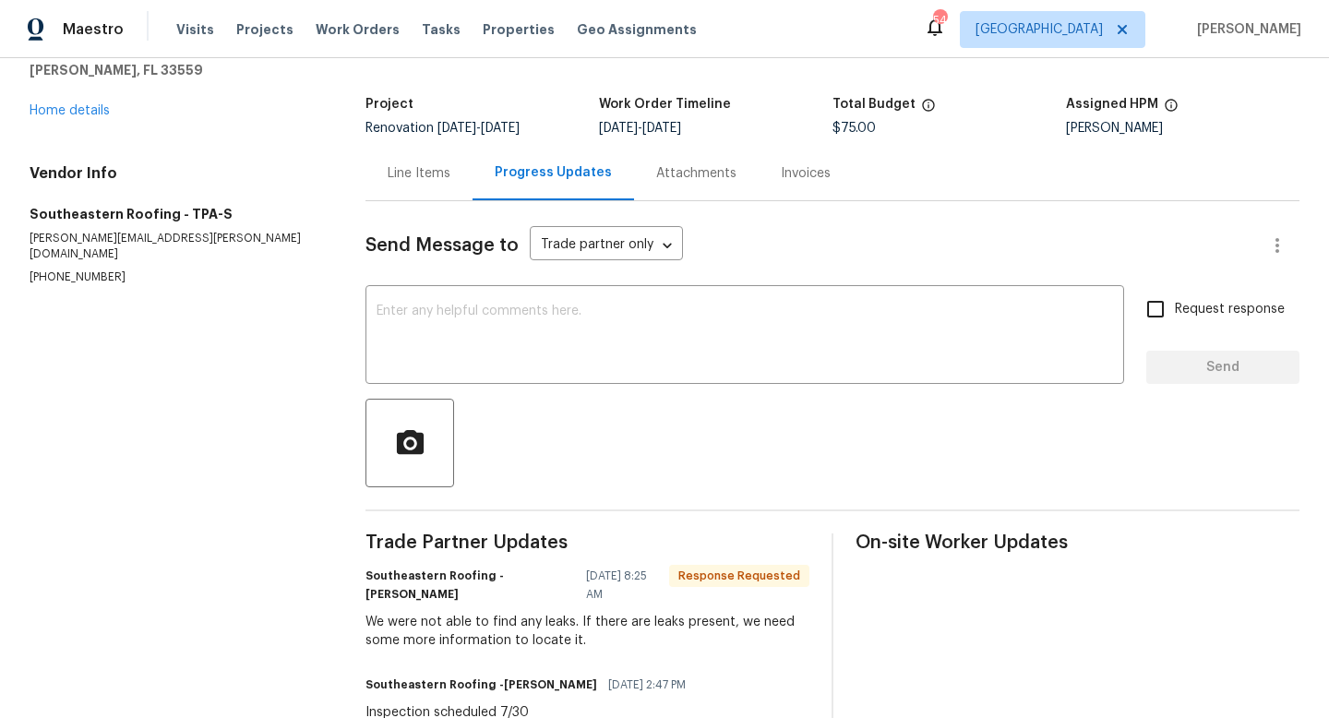
click at [411, 171] on div "Line Items" at bounding box center [419, 173] width 63 height 18
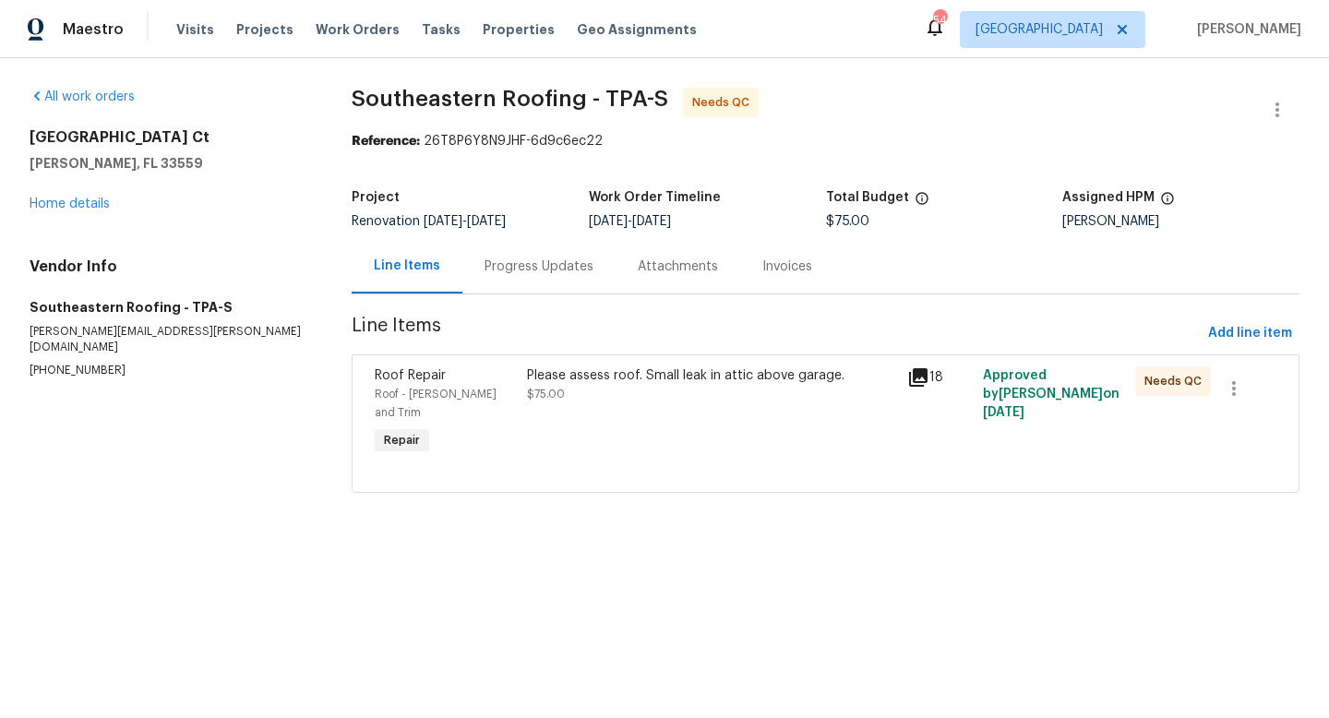
click at [620, 406] on div "Please assess roof. Small leak in attic above garage. $75.00" at bounding box center [712, 412] width 380 height 103
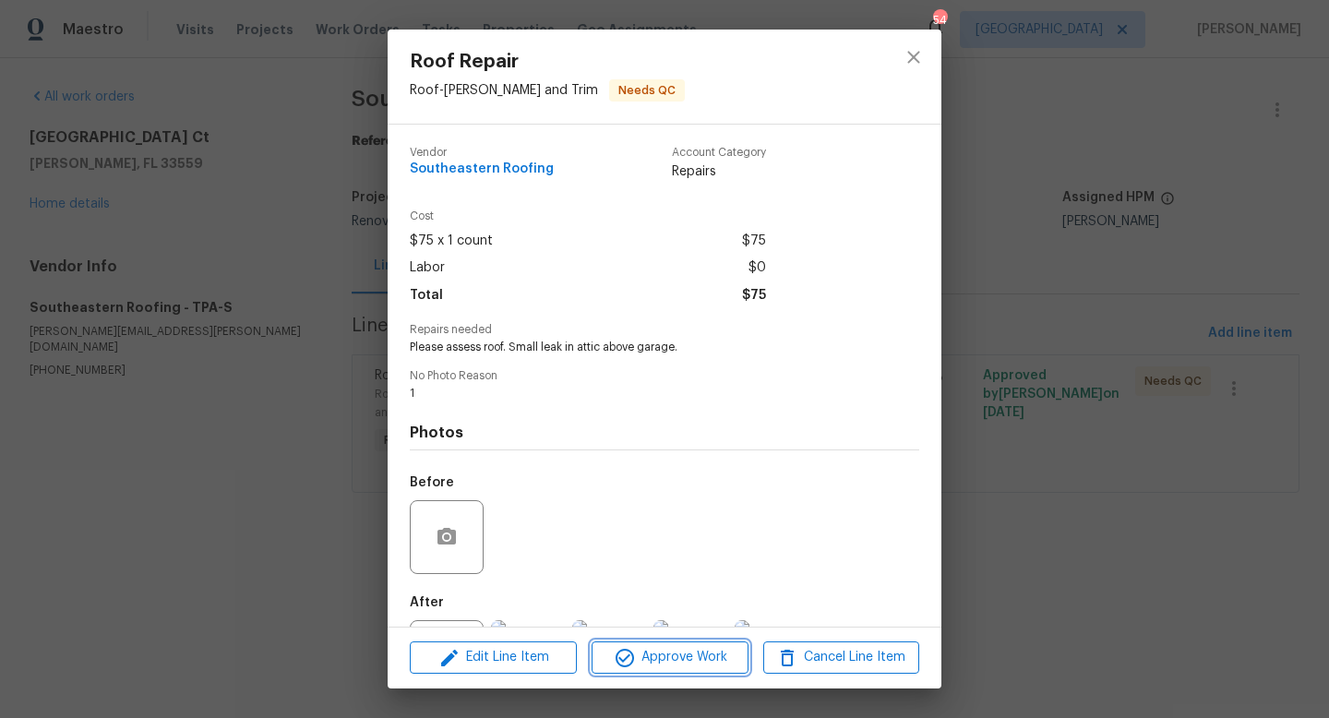
click at [632, 671] on button "Approve Work" at bounding box center [670, 658] width 156 height 32
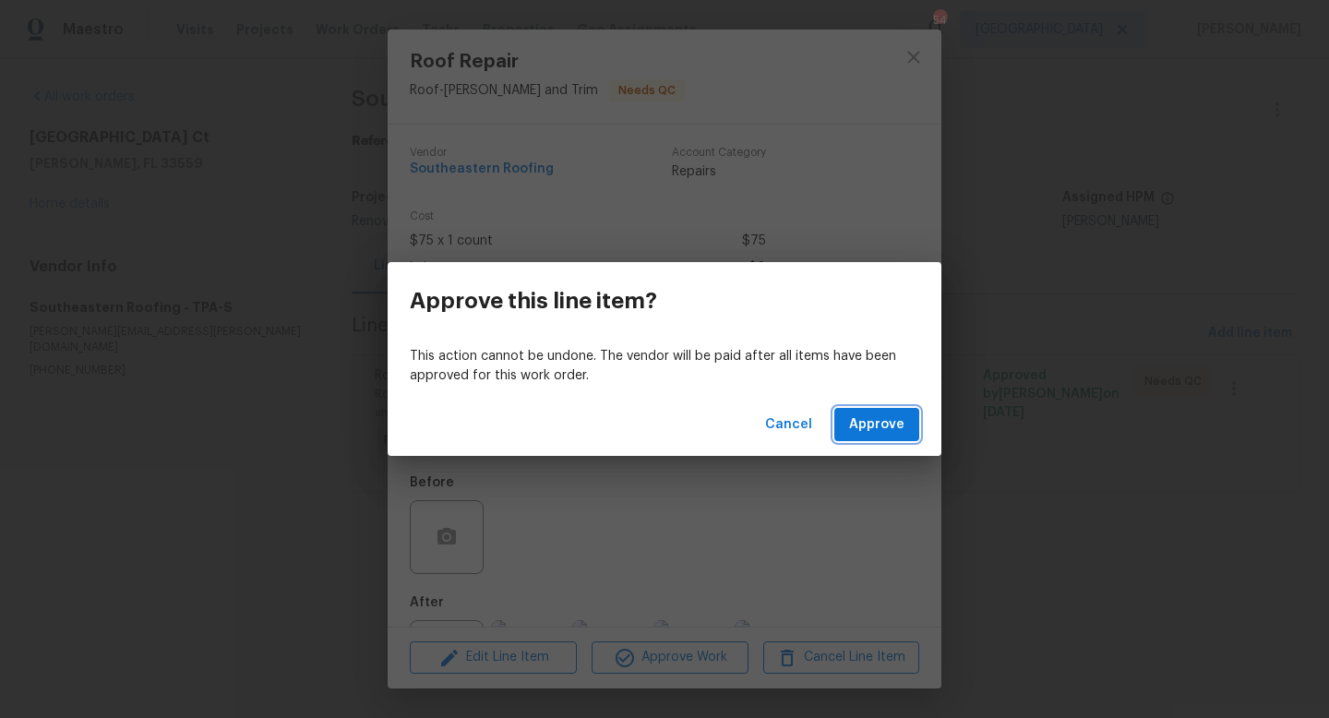
click at [882, 427] on span "Approve" at bounding box center [876, 425] width 55 height 23
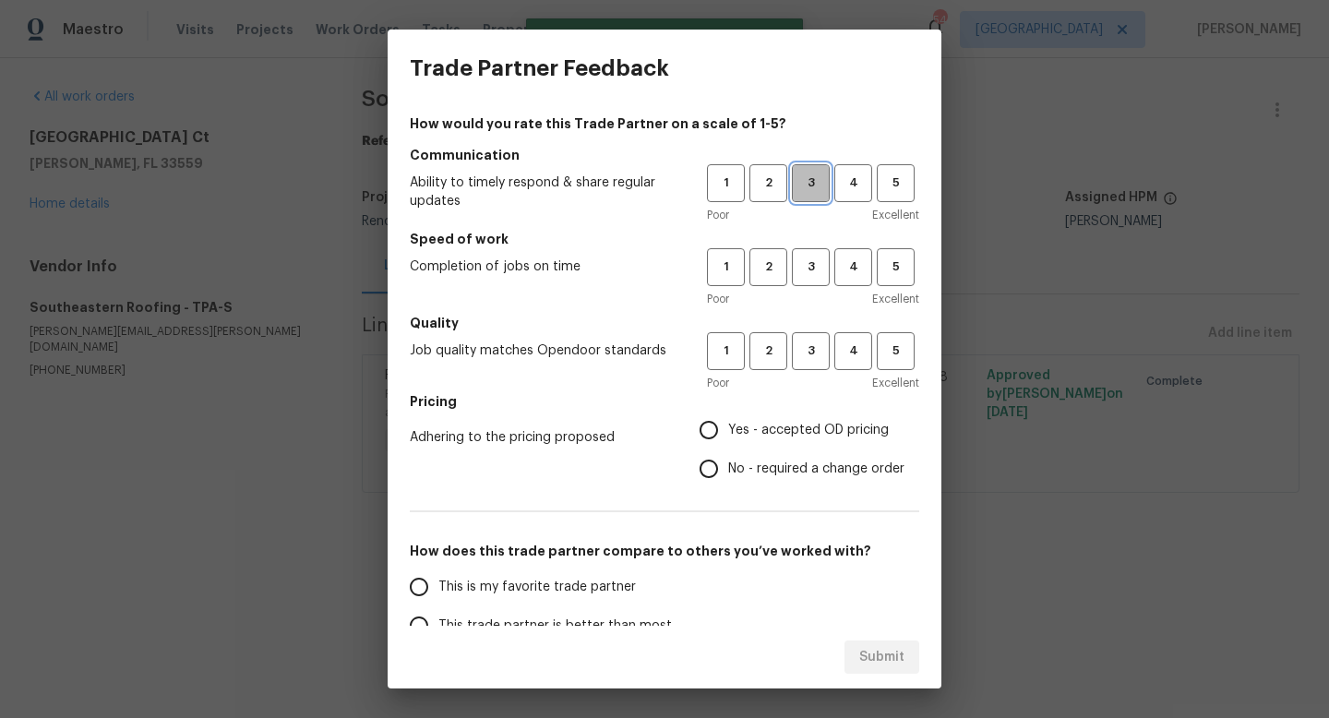
click at [804, 188] on span "3" at bounding box center [811, 183] width 34 height 21
click at [804, 297] on div "Poor Excellent" at bounding box center [813, 299] width 212 height 18
click at [804, 276] on span "3" at bounding box center [811, 267] width 34 height 21
click at [809, 349] on span "3" at bounding box center [811, 351] width 34 height 21
click at [766, 425] on span "Yes - accepted OD pricing" at bounding box center [808, 430] width 161 height 19
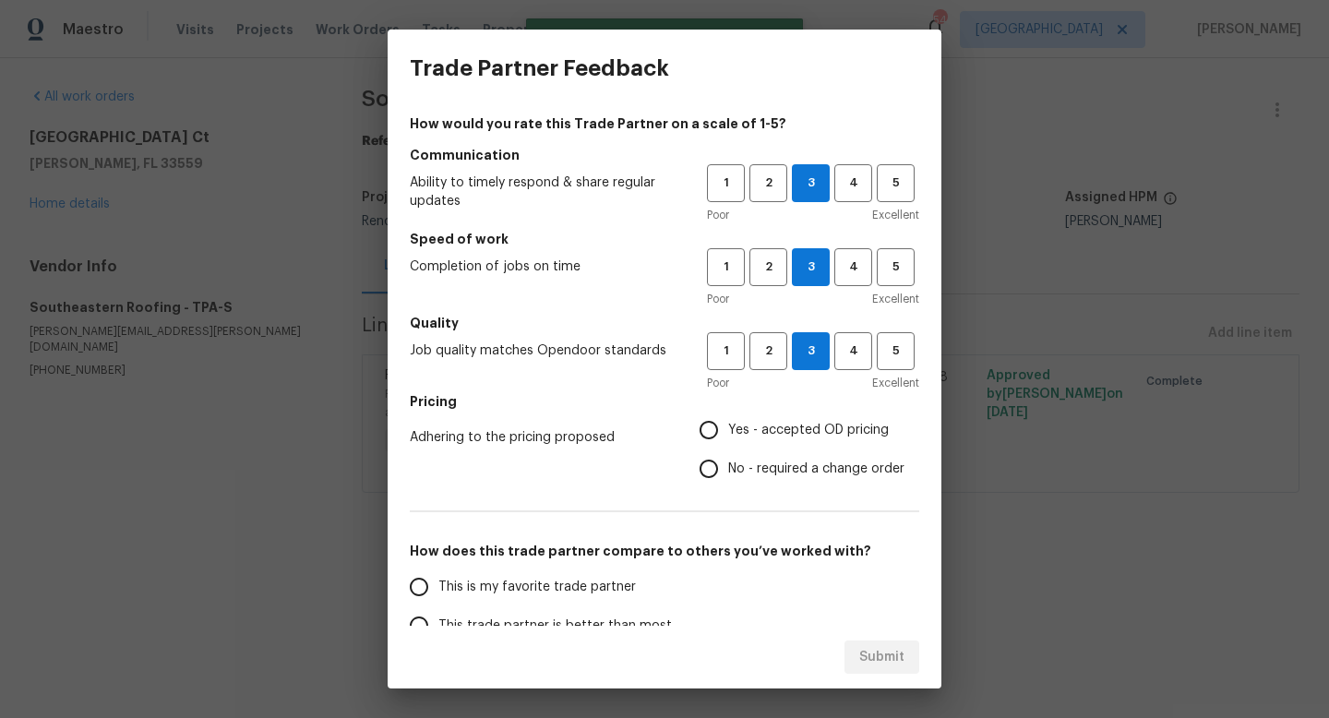
click at [728, 425] on input "Yes - accepted OD pricing" at bounding box center [709, 430] width 39 height 39
radio input "true"
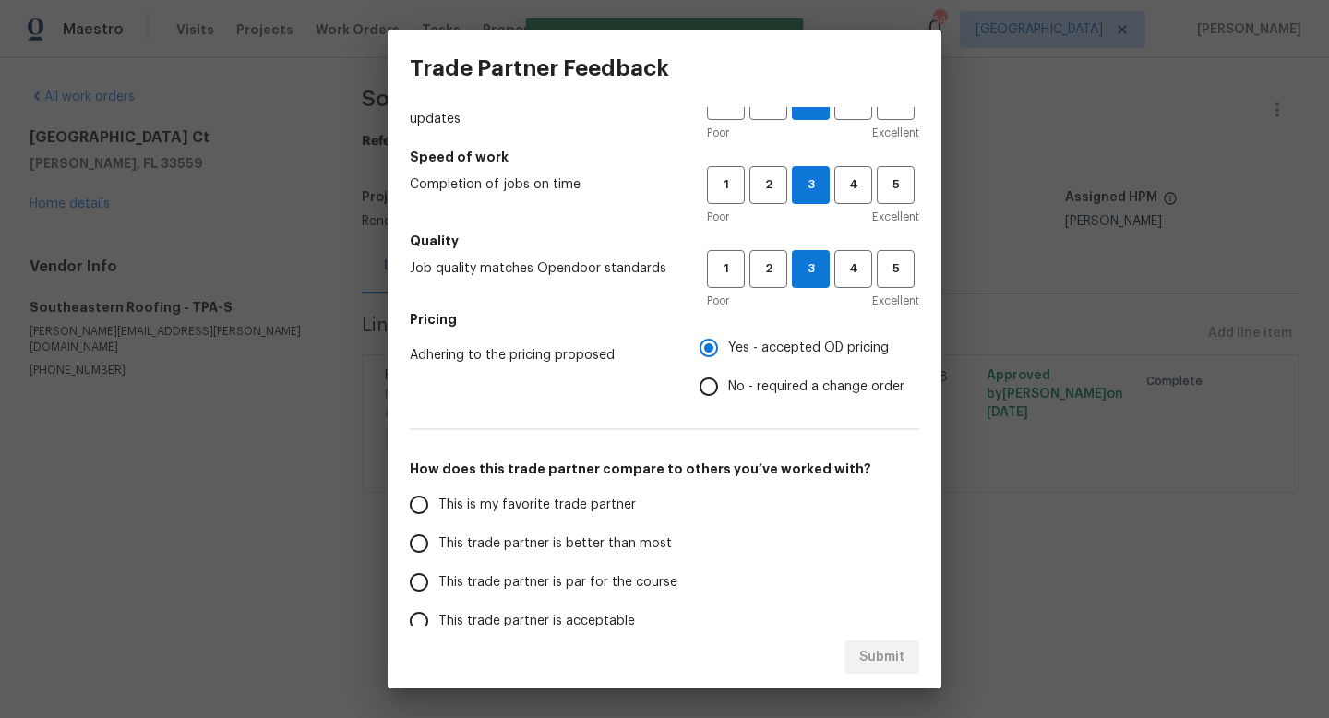
click at [530, 581] on span "This trade partner is par for the course" at bounding box center [558, 582] width 239 height 19
click at [439, 581] on input "This trade partner is par for the course" at bounding box center [419, 582] width 39 height 39
click at [863, 658] on span "Submit" at bounding box center [881, 657] width 45 height 23
radio input "true"
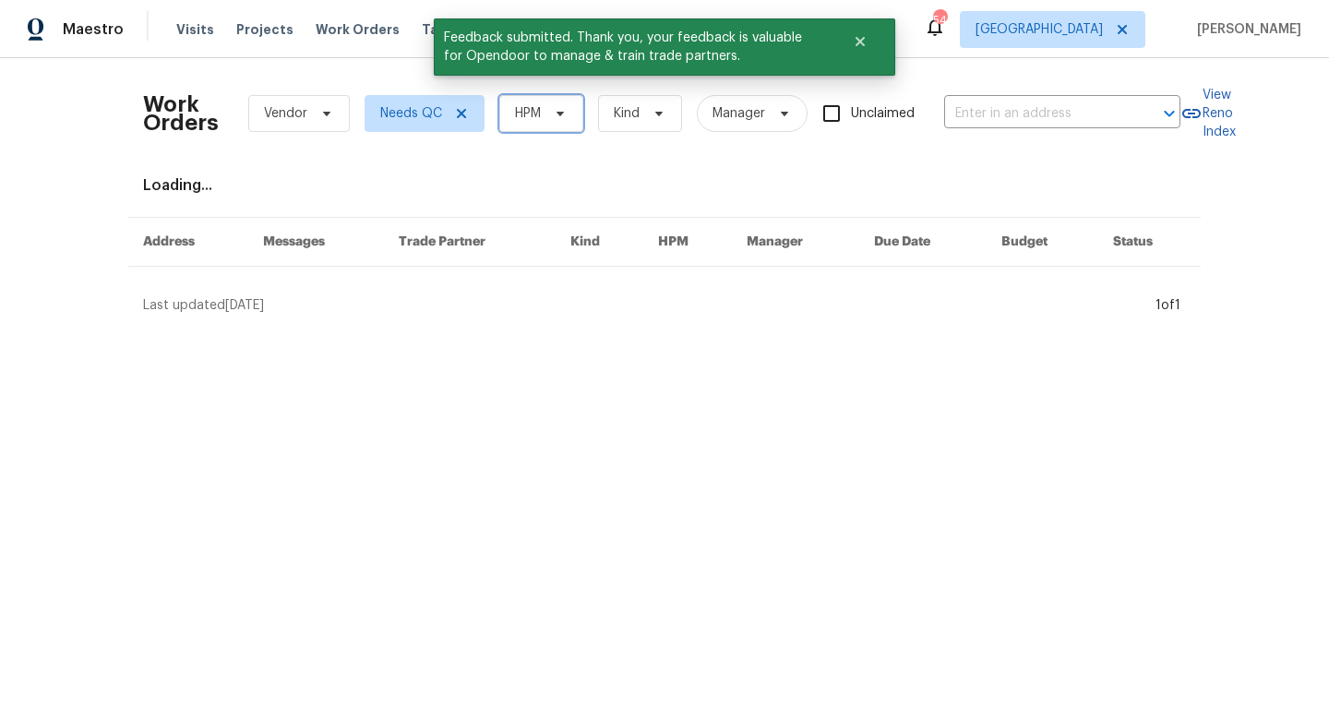
click at [534, 114] on span "HPM" at bounding box center [528, 113] width 26 height 18
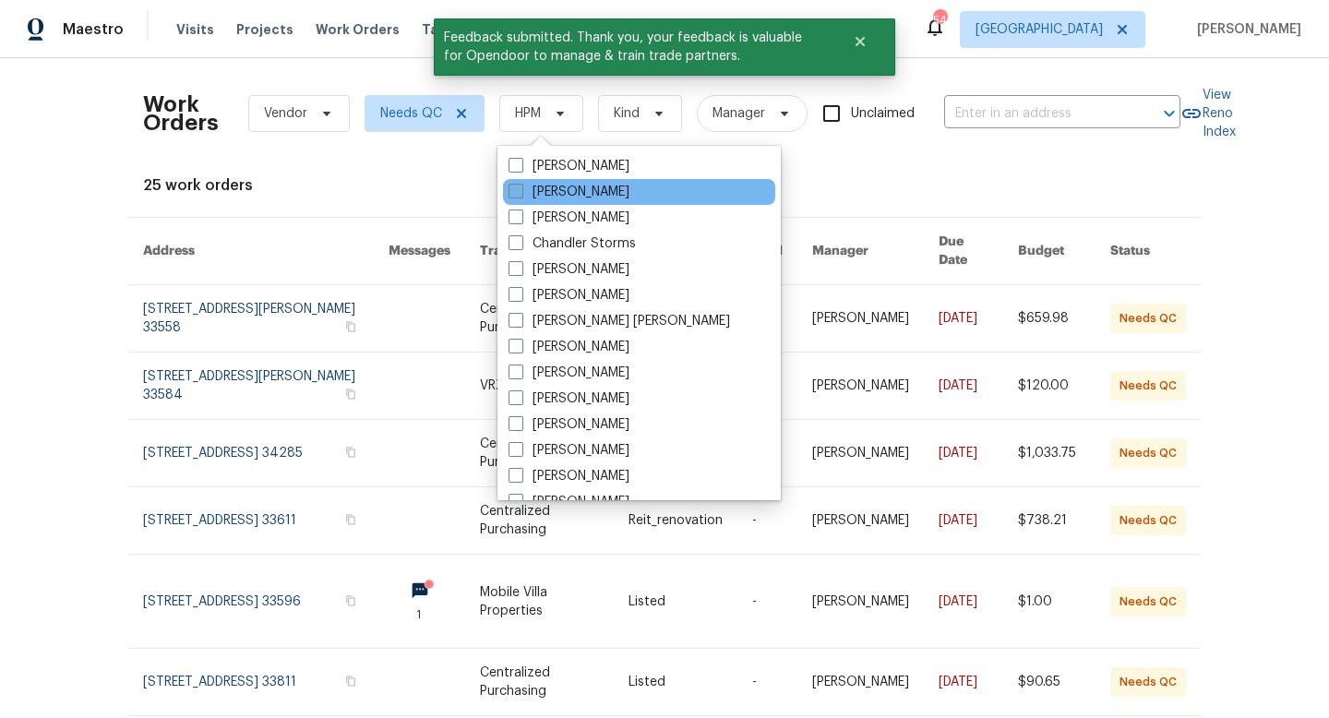
click at [516, 194] on span at bounding box center [516, 191] width 15 height 15
click at [516, 194] on input "[PERSON_NAME]" at bounding box center [515, 189] width 12 height 12
checkbox input "true"
